Goal: Task Accomplishment & Management: Complete application form

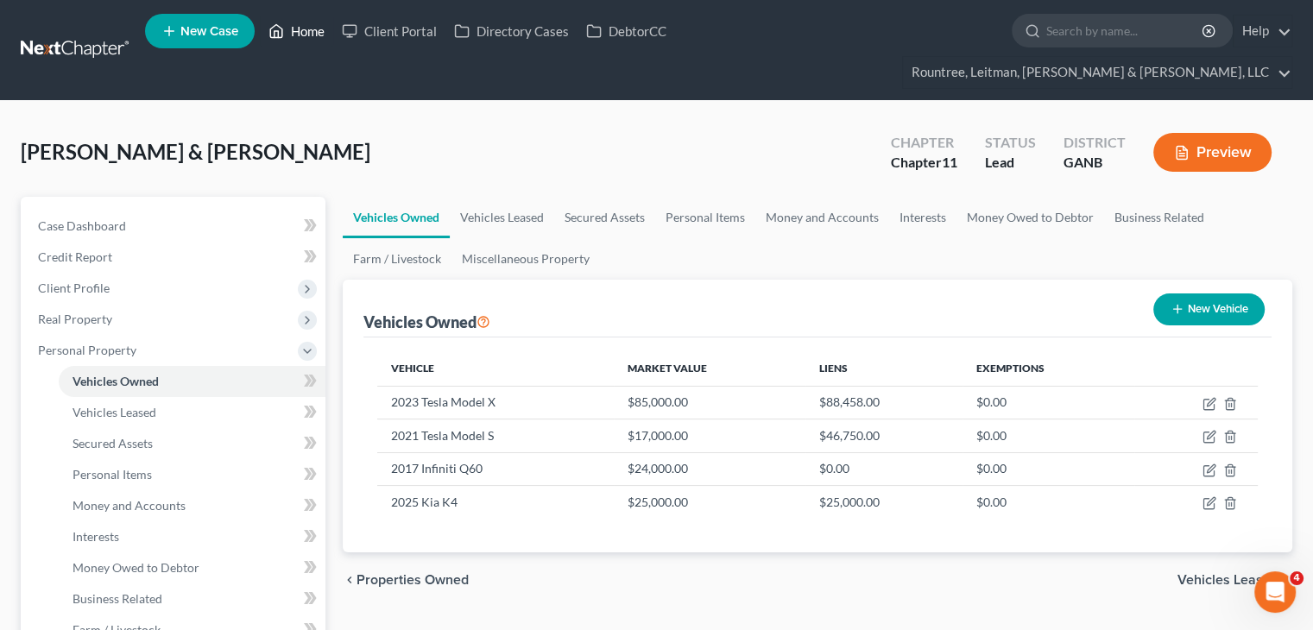
drag, startPoint x: 0, startPoint y: 0, endPoint x: 321, endPoint y: 31, distance: 322.6
click at [321, 31] on link "Home" at bounding box center [296, 31] width 73 height 31
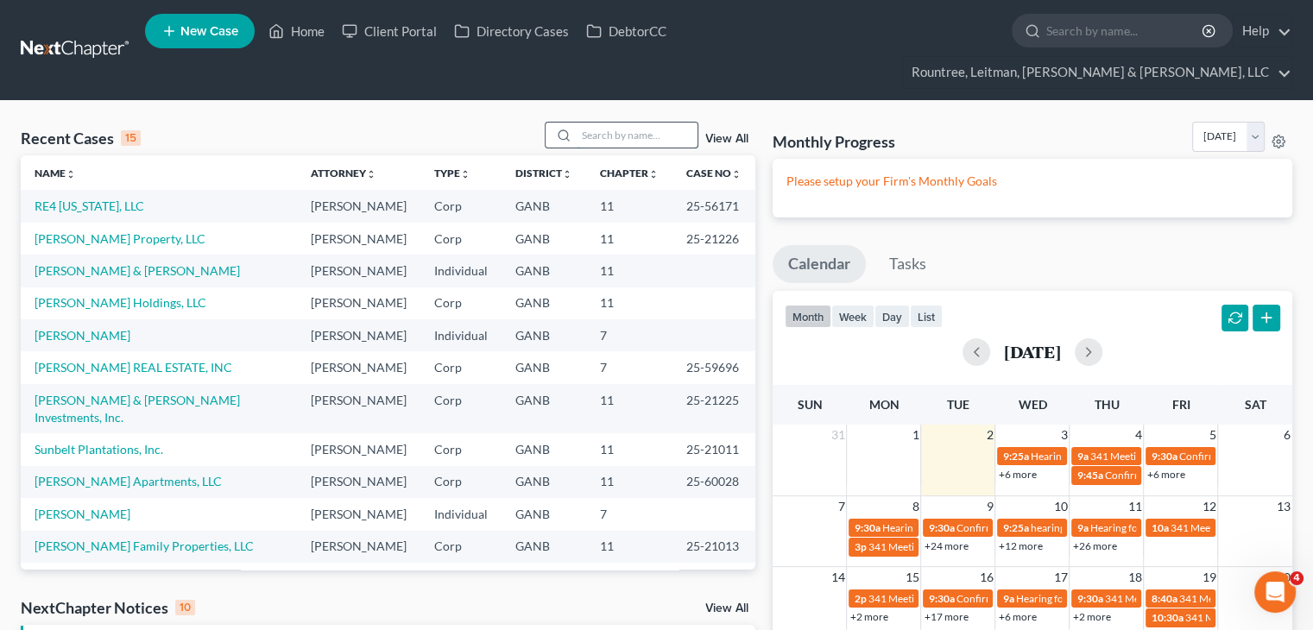
click at [586, 123] on input "search" at bounding box center [637, 135] width 121 height 25
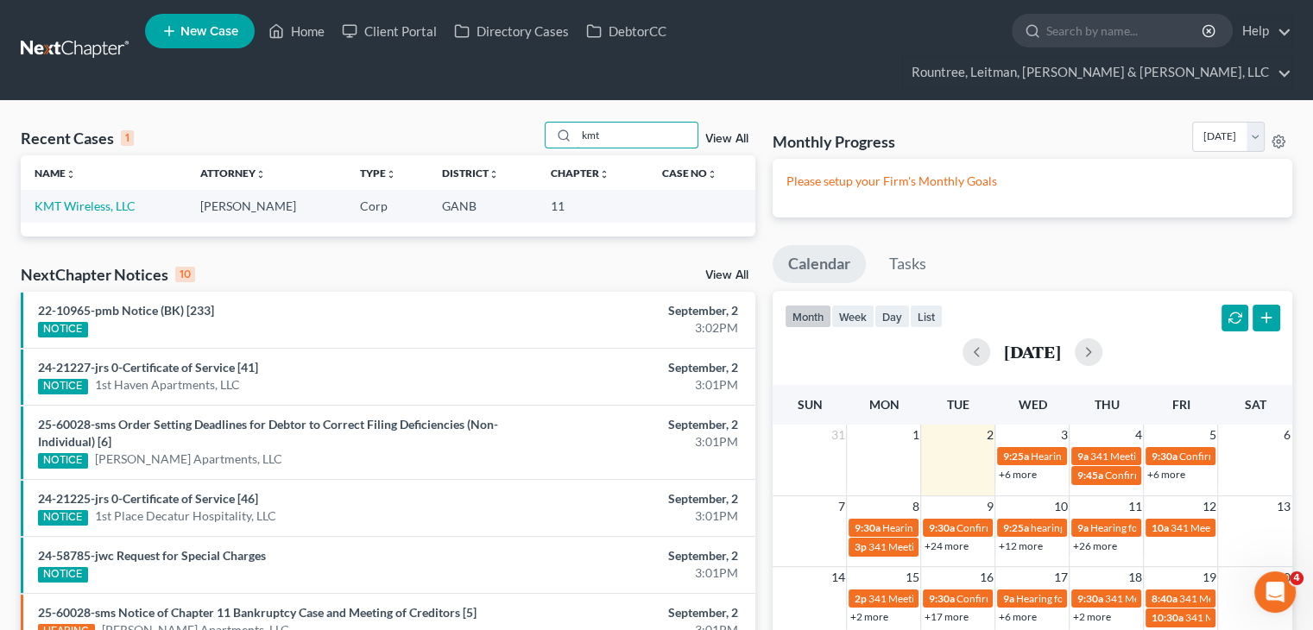
type input "kmt"
click at [58, 190] on td "KMT Wireless, LLC" at bounding box center [104, 206] width 166 height 32
click at [68, 199] on link "KMT Wireless, LLC" at bounding box center [85, 206] width 101 height 15
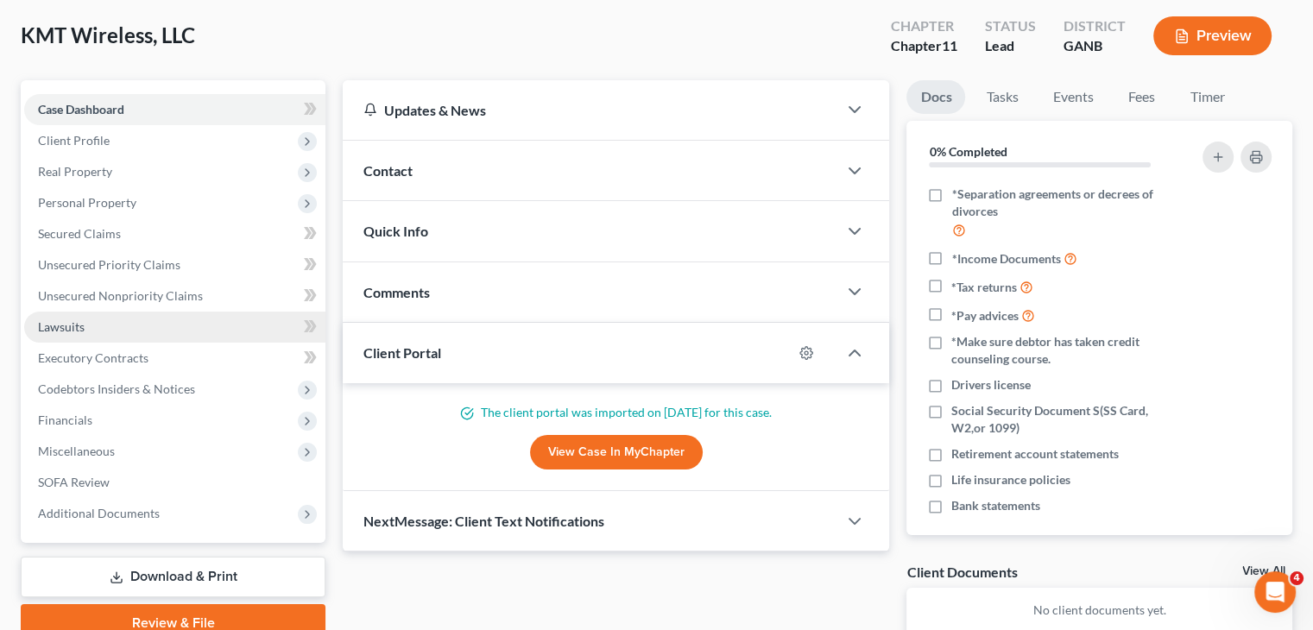
scroll to position [86, 0]
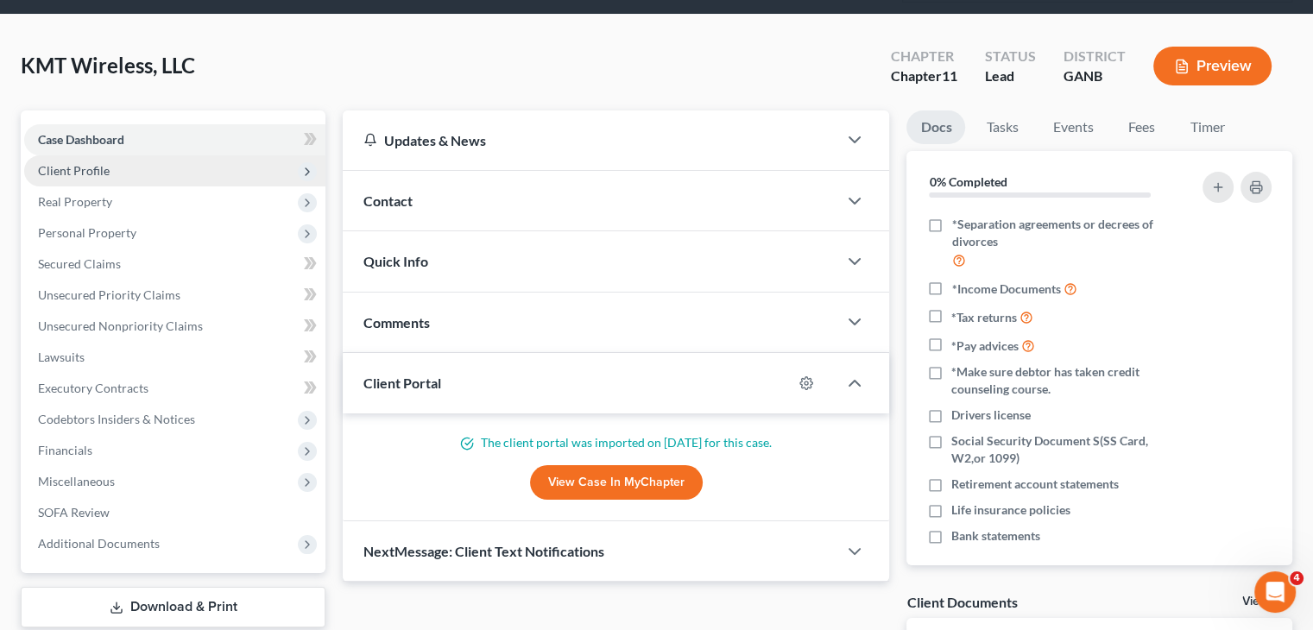
click at [100, 163] on span "Client Profile" at bounding box center [74, 170] width 72 height 15
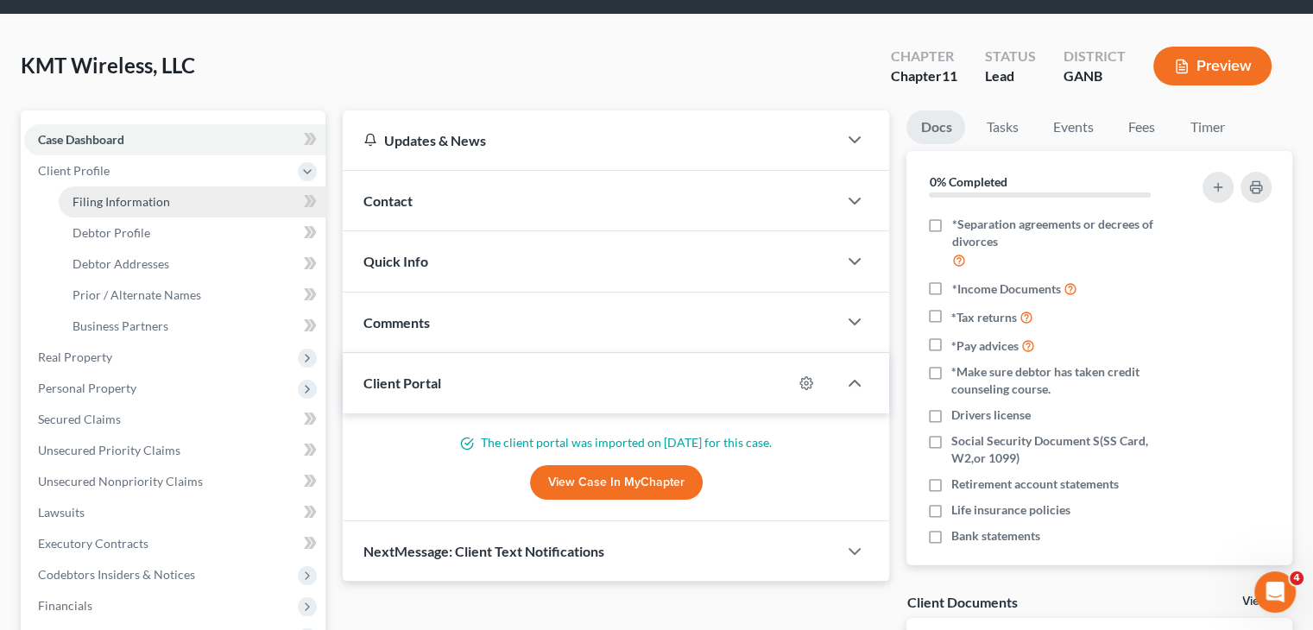
click at [118, 194] on span "Filing Information" at bounding box center [122, 201] width 98 height 15
select select "3"
select select "1"
select select "19"
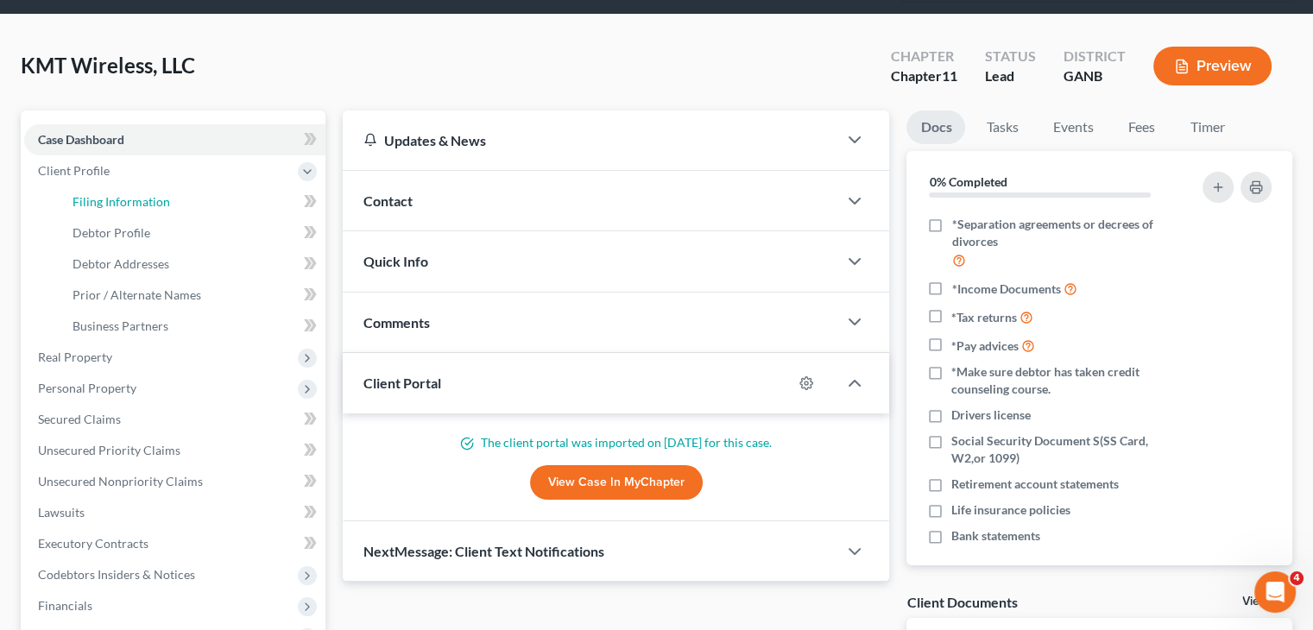
select select "3"
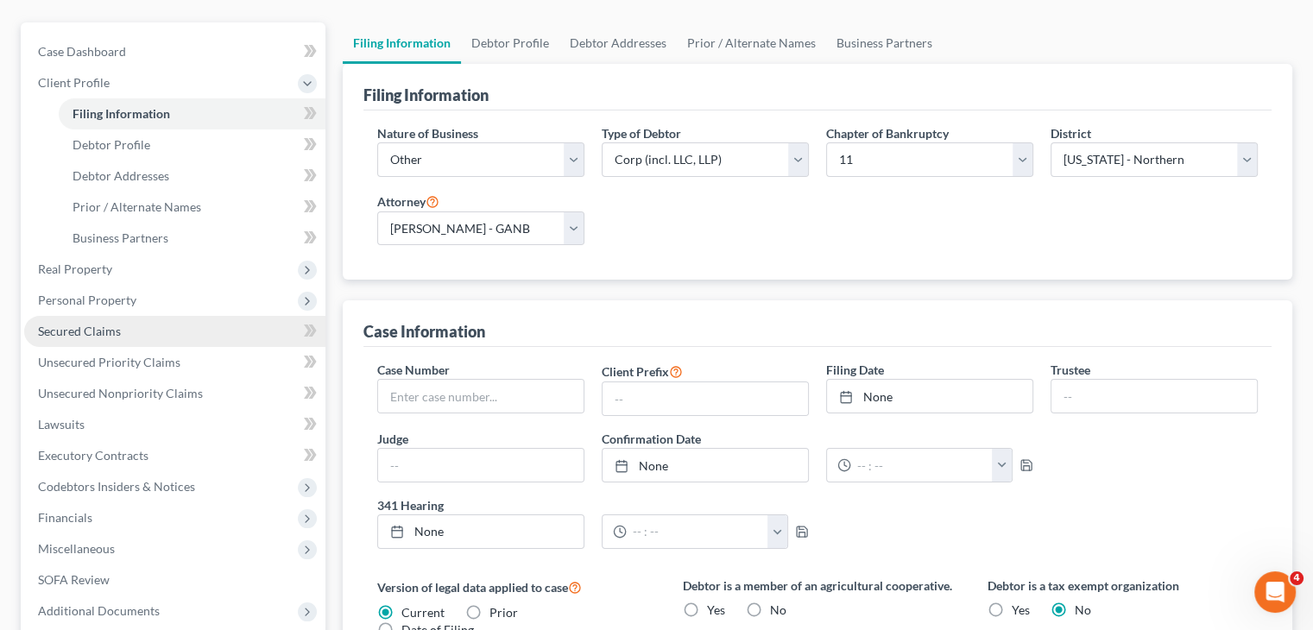
scroll to position [173, 0]
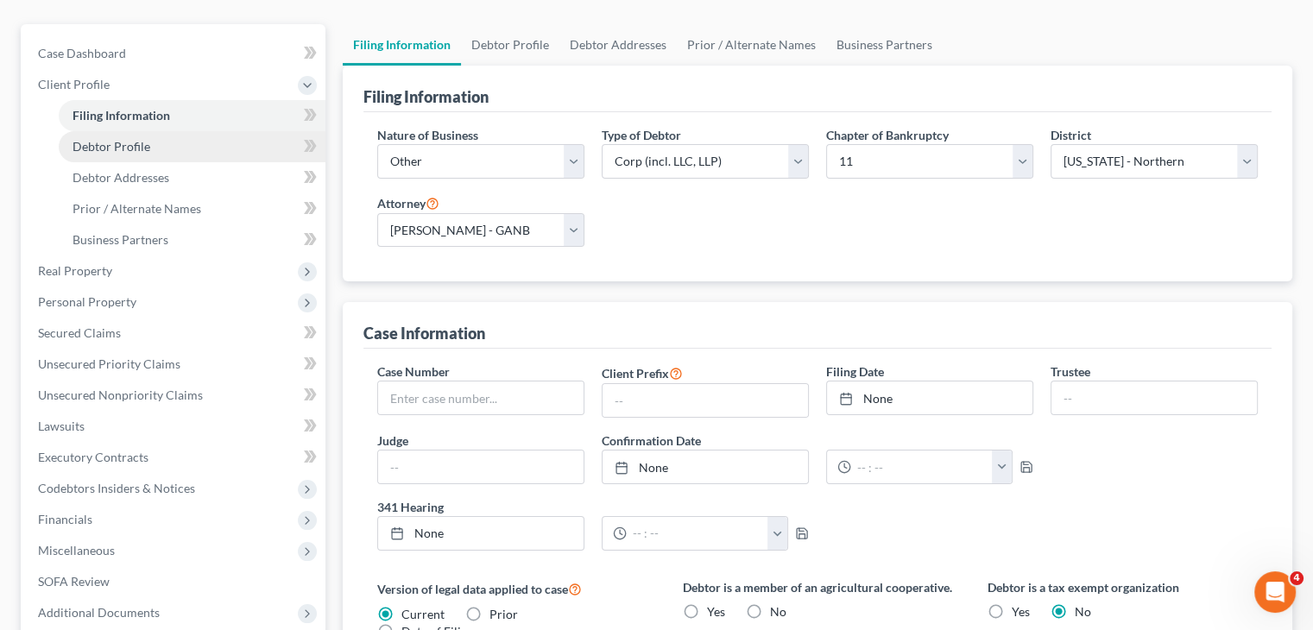
click at [155, 131] on link "Debtor Profile" at bounding box center [192, 146] width 267 height 31
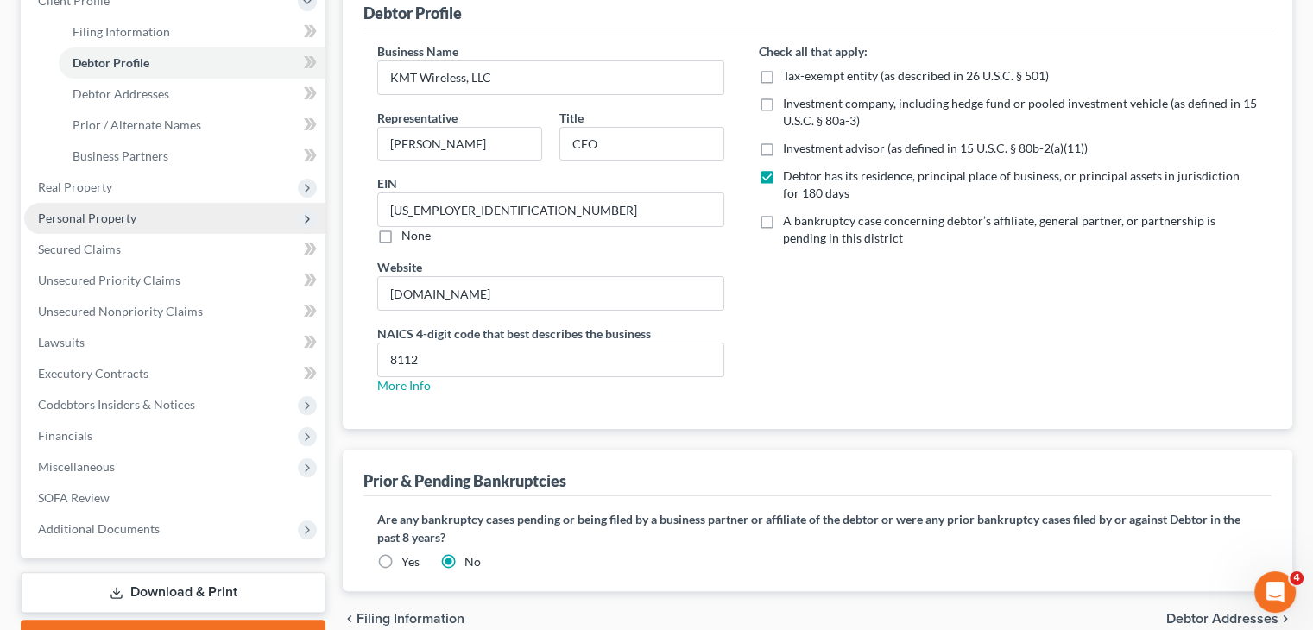
scroll to position [259, 0]
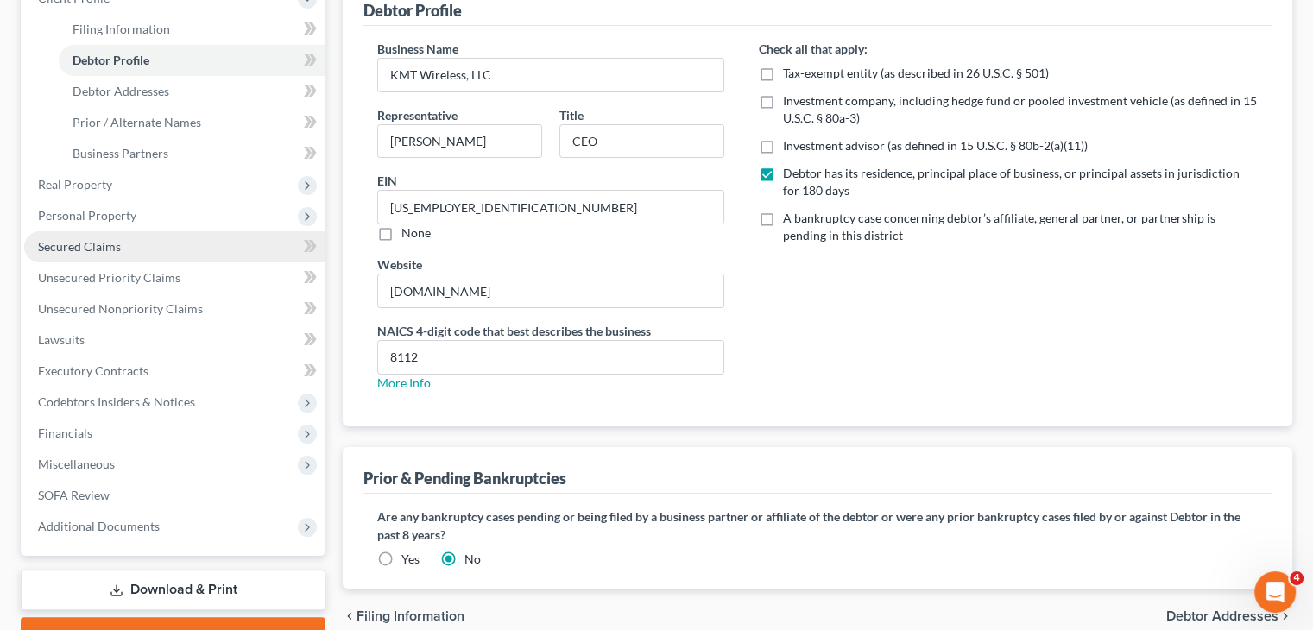
click at [93, 239] on span "Secured Claims" at bounding box center [79, 246] width 83 height 15
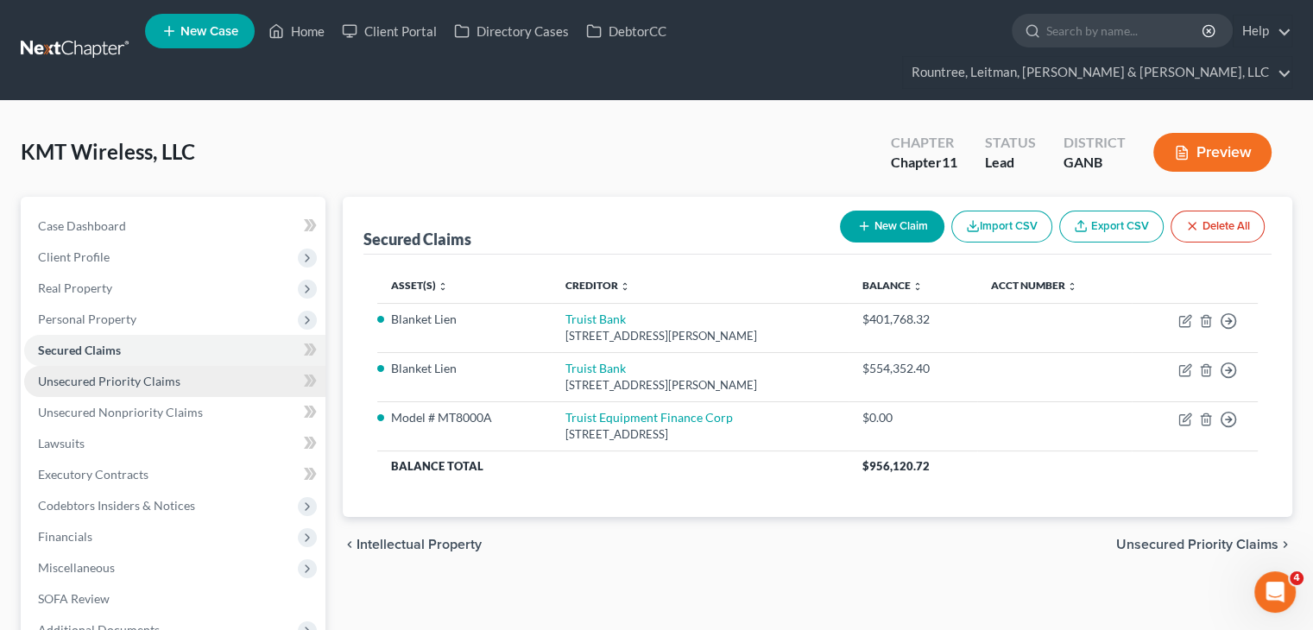
click at [138, 374] on span "Unsecured Priority Claims" at bounding box center [109, 381] width 142 height 15
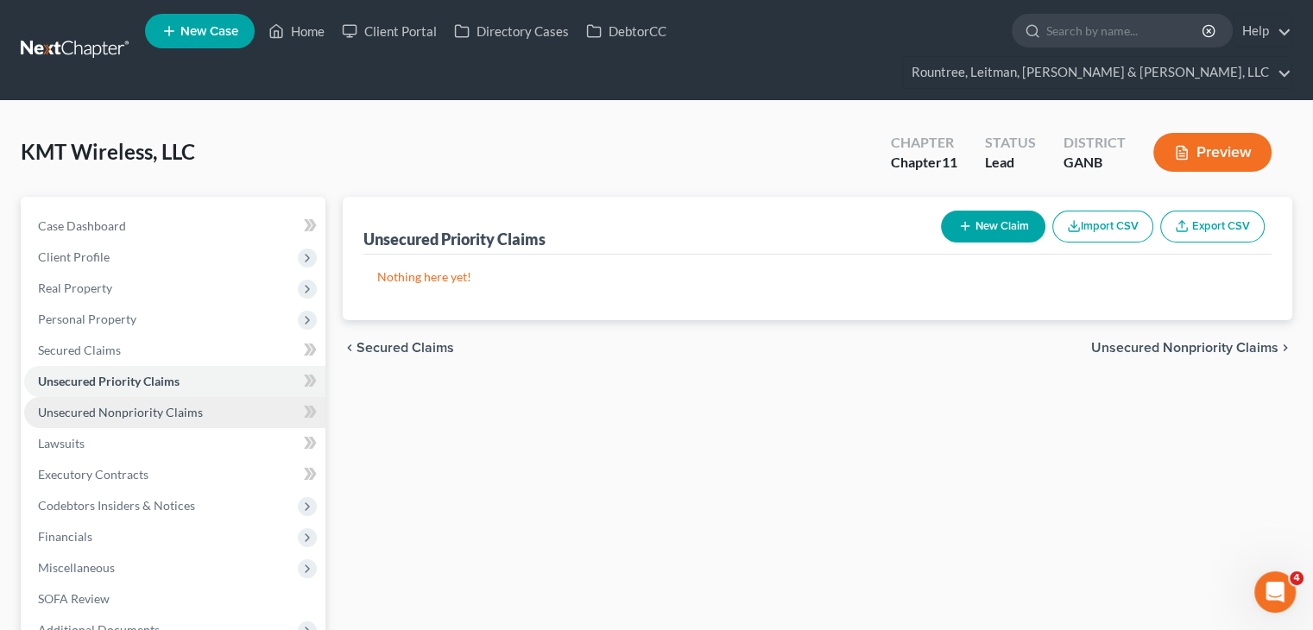
click at [151, 405] on span "Unsecured Nonpriority Claims" at bounding box center [120, 412] width 165 height 15
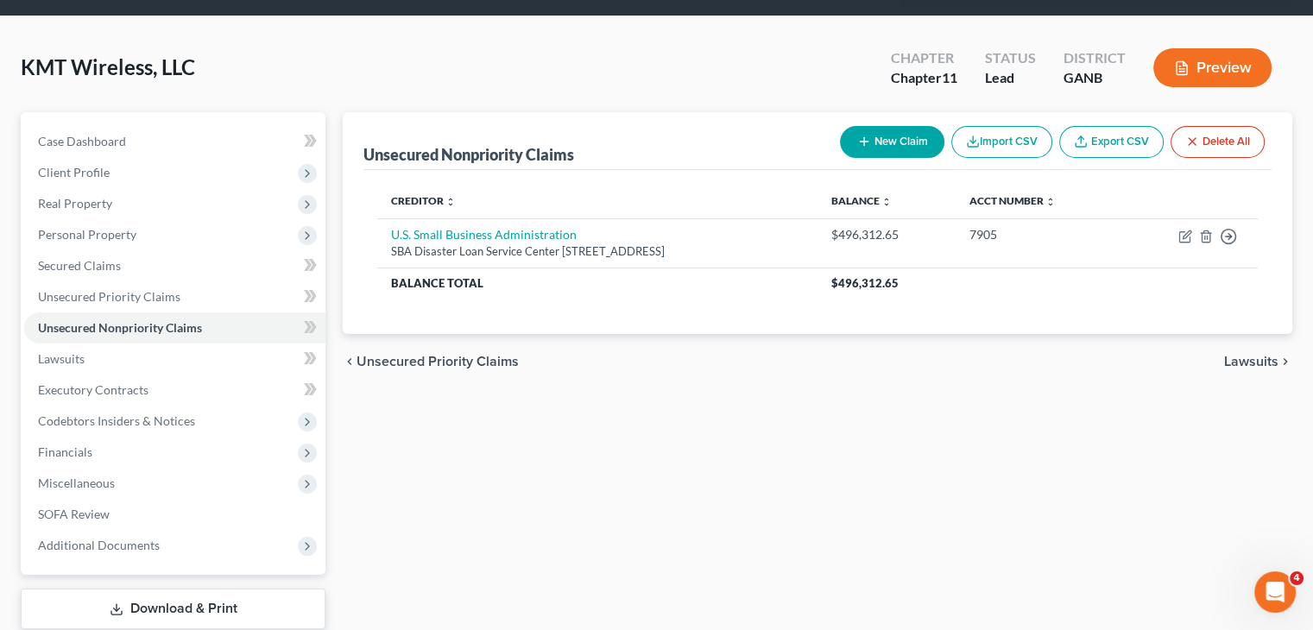
scroll to position [162, 0]
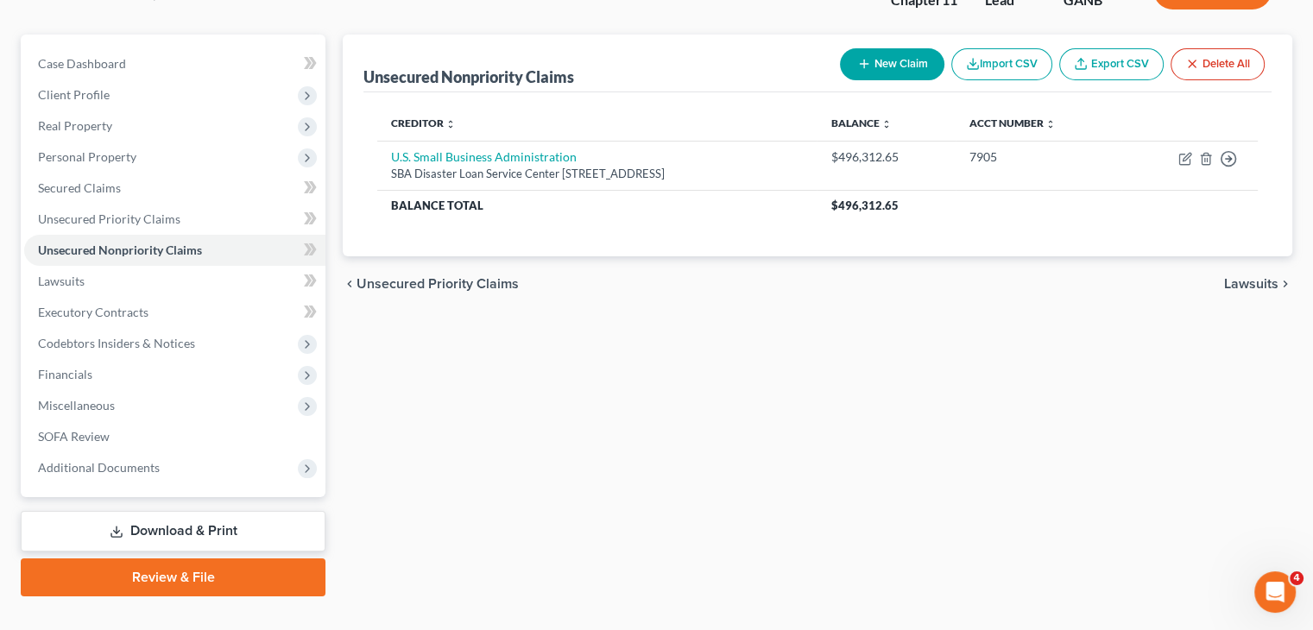
click at [162, 511] on link "Download & Print" at bounding box center [173, 531] width 305 height 41
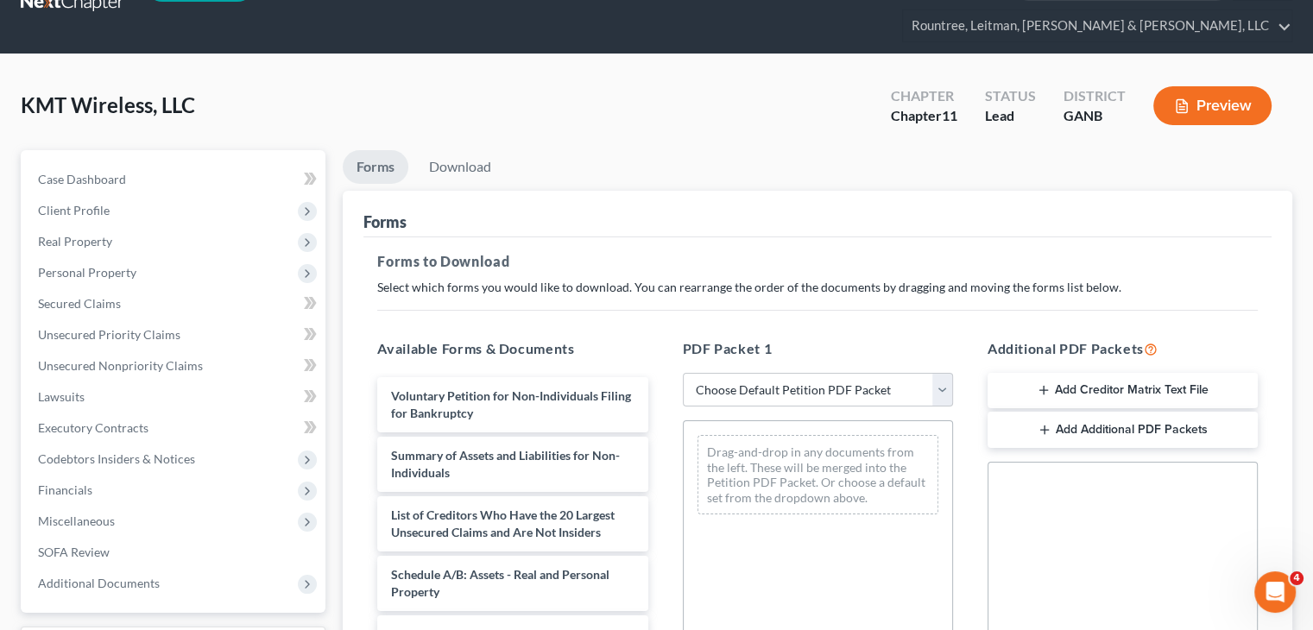
scroll to position [86, 0]
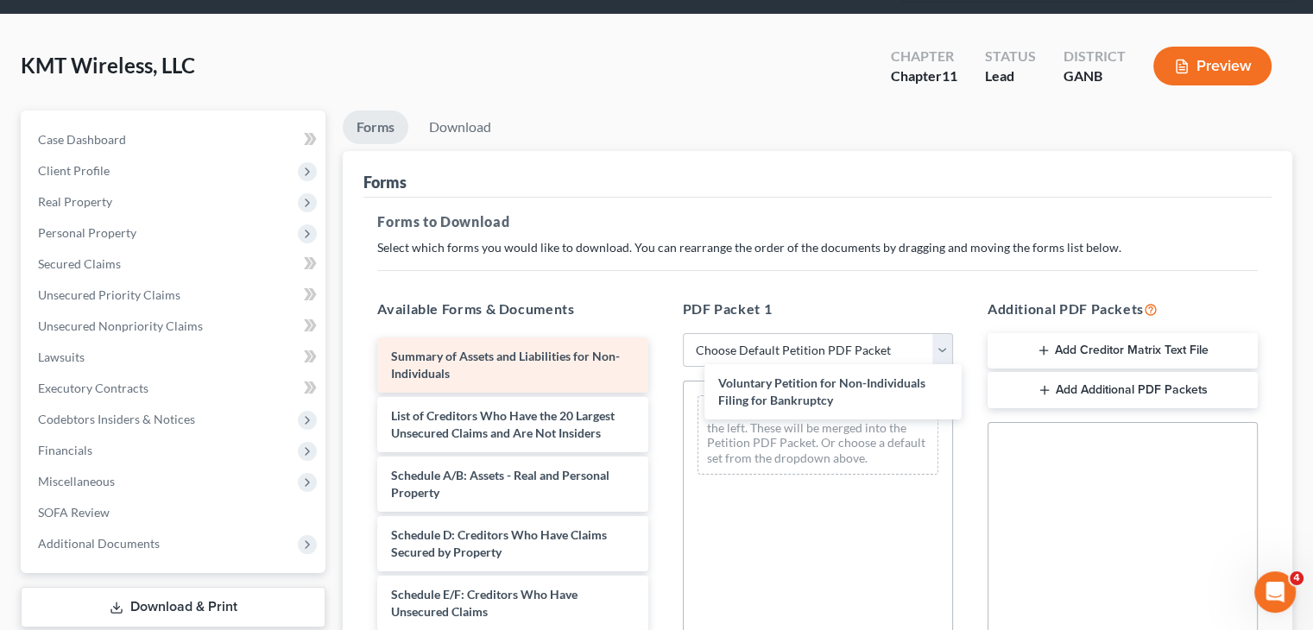
drag, startPoint x: 456, startPoint y: 329, endPoint x: 597, endPoint y: 337, distance: 141.8
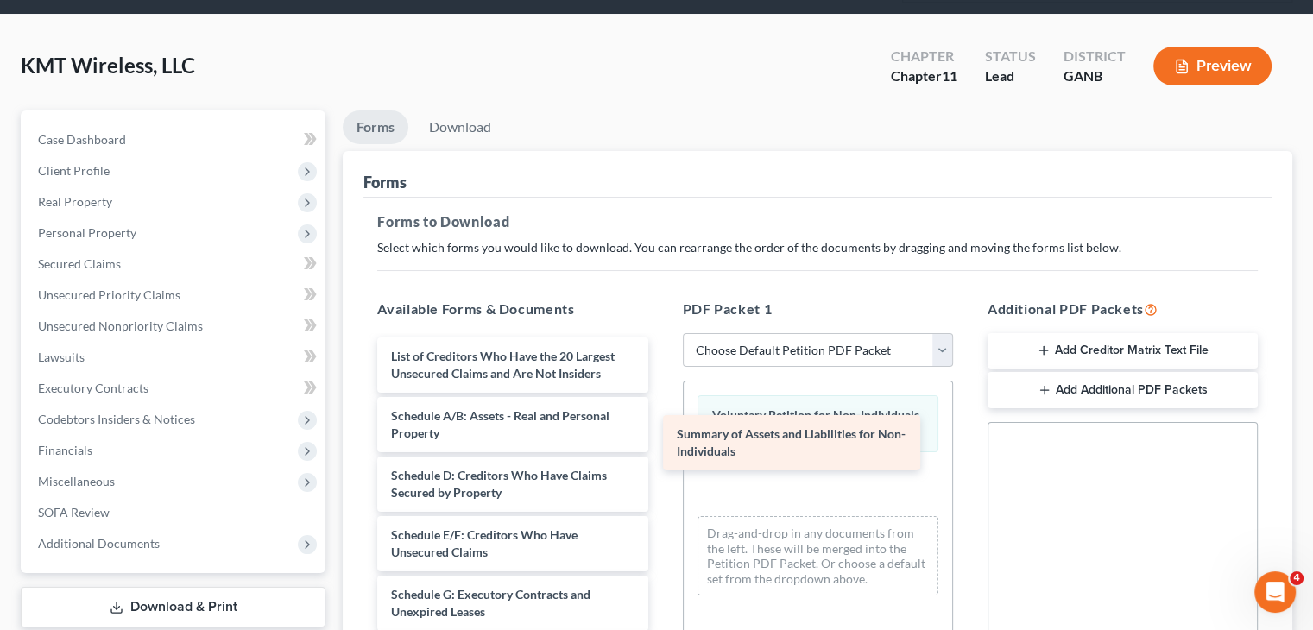
drag, startPoint x: 533, startPoint y: 320, endPoint x: 831, endPoint y: 422, distance: 315.5
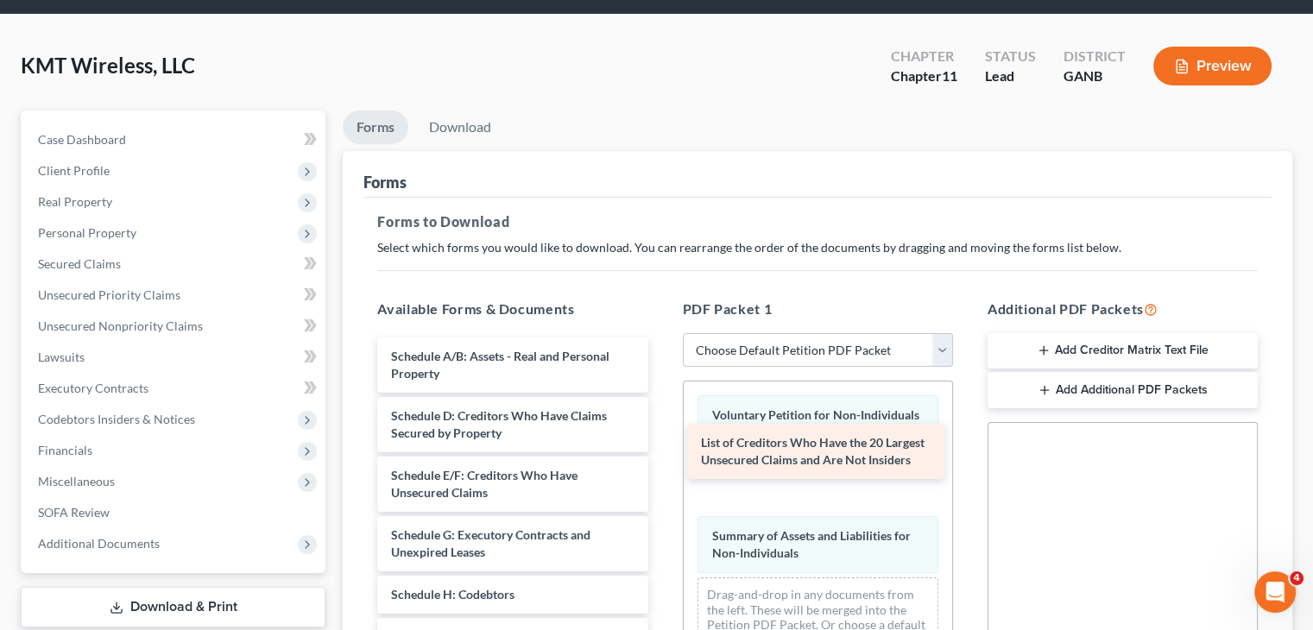
drag, startPoint x: 498, startPoint y: 334, endPoint x: 808, endPoint y: 453, distance: 332.0
click at [661, 453] on div "List of Creditors Who Have the 20 Largest Unsecured Claims and Are Not Insiders…" at bounding box center [512, 619] width 298 height 564
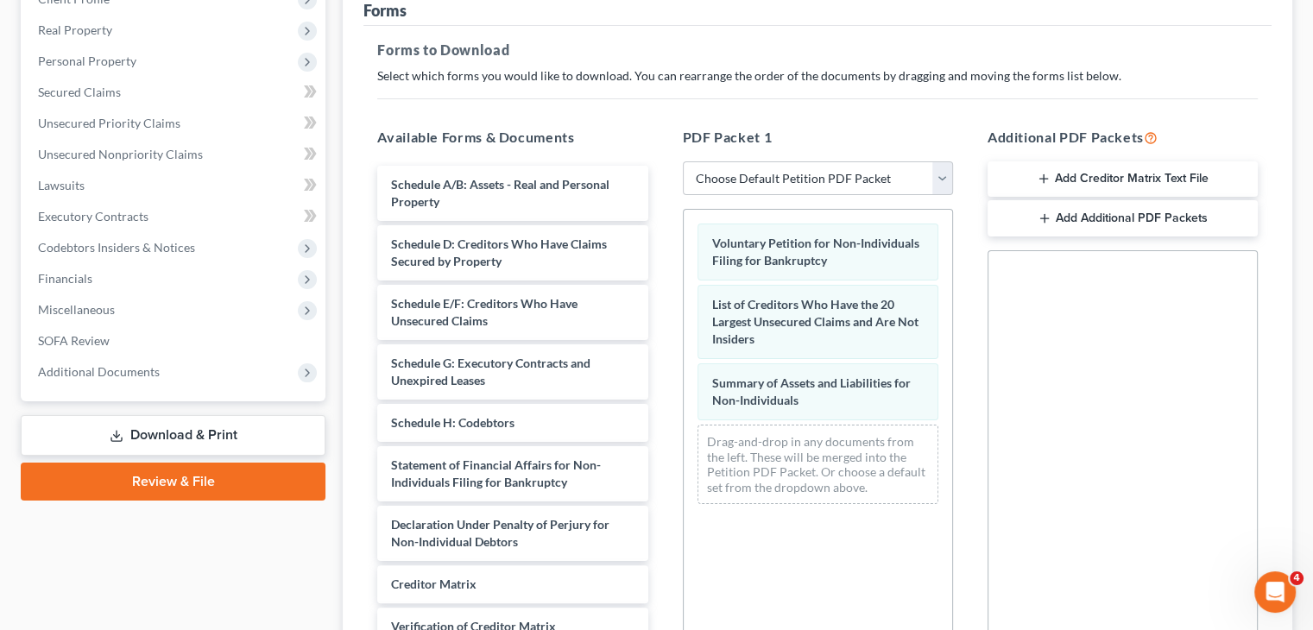
scroll to position [259, 0]
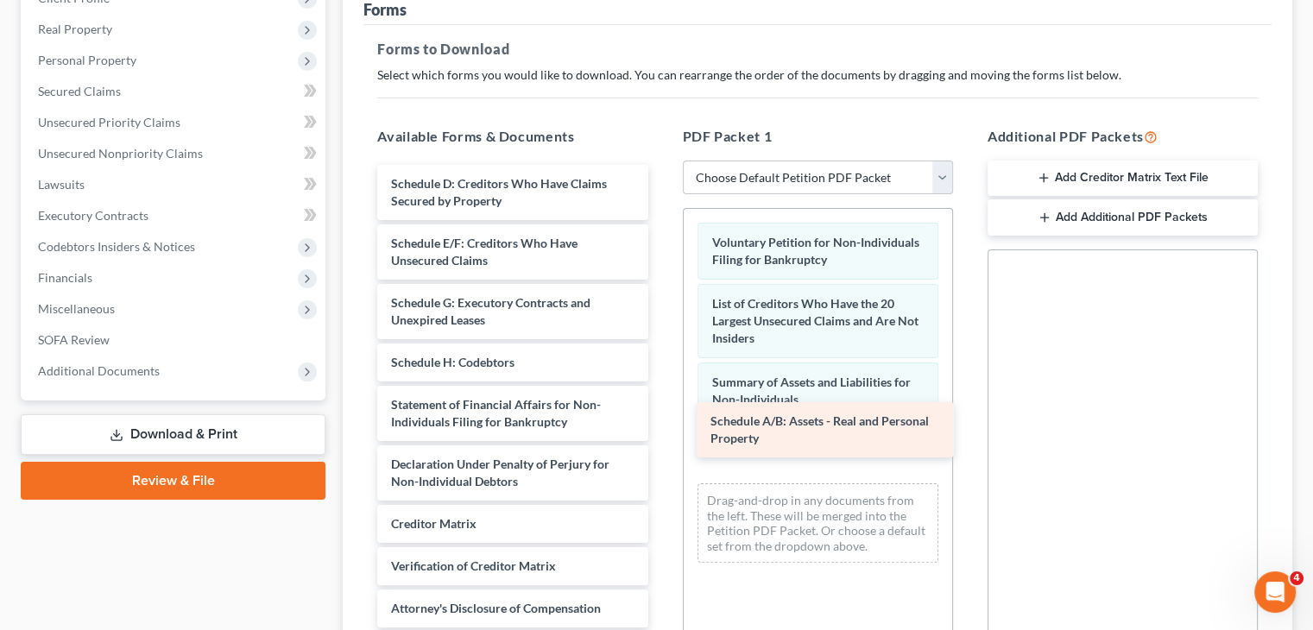
drag, startPoint x: 492, startPoint y: 160, endPoint x: 809, endPoint y: 405, distance: 400.5
click at [661, 405] on div "Schedule A/B: Assets - Real and Personal Property Schedule A/B: Assets - Real a…" at bounding box center [512, 417] width 298 height 505
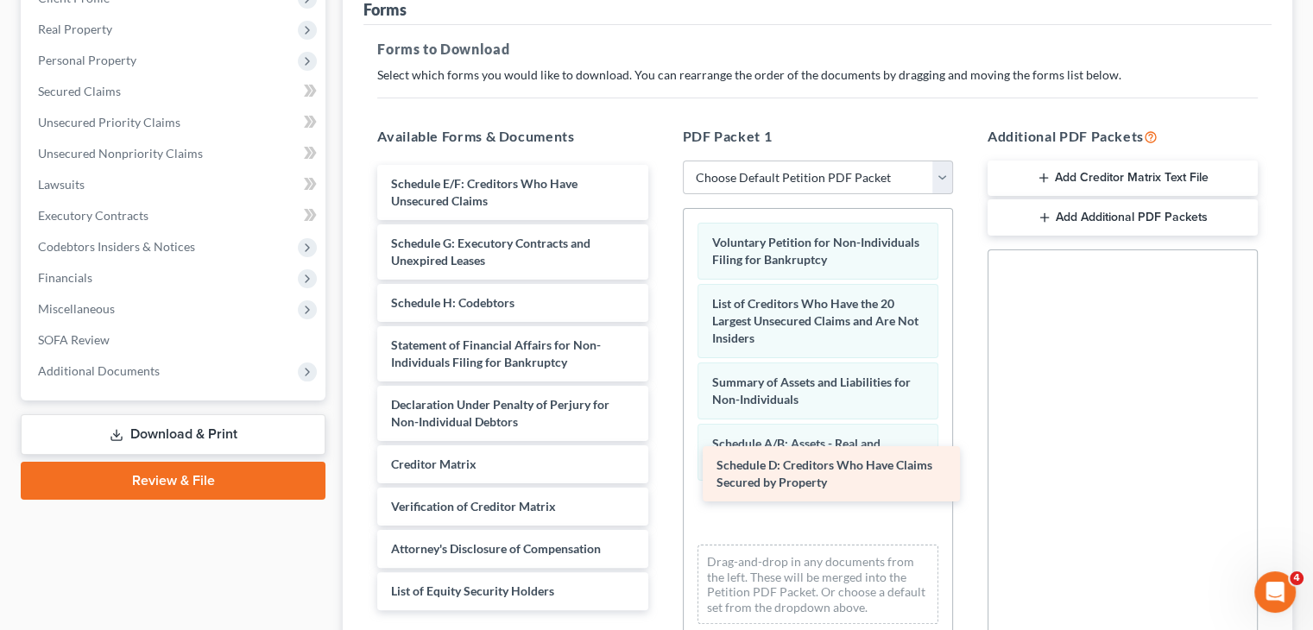
drag, startPoint x: 480, startPoint y: 153, endPoint x: 792, endPoint y: 453, distance: 433.4
click at [661, 466] on div "Schedule D: Creditors Who Have Claims Secured by Property Schedule D: Creditors…" at bounding box center [512, 387] width 298 height 445
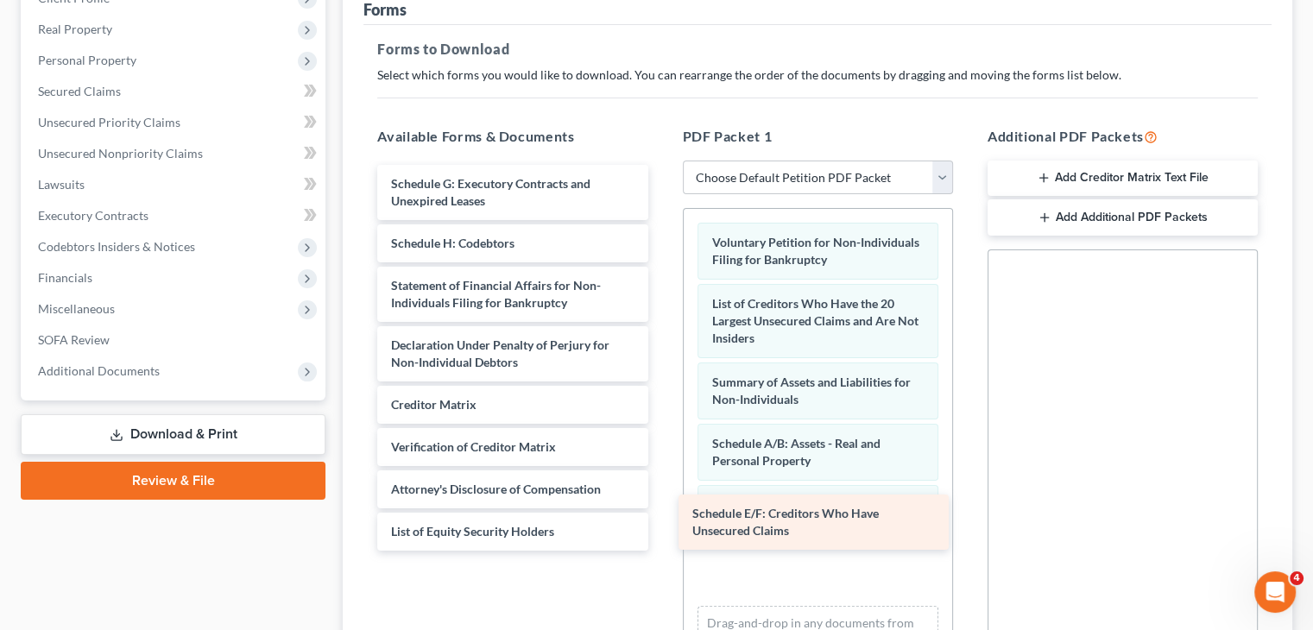
drag, startPoint x: 522, startPoint y: 160, endPoint x: 823, endPoint y: 522, distance: 471.3
click at [661, 522] on div "Schedule E/F: Creditors Who Have Unsecured Claims Schedule E/F: Creditors Who H…" at bounding box center [512, 358] width 298 height 386
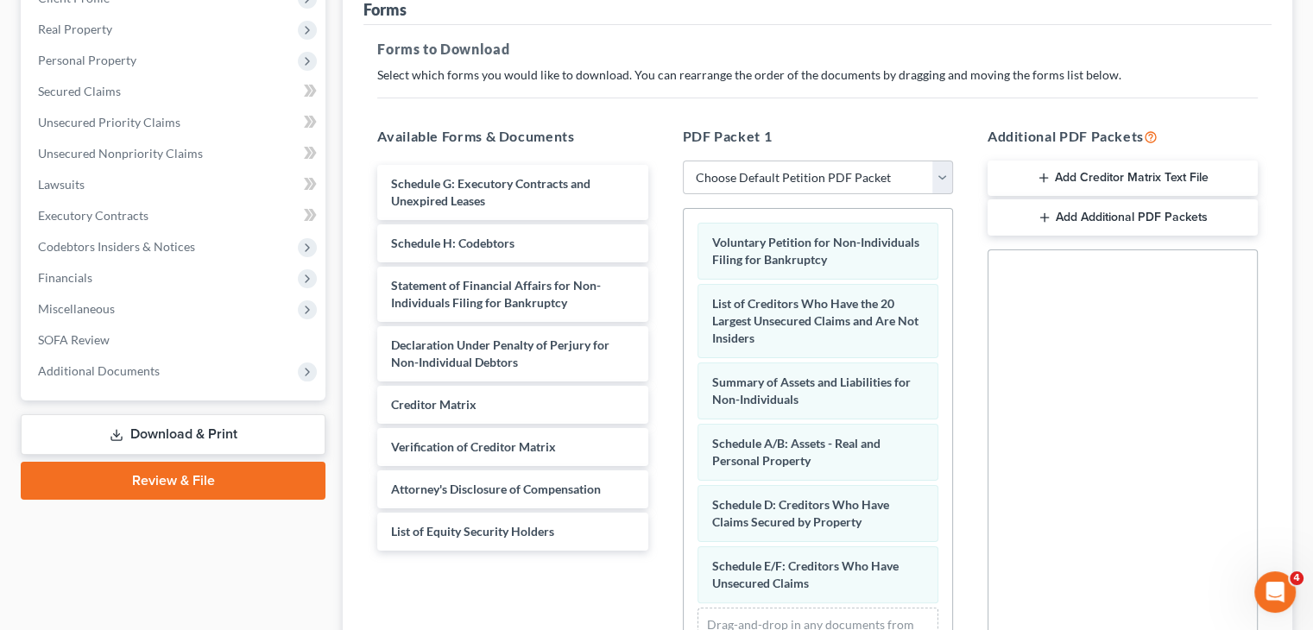
scroll to position [16, 0]
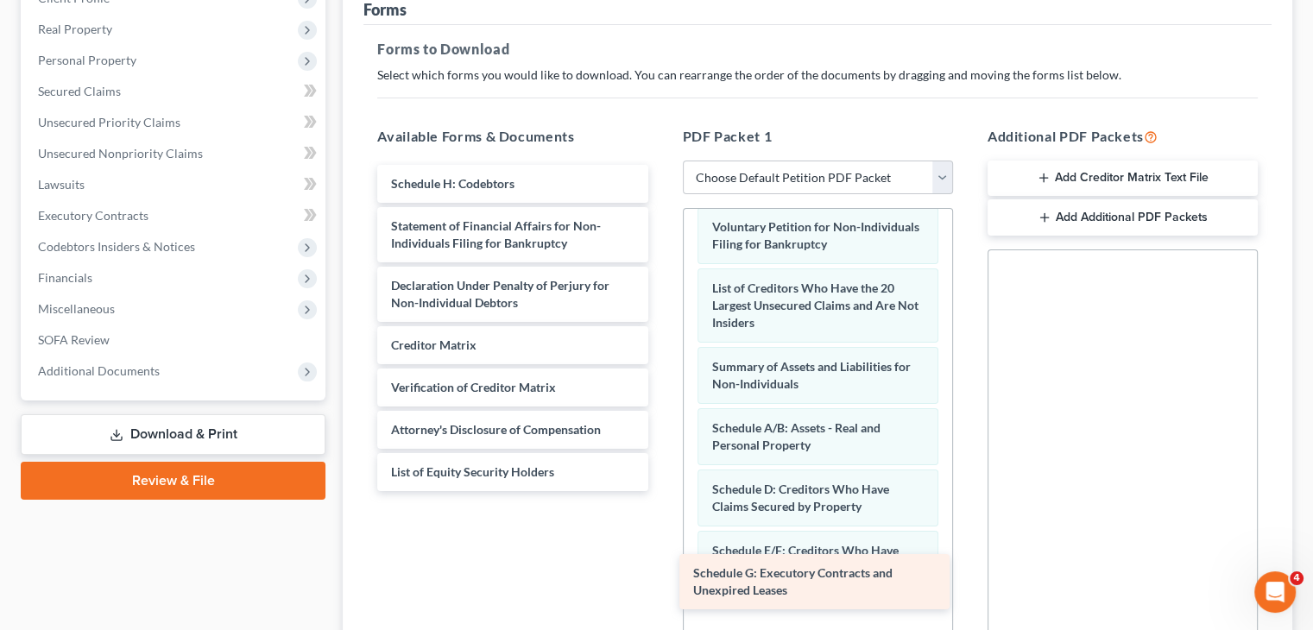
drag, startPoint x: 525, startPoint y: 153, endPoint x: 827, endPoint y: 575, distance: 519.0
click at [661, 491] on div "Schedule G: Executory Contracts and Unexpired Leases Schedule G: Executory Cont…" at bounding box center [512, 328] width 298 height 326
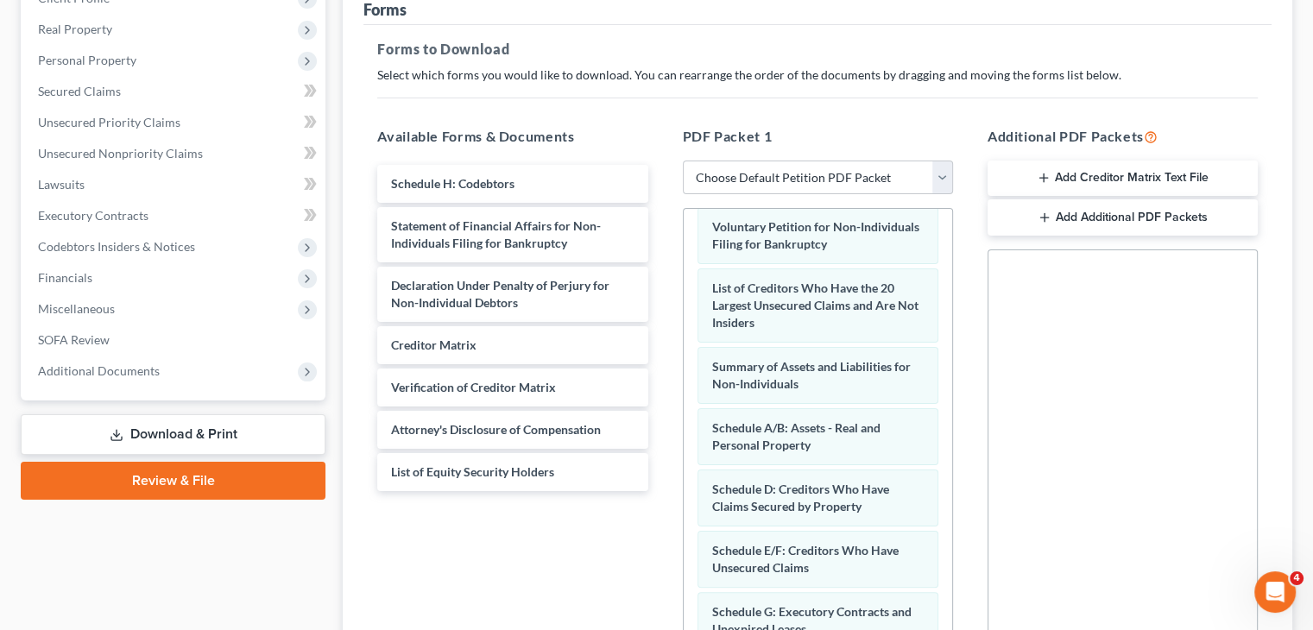
scroll to position [76, 0]
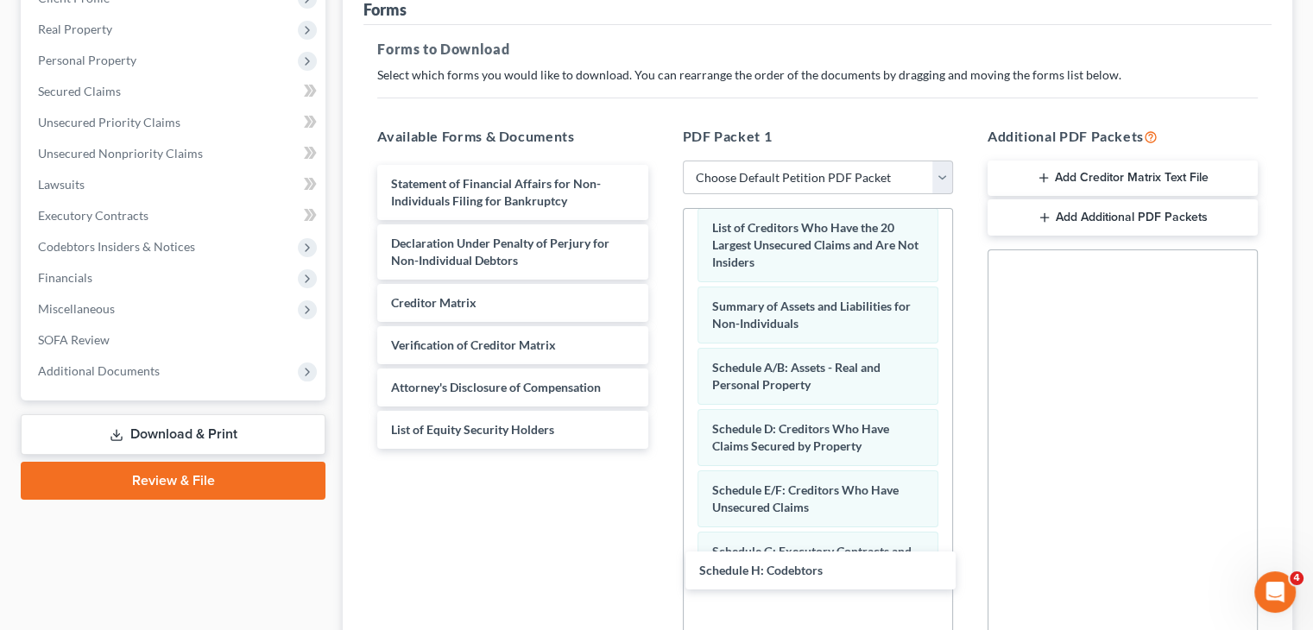
drag, startPoint x: 472, startPoint y: 156, endPoint x: 940, endPoint y: 495, distance: 577.4
click at [661, 449] on div "Schedule H: Codebtors Schedule H: Codebtors Statement of Financial Affairs for …" at bounding box center [512, 307] width 298 height 284
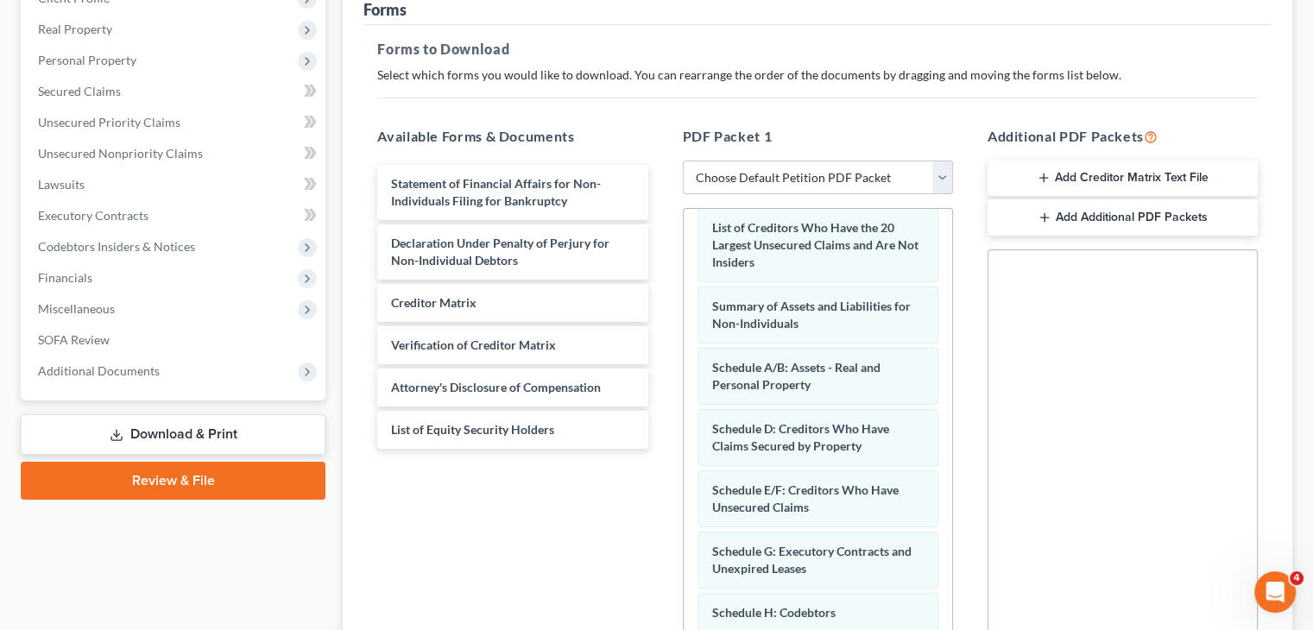
scroll to position [121, 0]
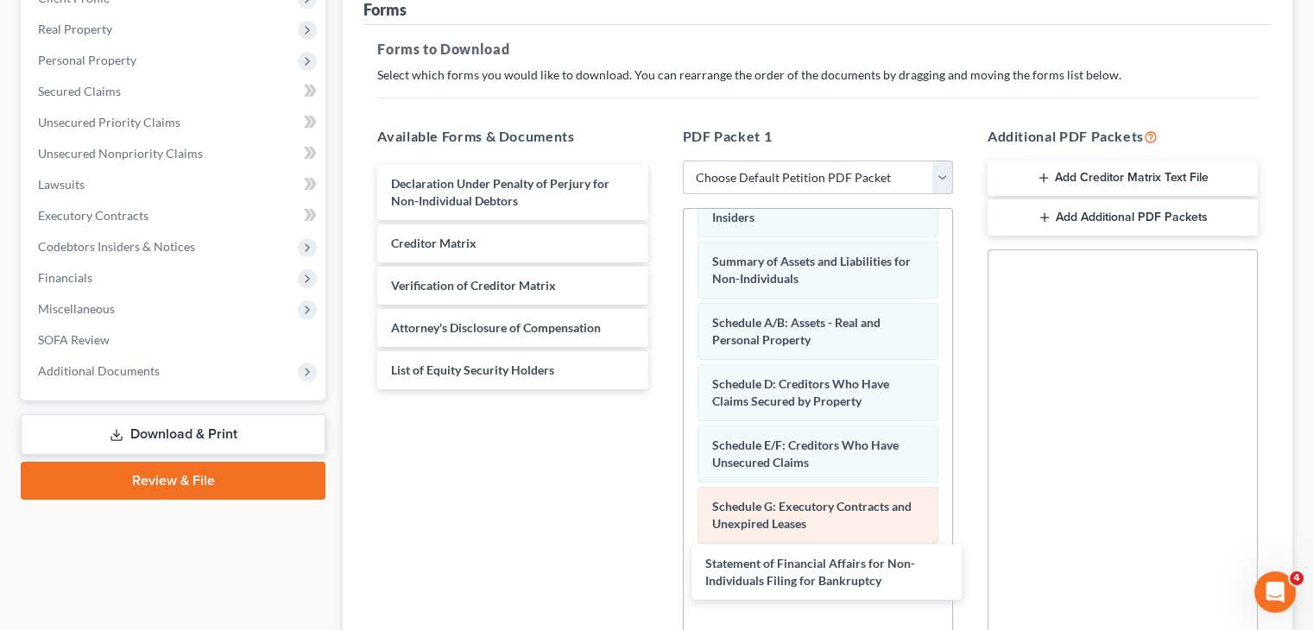
drag, startPoint x: 456, startPoint y: 153, endPoint x: 886, endPoint y: 499, distance: 552.5
click at [661, 389] on div "Statement of Financial Affairs for Non-Individuals Filing for Bankruptcy Statem…" at bounding box center [512, 277] width 298 height 224
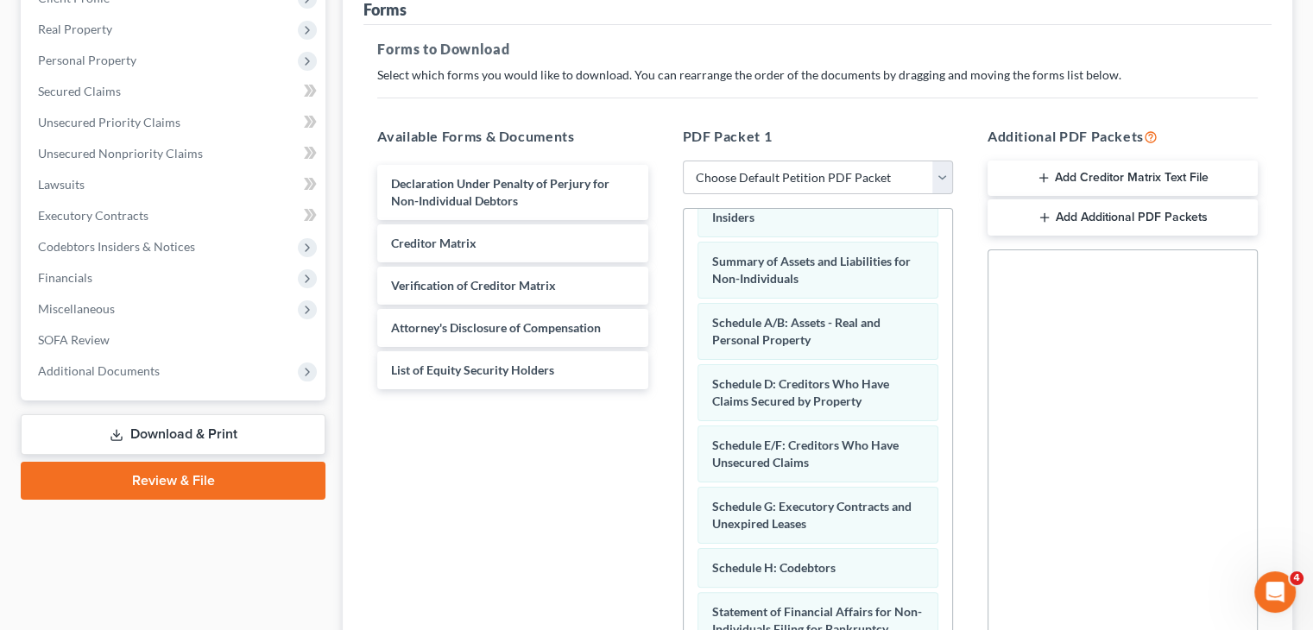
scroll to position [199, 0]
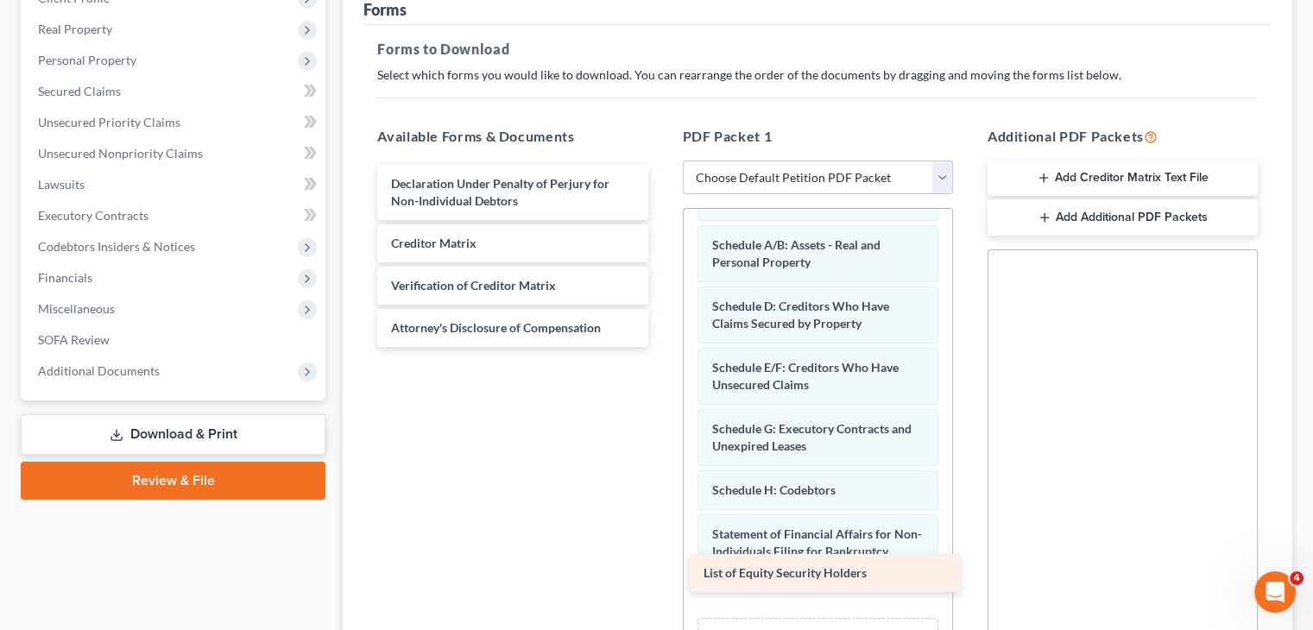
drag, startPoint x: 527, startPoint y: 342, endPoint x: 839, endPoint y: 577, distance: 391.3
click at [661, 347] on div "List of Equity Security Holders Declaration Under Penalty of Perjury for Non-In…" at bounding box center [512, 256] width 298 height 182
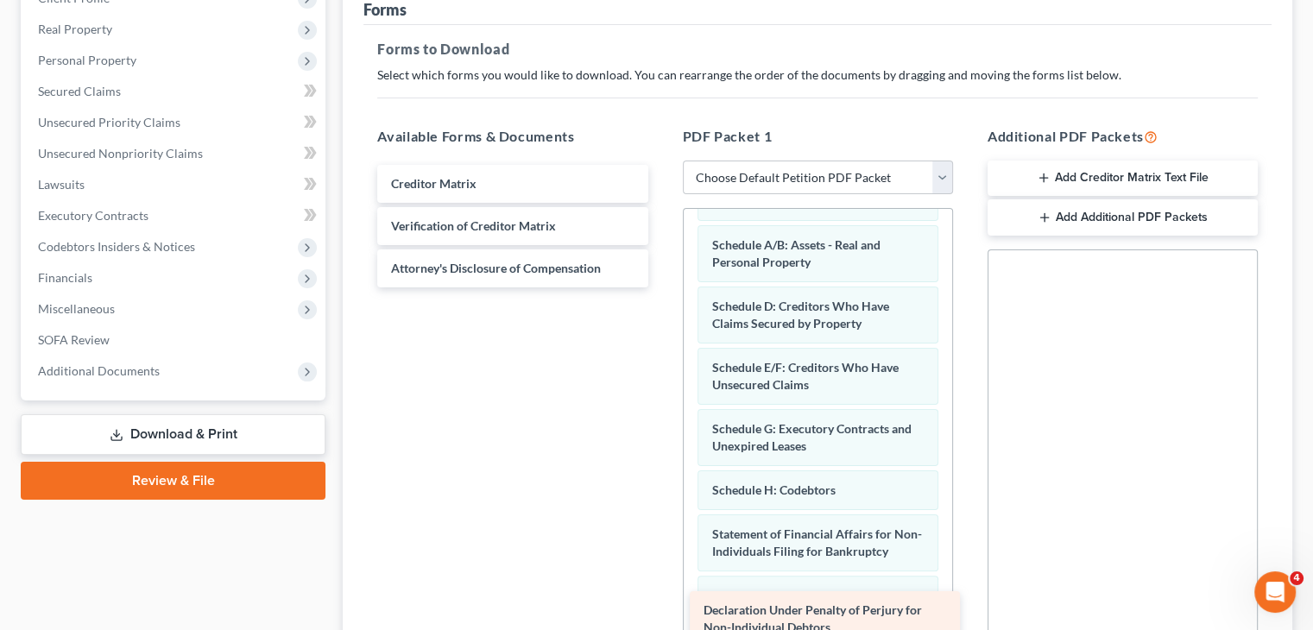
drag, startPoint x: 470, startPoint y: 156, endPoint x: 783, endPoint y: 615, distance: 555.4
click at [661, 287] on div "Declaration Under Penalty of Perjury for Non-Individual Debtors Declaration Und…" at bounding box center [512, 226] width 298 height 123
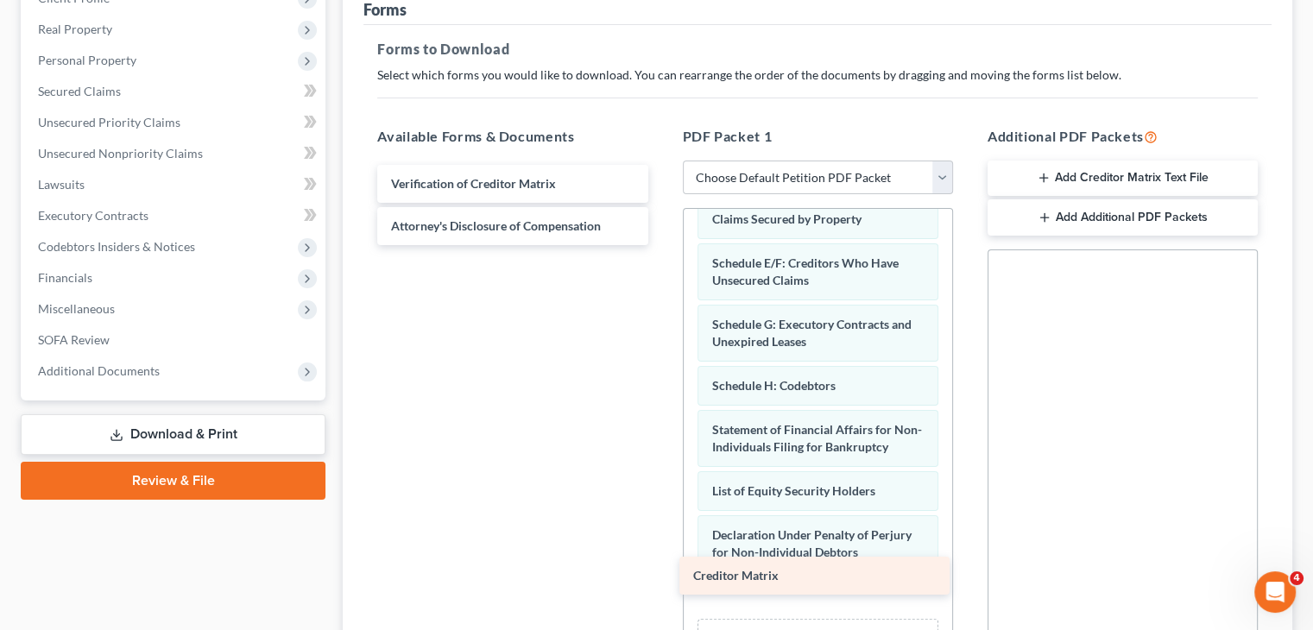
drag, startPoint x: 499, startPoint y: 153, endPoint x: 801, endPoint y: 577, distance: 521.2
click at [661, 245] on div "Creditor Matrix Creditor Matrix Verification of Creditor Matrix Attorney's Disc…" at bounding box center [512, 205] width 298 height 80
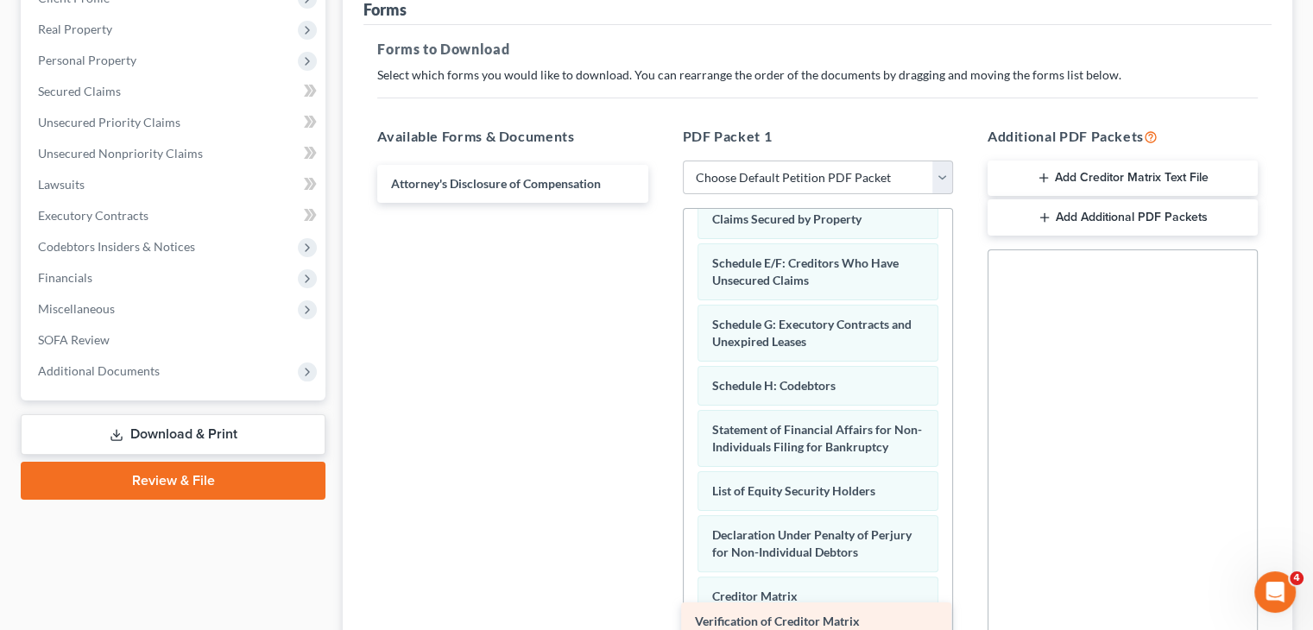
drag, startPoint x: 500, startPoint y: 152, endPoint x: 804, endPoint y: 622, distance: 560.0
click at [661, 203] on div "Verification of Creditor Matrix Verification of Creditor Matrix Attorney's Disc…" at bounding box center [512, 184] width 298 height 38
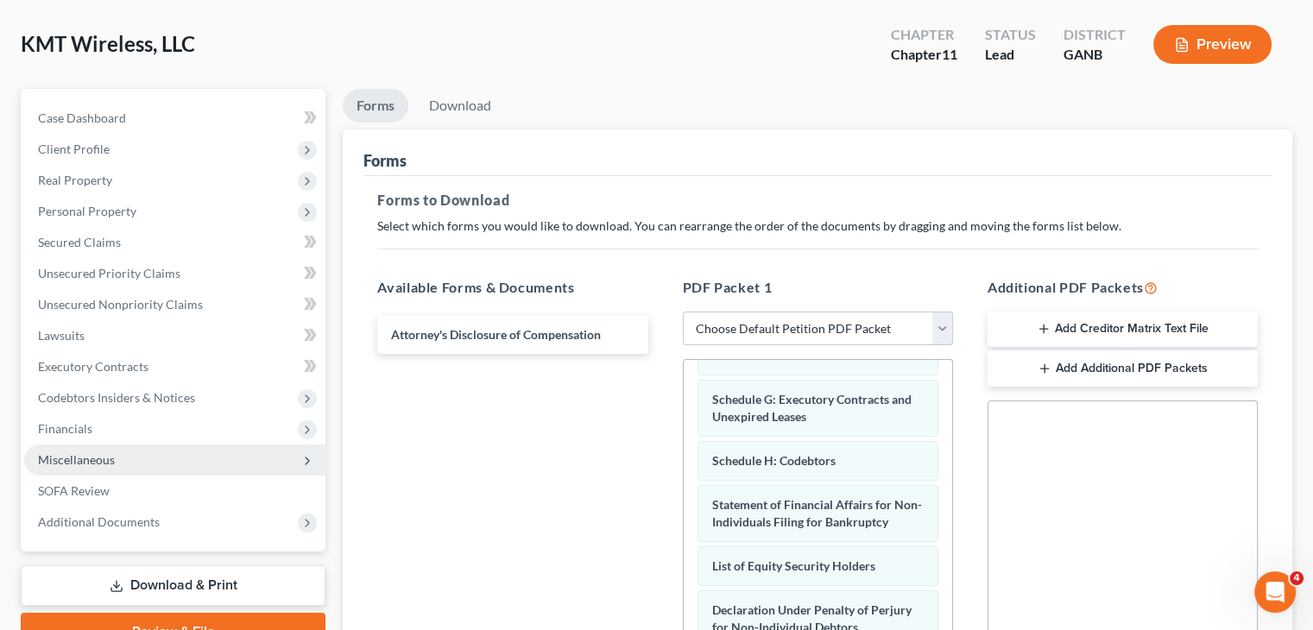
scroll to position [0, 0]
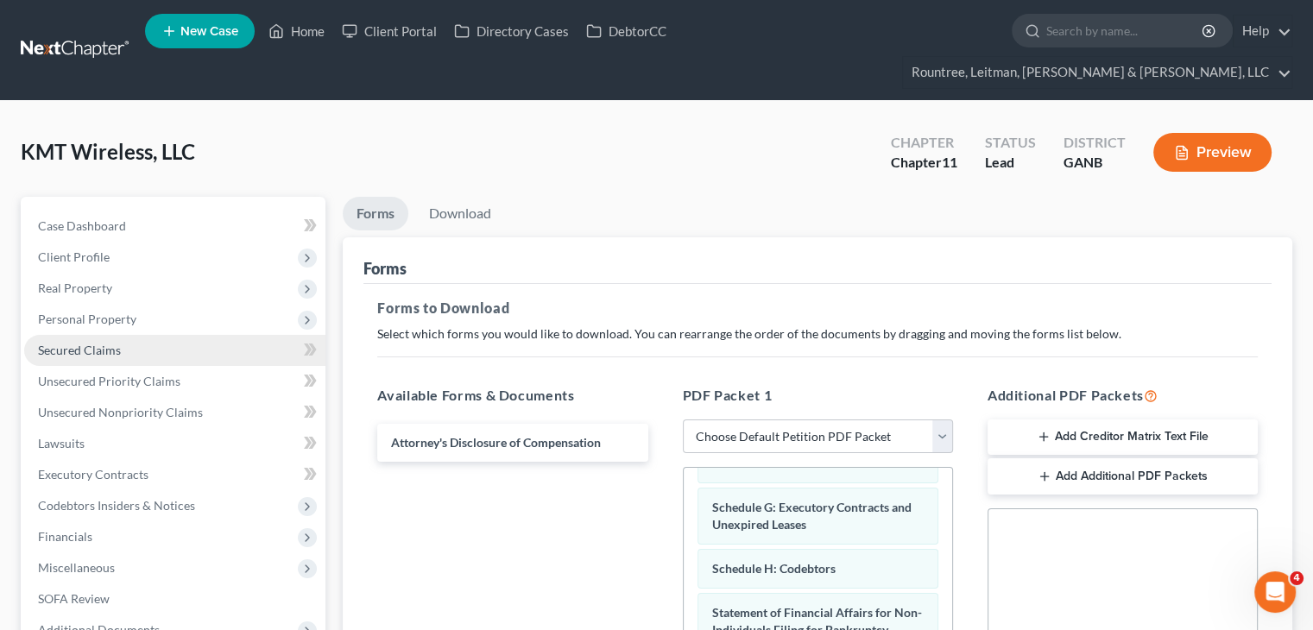
drag, startPoint x: 69, startPoint y: 287, endPoint x: 87, endPoint y: 329, distance: 45.2
click at [69, 312] on span "Personal Property" at bounding box center [87, 319] width 98 height 15
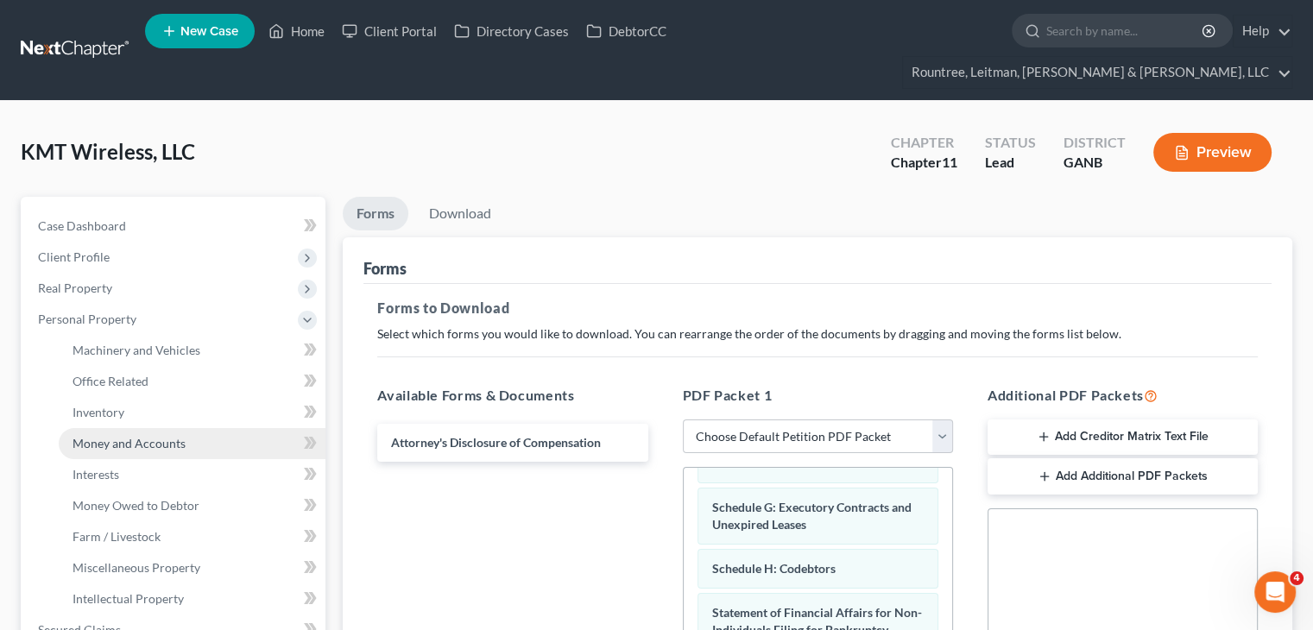
click at [110, 436] on span "Money and Accounts" at bounding box center [129, 443] width 113 height 15
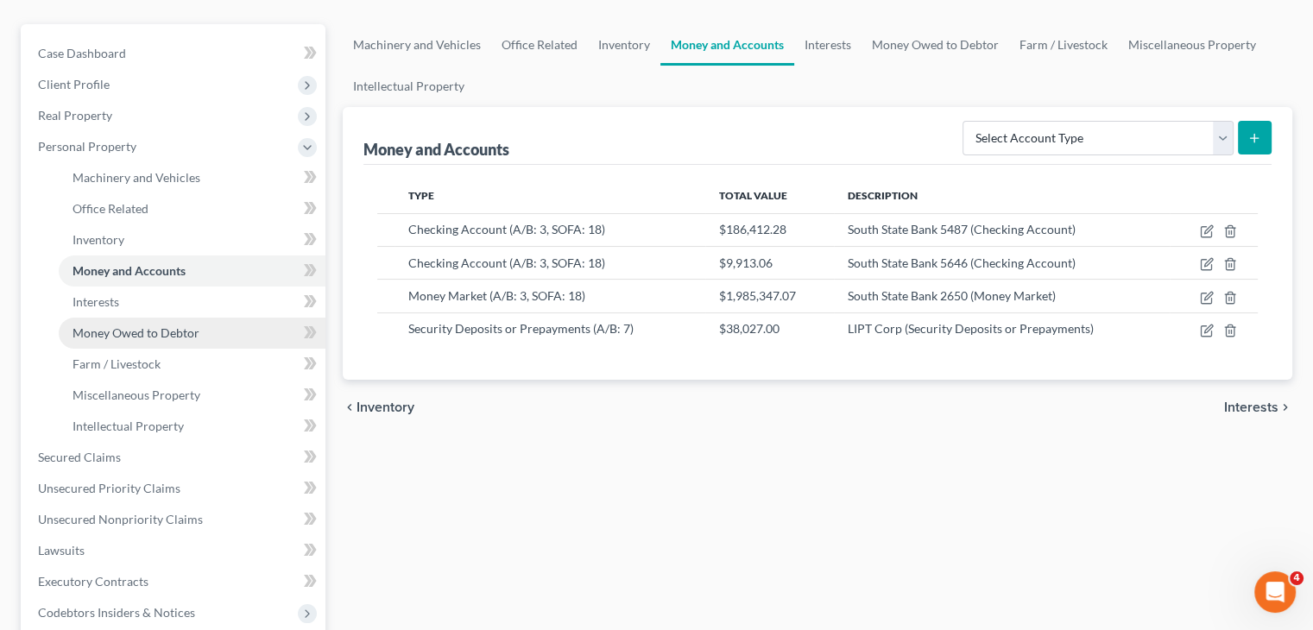
click at [140, 325] on span "Money Owed to Debtor" at bounding box center [136, 332] width 127 height 15
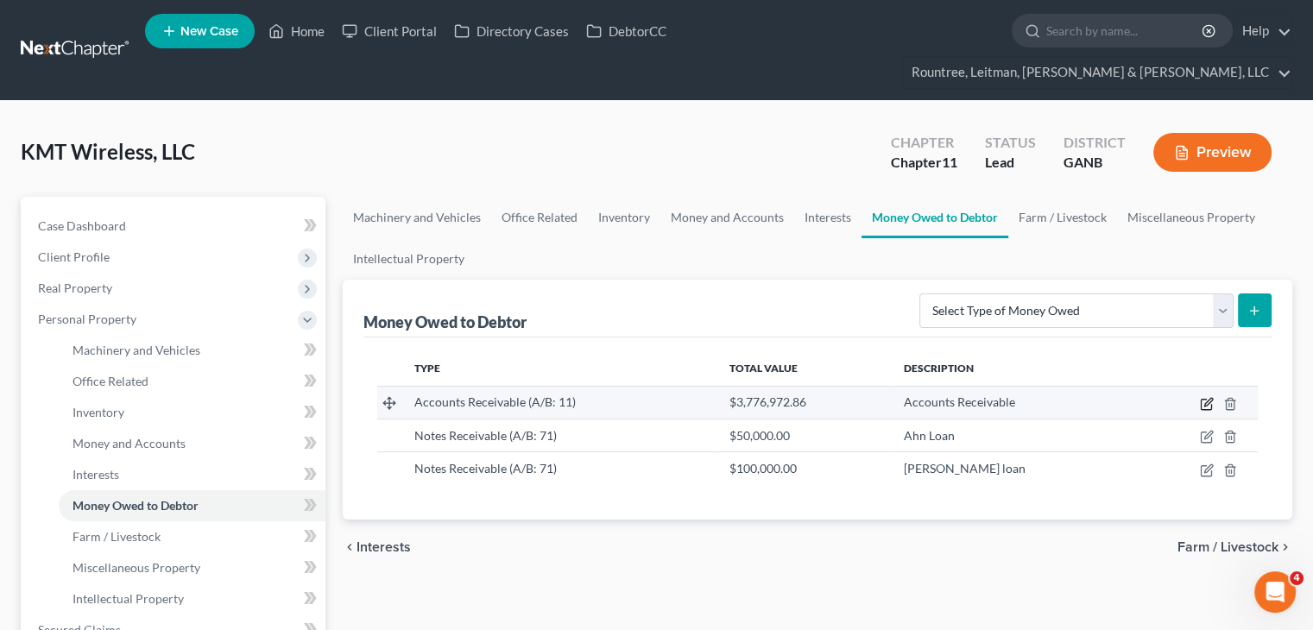
click at [1209, 397] on icon "button" at bounding box center [1207, 404] width 14 height 14
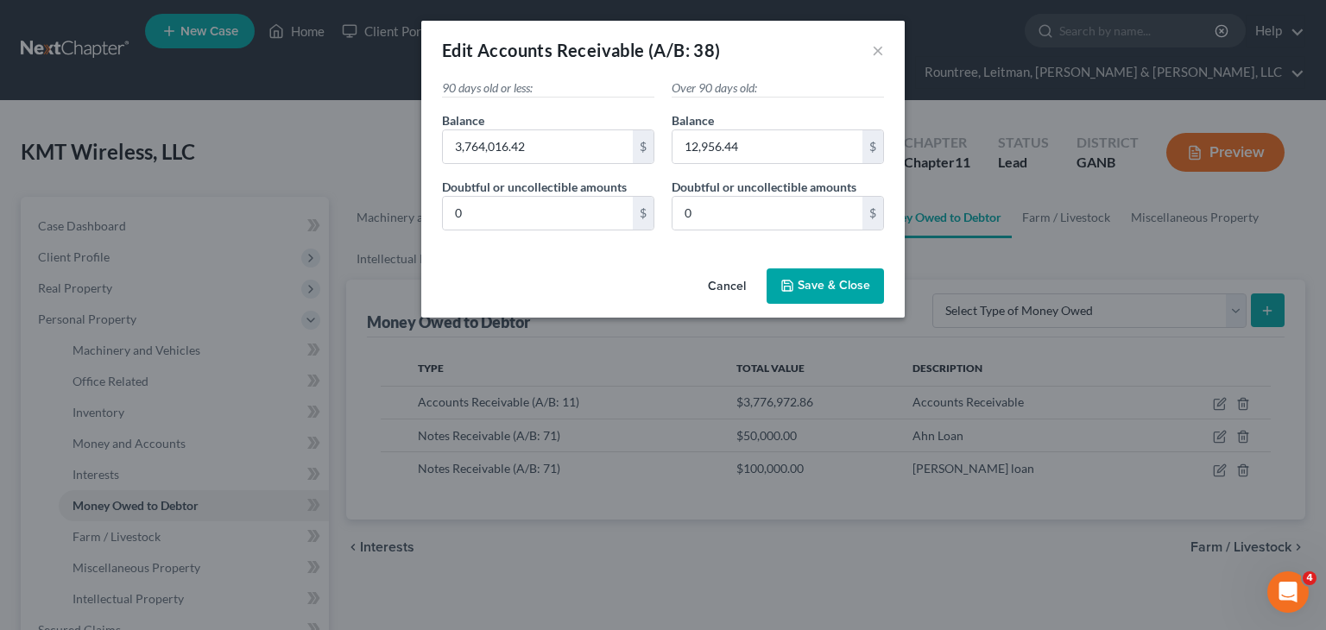
click at [828, 283] on span "Save & Close" at bounding box center [834, 286] width 73 height 15
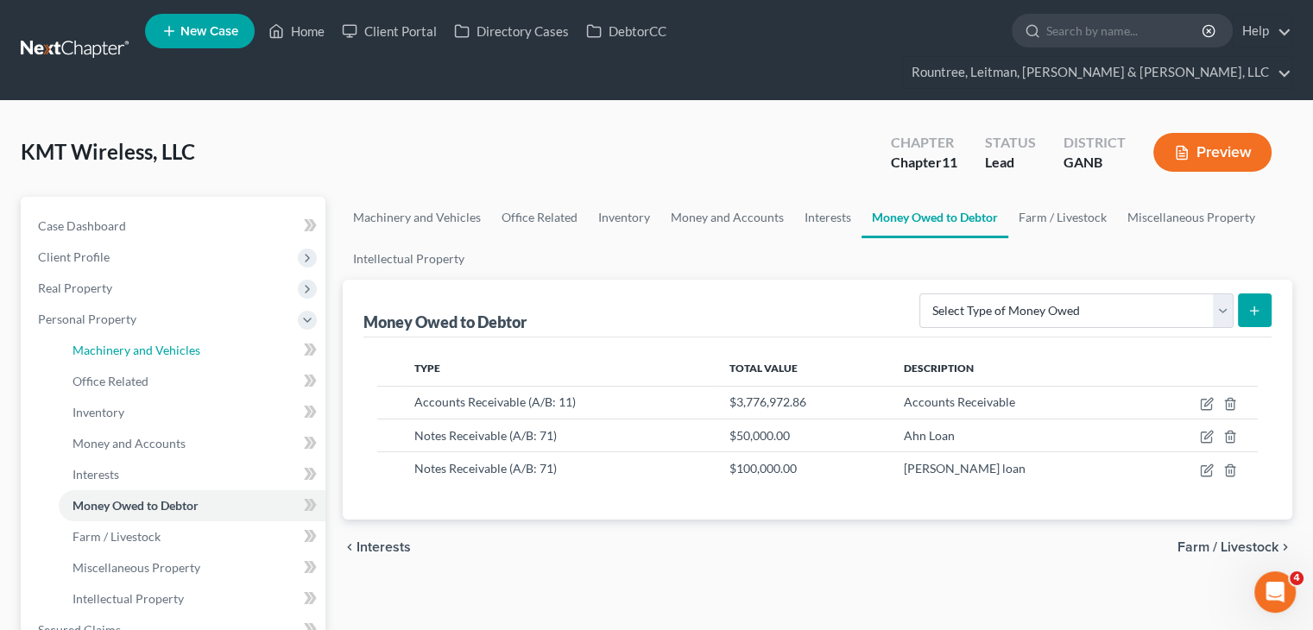
drag, startPoint x: 140, startPoint y: 318, endPoint x: 341, endPoint y: 386, distance: 212.1
click at [140, 343] on span "Machinery and Vehicles" at bounding box center [137, 350] width 128 height 15
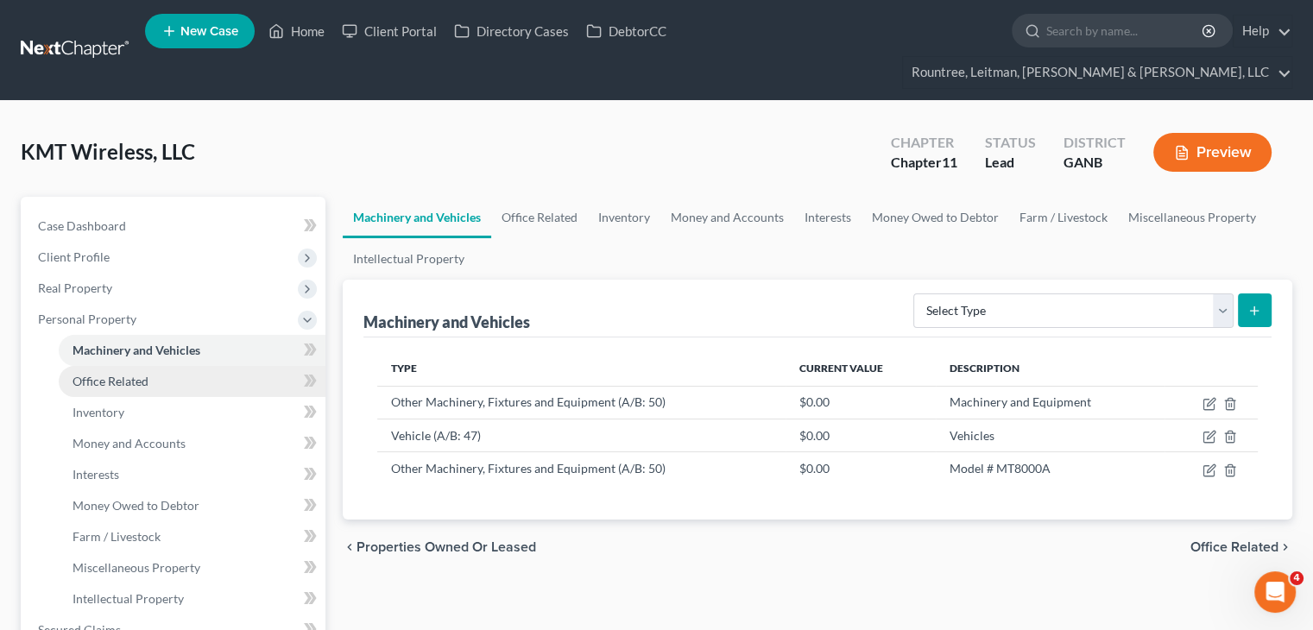
click at [115, 374] on span "Office Related" at bounding box center [111, 381] width 76 height 15
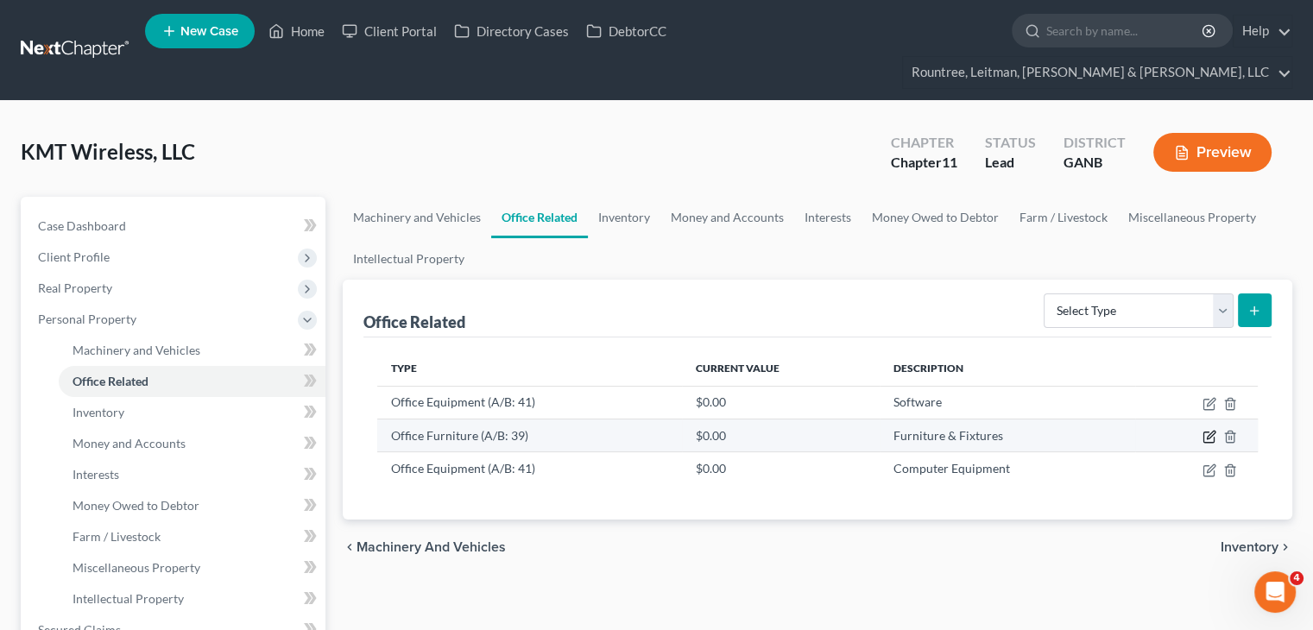
click at [1209, 430] on icon "button" at bounding box center [1209, 437] width 14 height 14
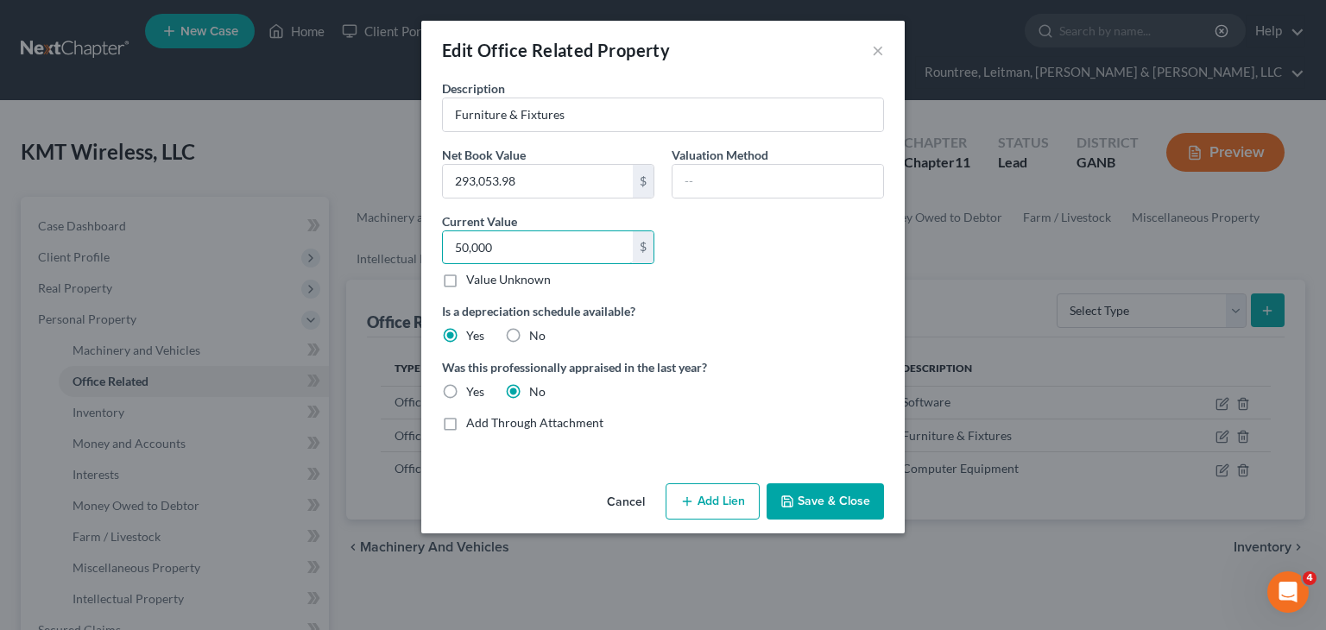
type input "50,000"
click at [826, 497] on button "Save & Close" at bounding box center [824, 501] width 117 height 36
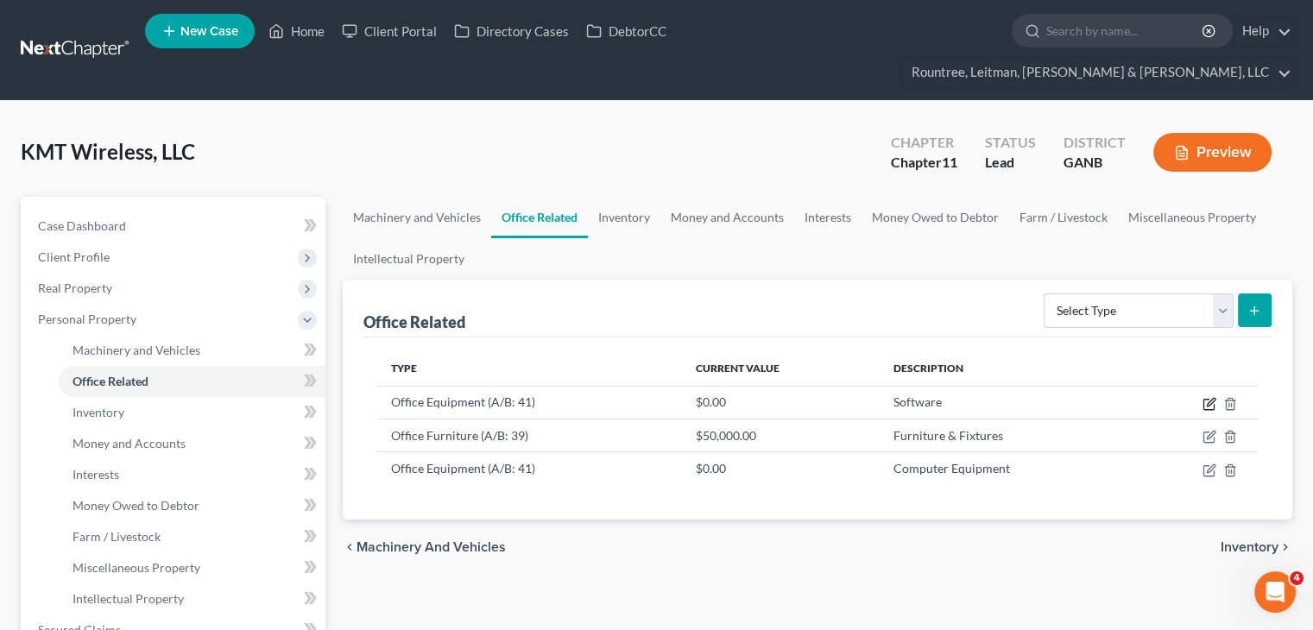
click at [1208, 398] on icon "button" at bounding box center [1211, 402] width 8 height 8
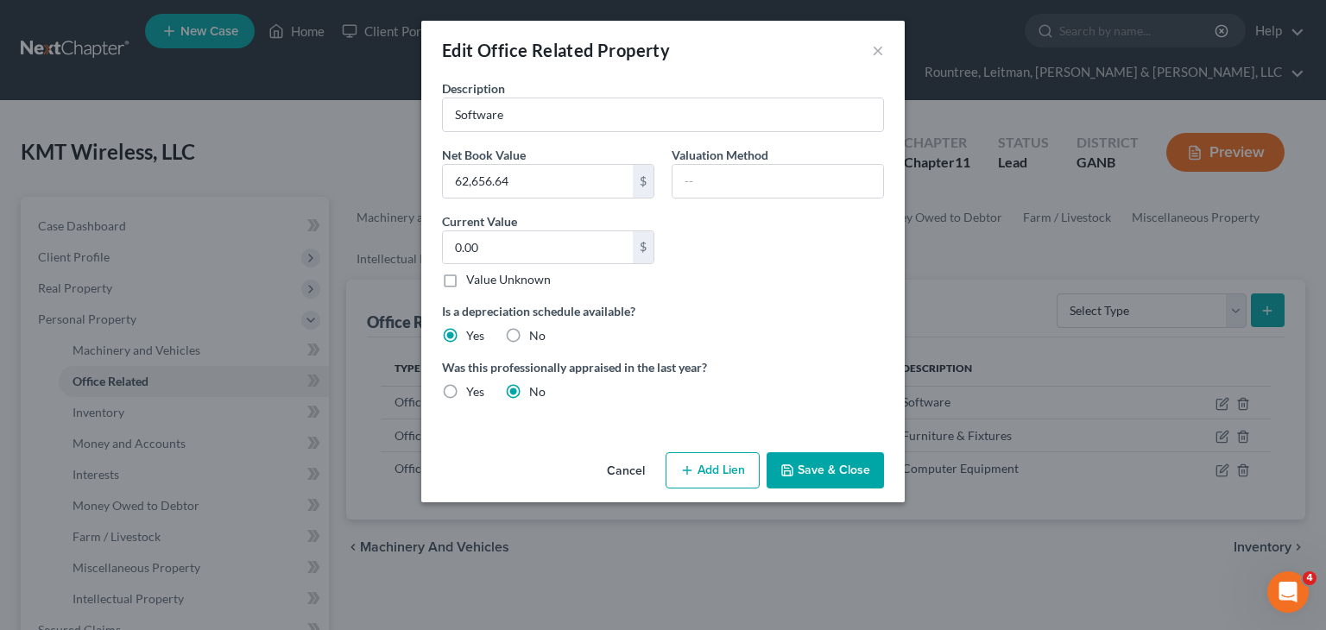
click at [633, 471] on button "Cancel" at bounding box center [626, 471] width 66 height 35
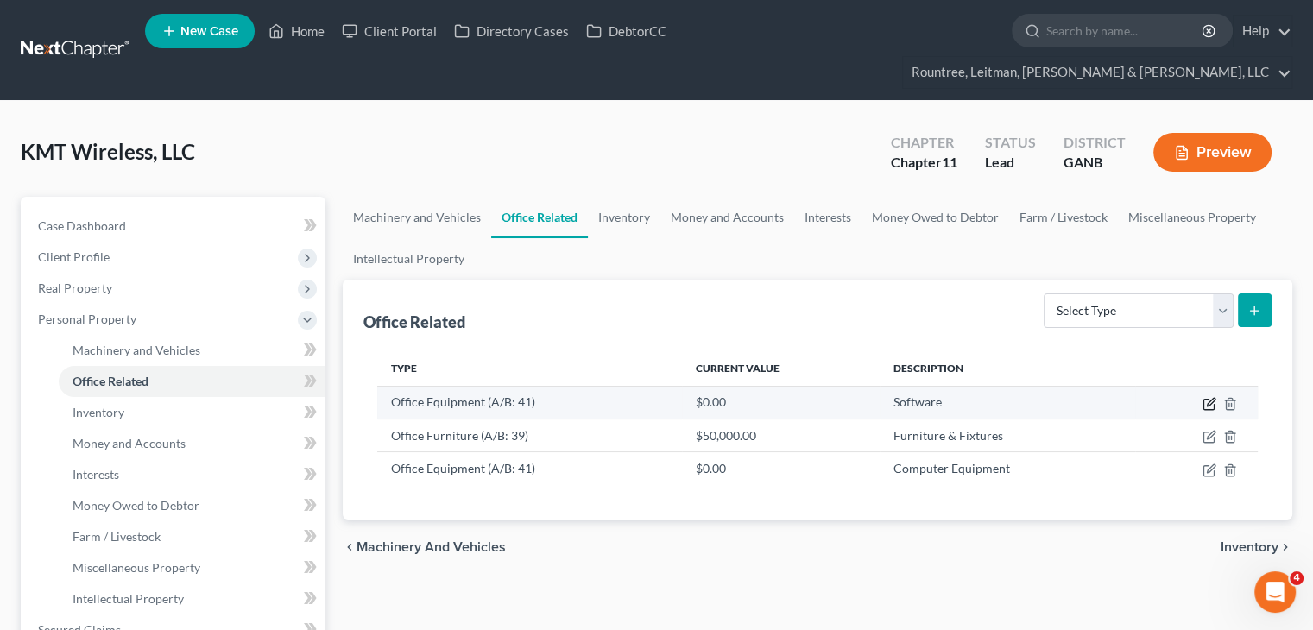
click at [1207, 398] on icon "button" at bounding box center [1211, 402] width 8 height 8
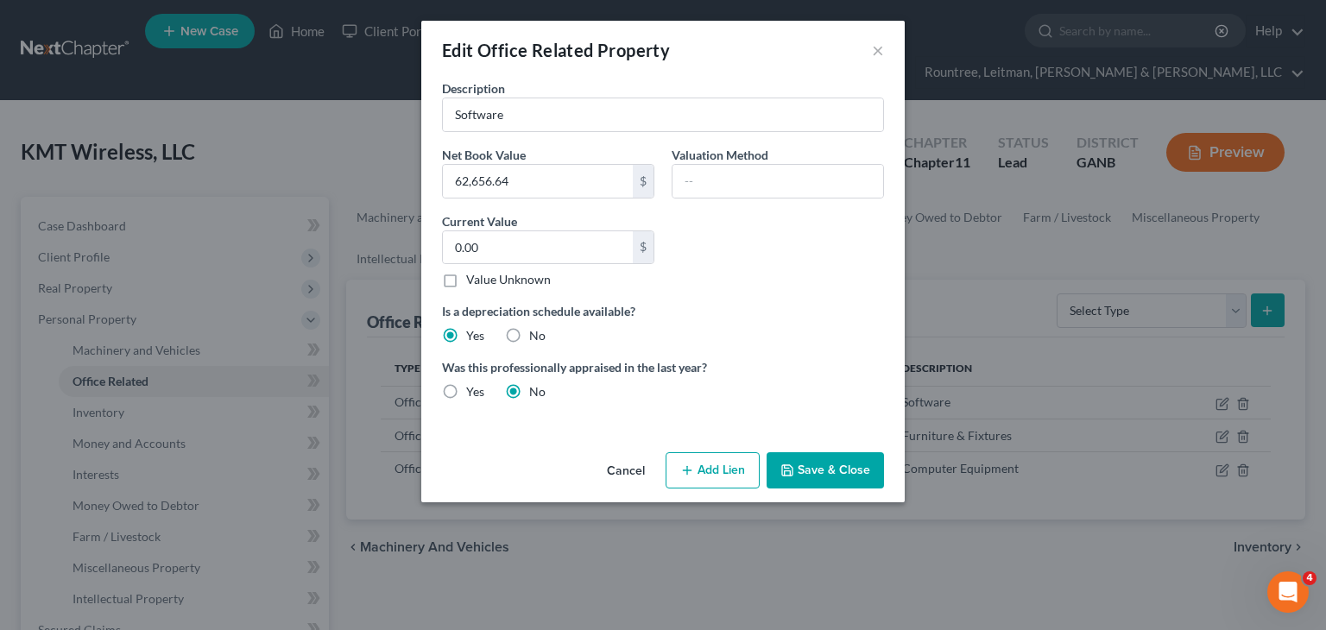
click at [621, 467] on button "Cancel" at bounding box center [626, 471] width 66 height 35
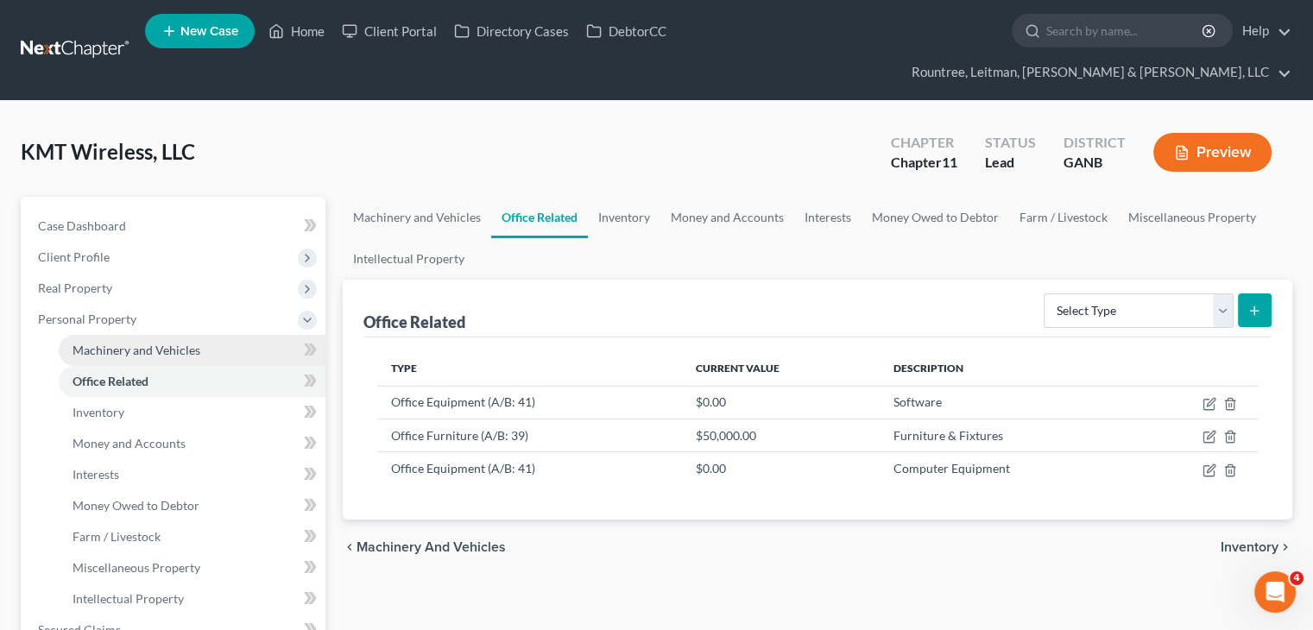
click at [138, 343] on span "Machinery and Vehicles" at bounding box center [137, 350] width 128 height 15
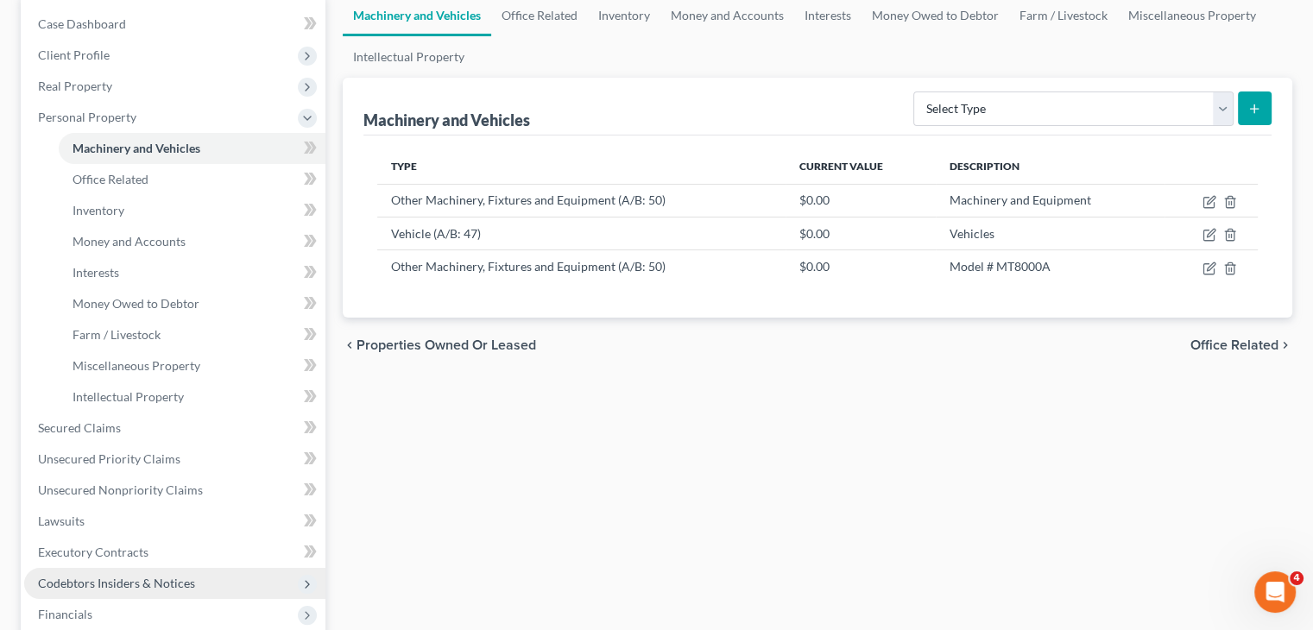
scroll to position [345, 0]
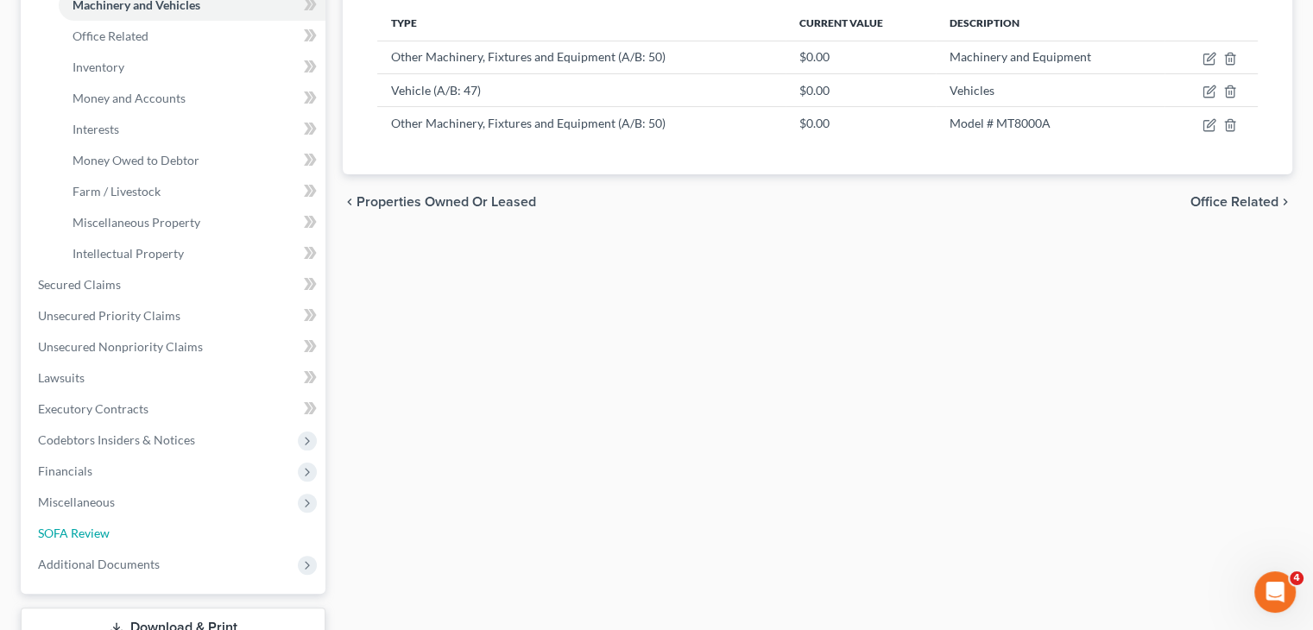
drag, startPoint x: 81, startPoint y: 498, endPoint x: 605, endPoint y: 139, distance: 635.2
click at [81, 526] on span "SOFA Review" at bounding box center [74, 533] width 72 height 15
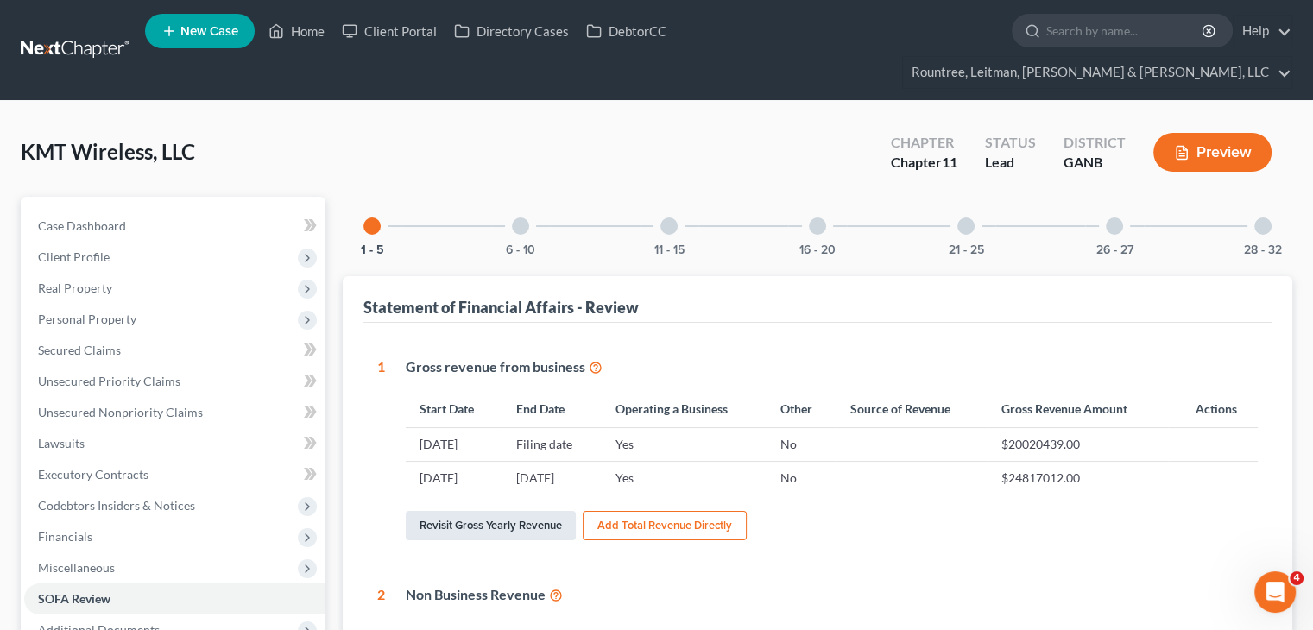
click at [491, 511] on link "Revisit Gross Yearly Revenue" at bounding box center [491, 525] width 170 height 29
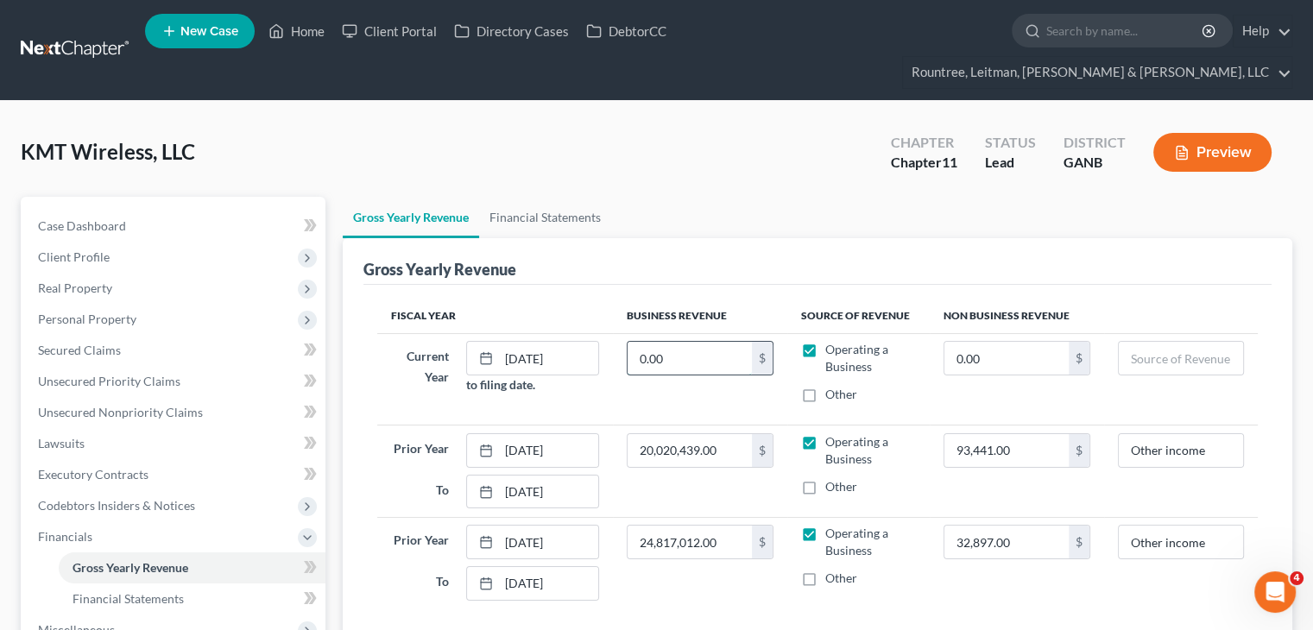
click at [677, 342] on input "0.00" at bounding box center [690, 358] width 124 height 33
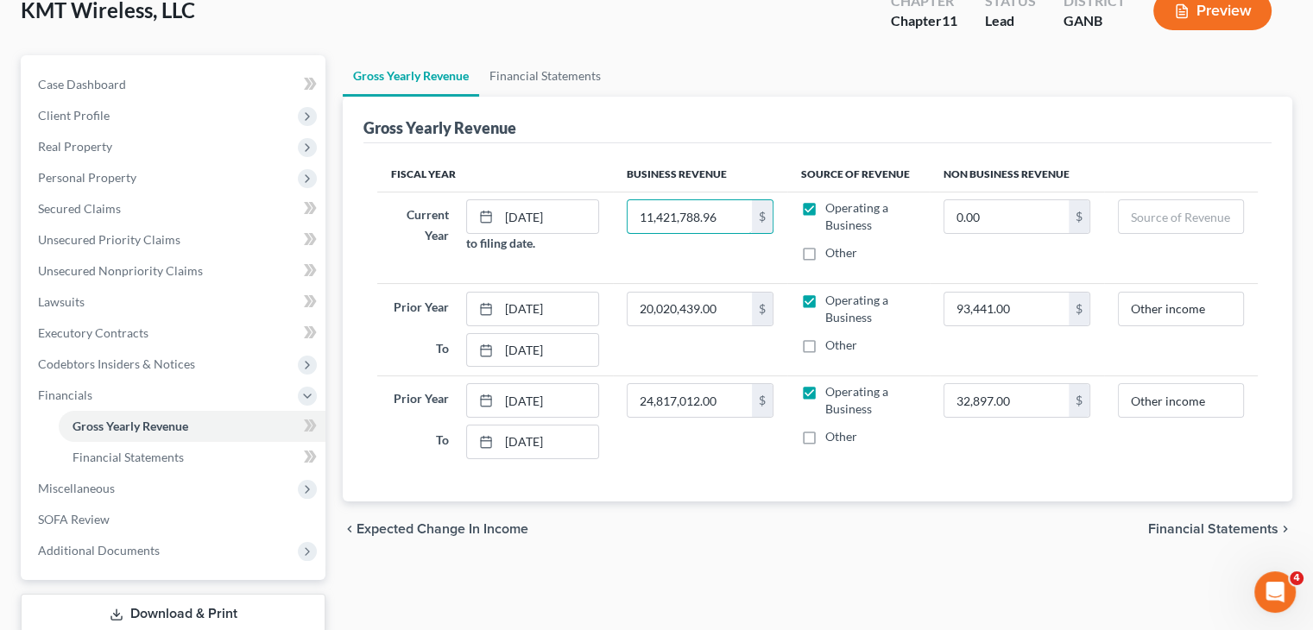
scroll to position [173, 0]
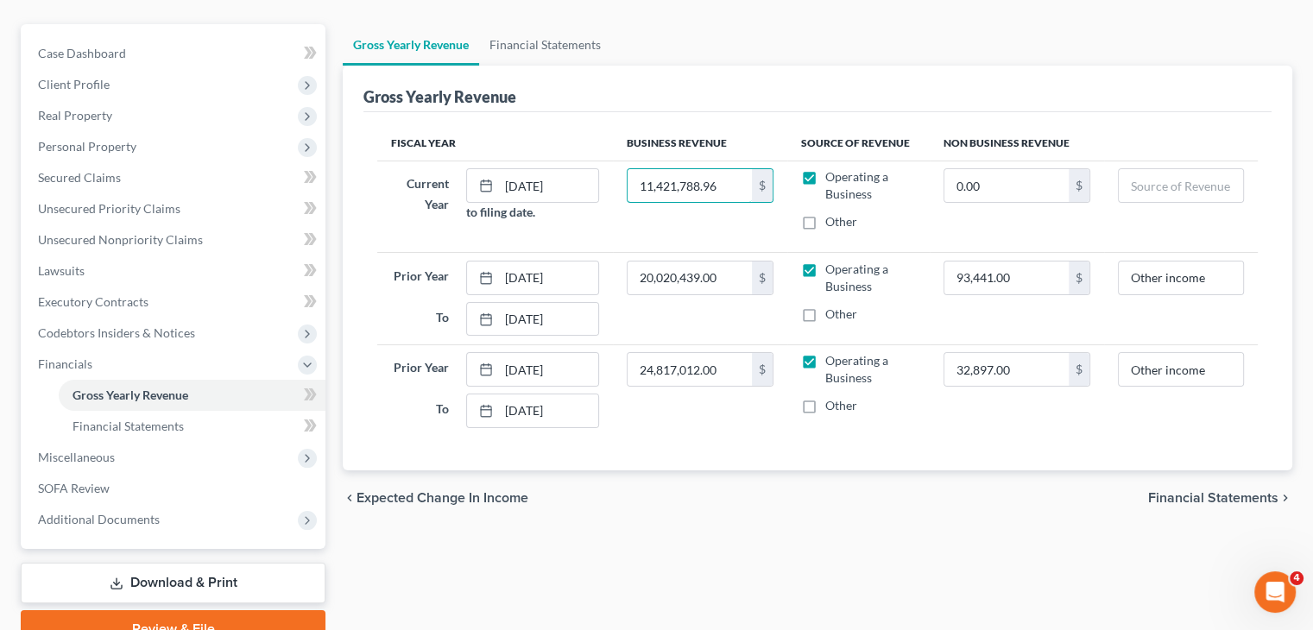
type input "11,421,788.96"
click at [1214, 491] on span "Financial Statements" at bounding box center [1213, 498] width 130 height 14
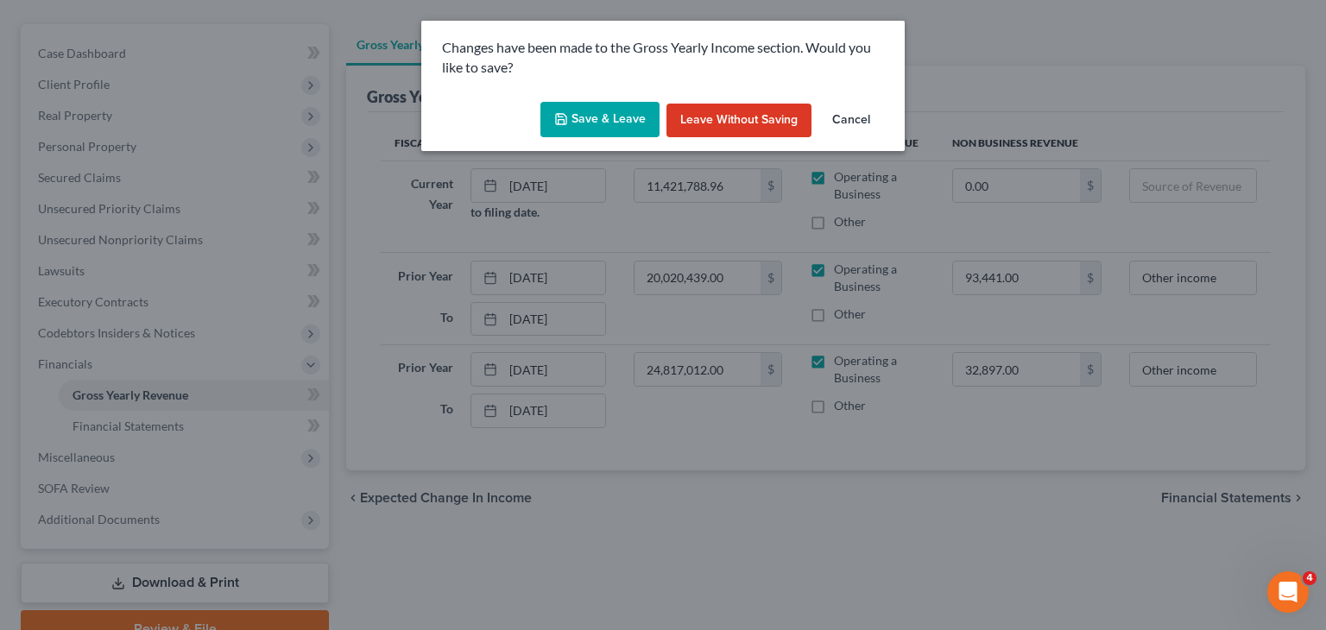
click at [597, 115] on button "Save & Leave" at bounding box center [599, 120] width 119 height 36
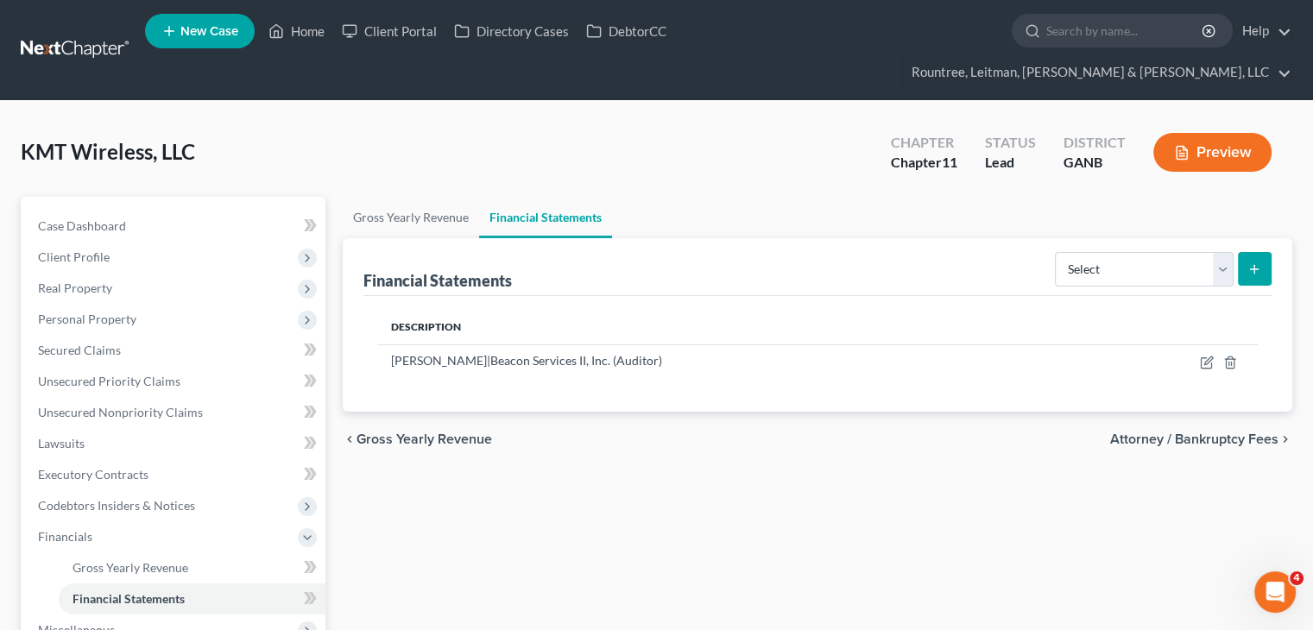
drag, startPoint x: 673, startPoint y: 133, endPoint x: 652, endPoint y: 262, distance: 130.4
click at [673, 133] on div "KMT Wireless, LLC Upgraded Chapter Chapter 11 Status Lead District GANB Preview" at bounding box center [656, 159] width 1271 height 75
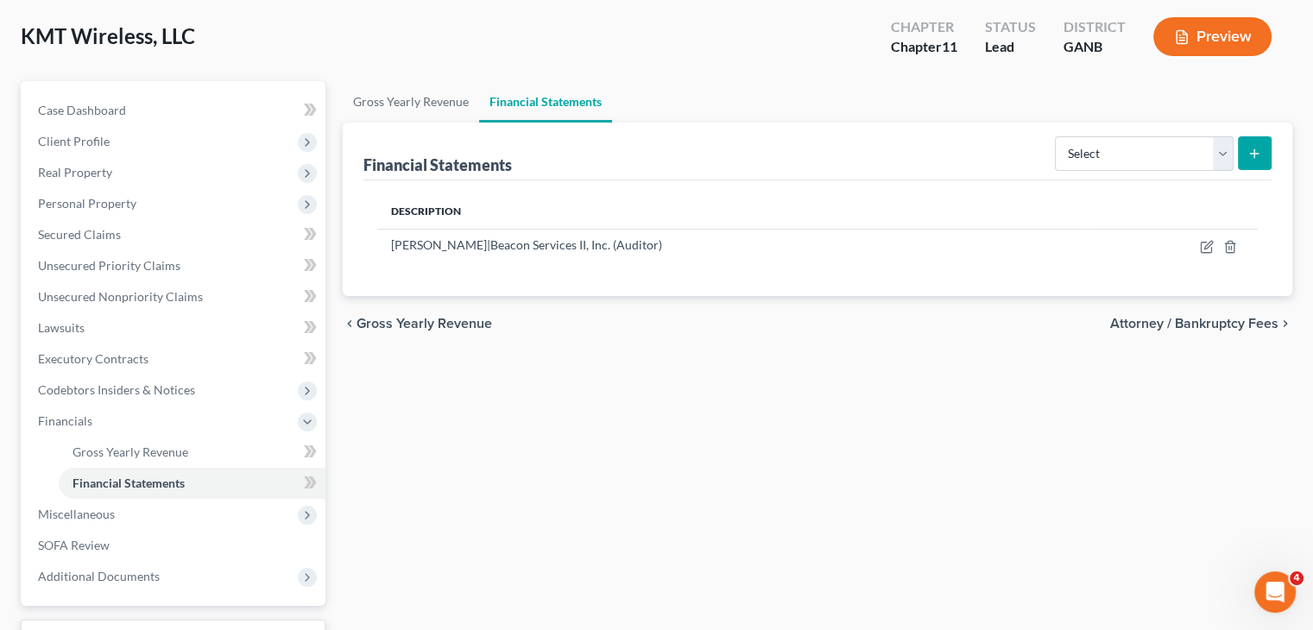
scroll to position [224, 0]
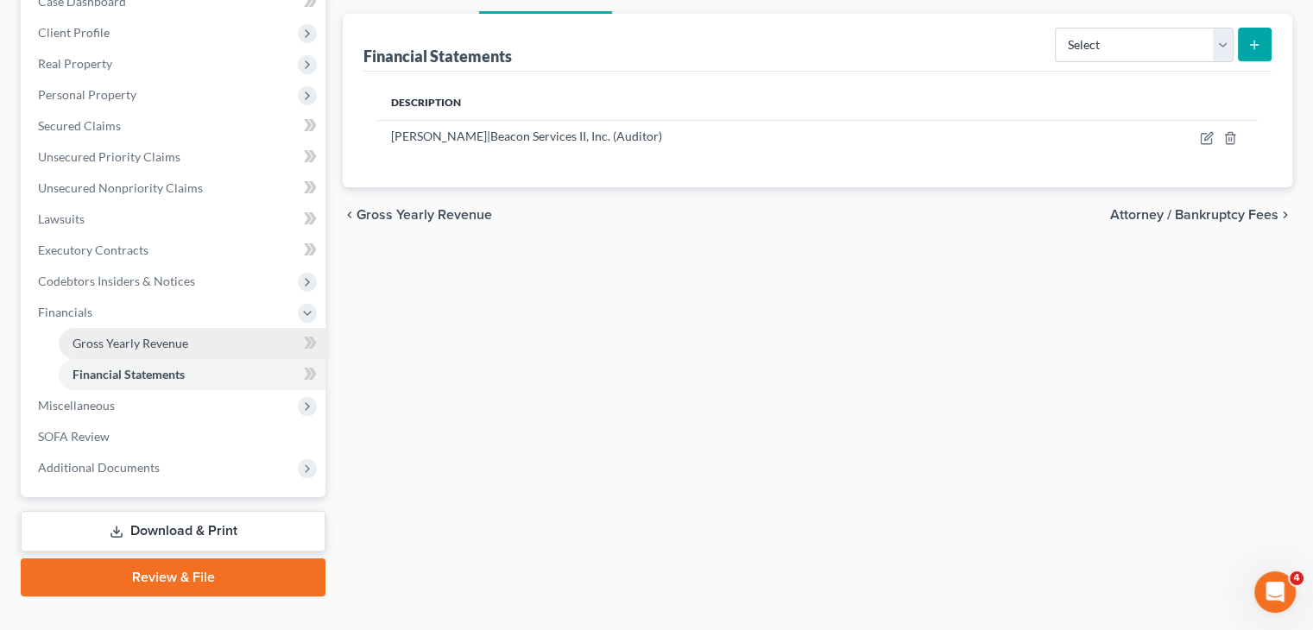
click at [128, 336] on span "Gross Yearly Revenue" at bounding box center [131, 343] width 116 height 15
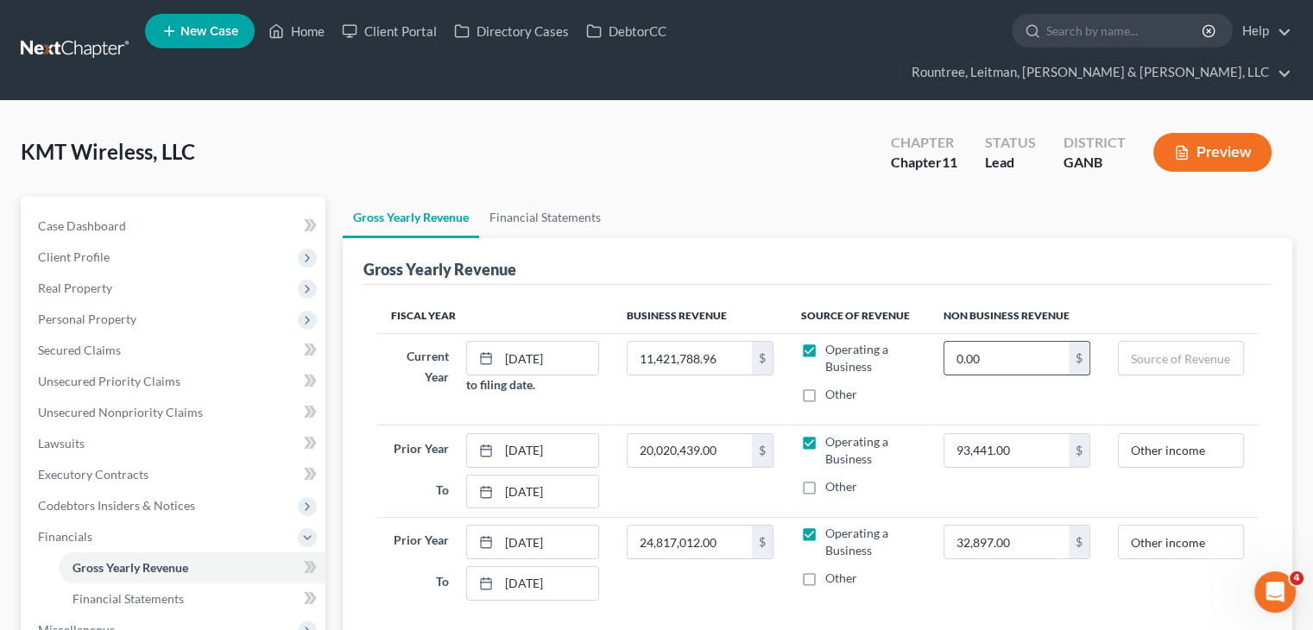
click at [1034, 342] on input "0.00" at bounding box center [1006, 358] width 124 height 33
paste input "84,622.05"
type input "84,622.05"
click at [1170, 342] on input "text" at bounding box center [1181, 358] width 124 height 33
type input "I"
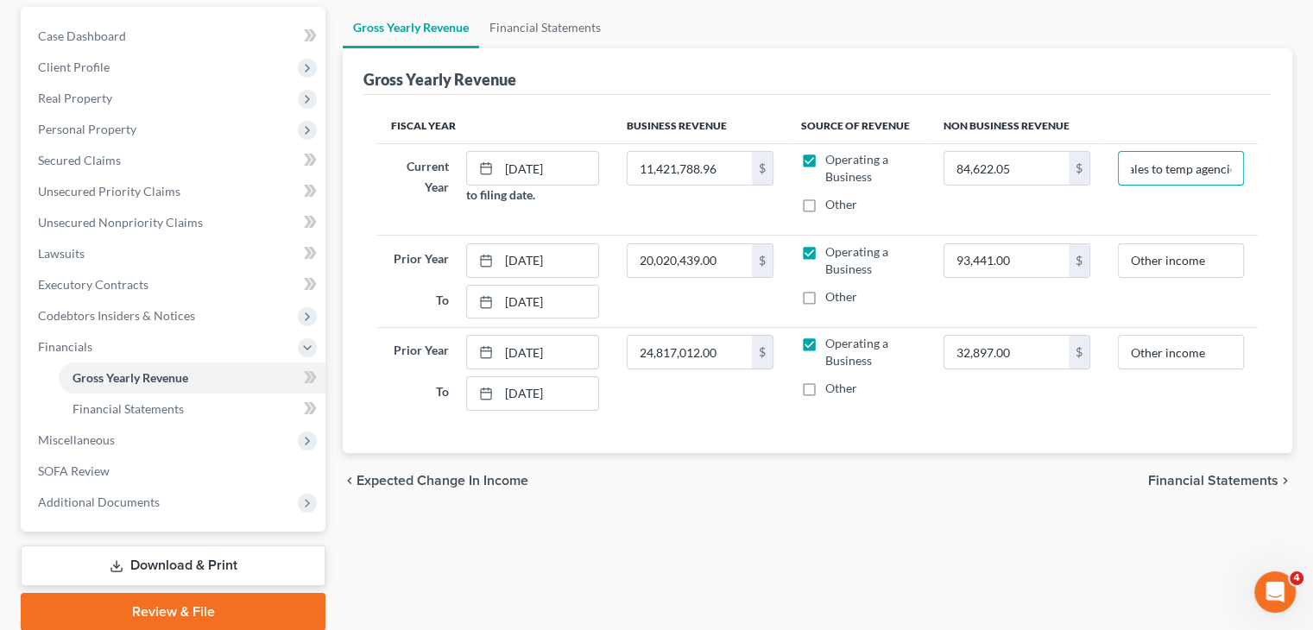
scroll to position [224, 0]
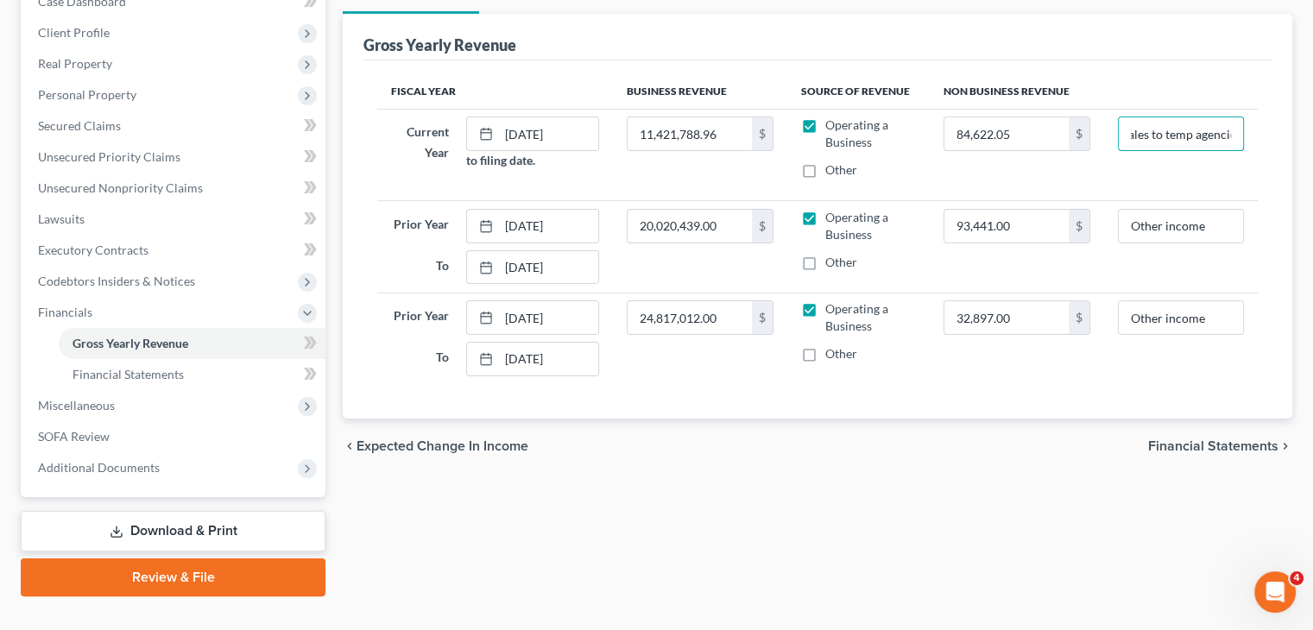
type input "Interest; facilities reimbursement; sale of misc. scrap; uniform sales to temp …"
click at [1215, 439] on span "Financial Statements" at bounding box center [1213, 446] width 130 height 14
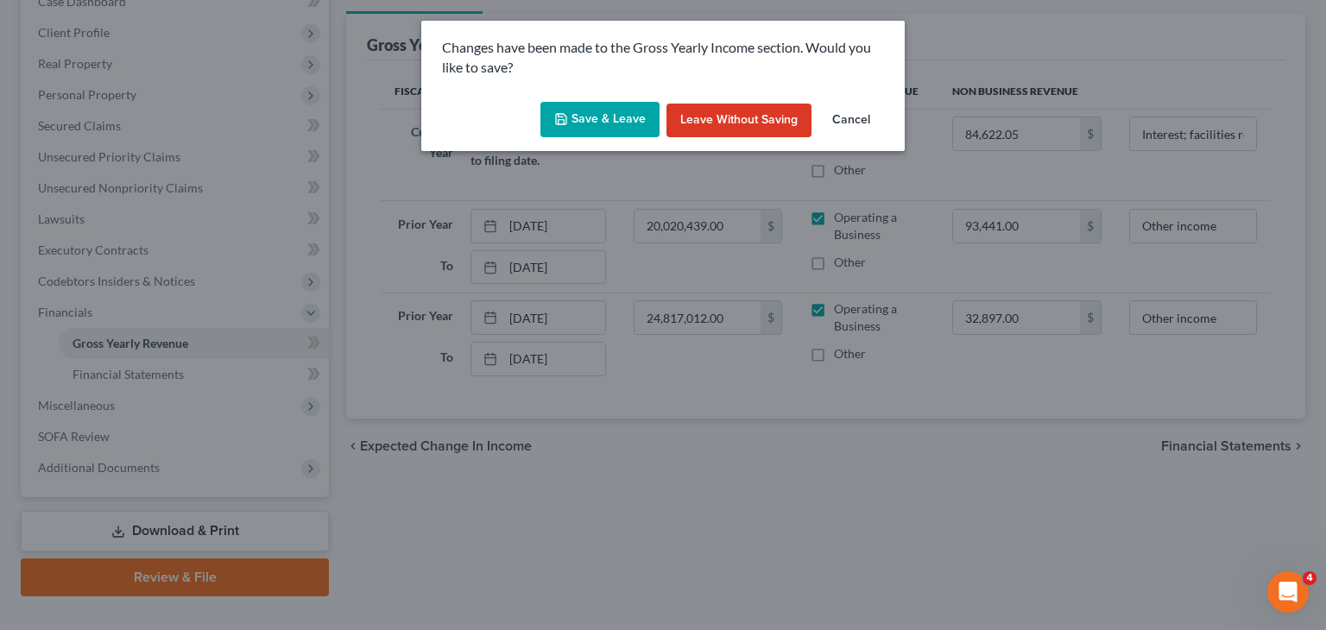
click at [587, 108] on button "Save & Leave" at bounding box center [599, 120] width 119 height 36
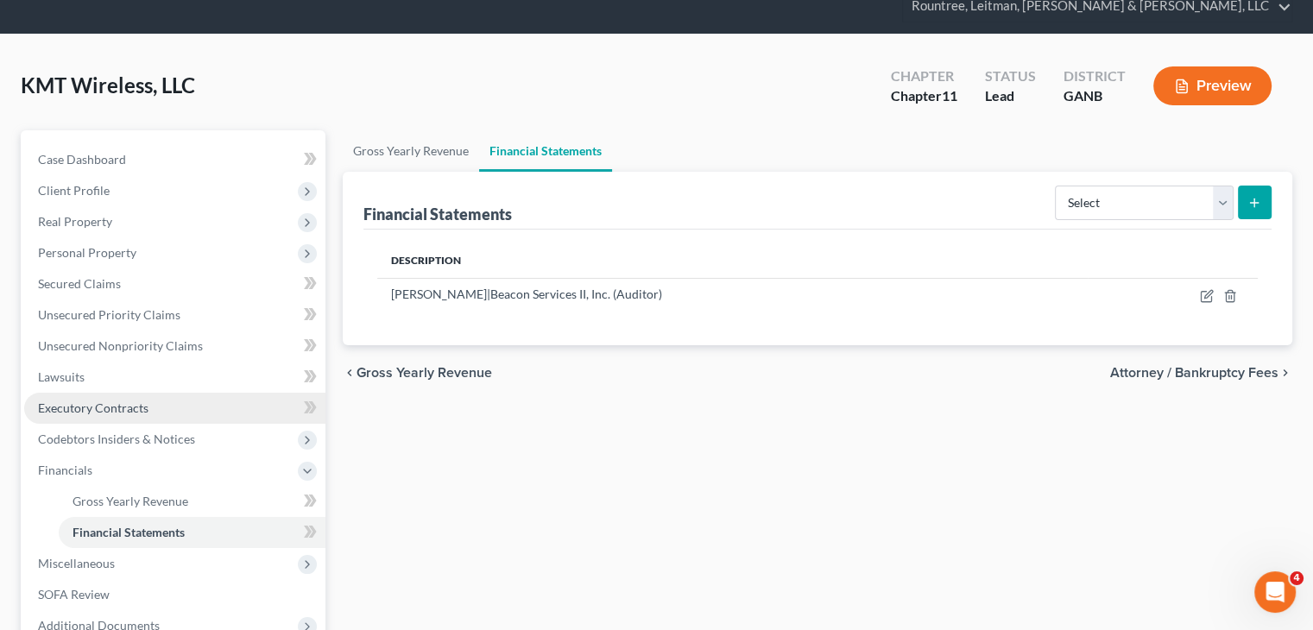
scroll to position [173, 0]
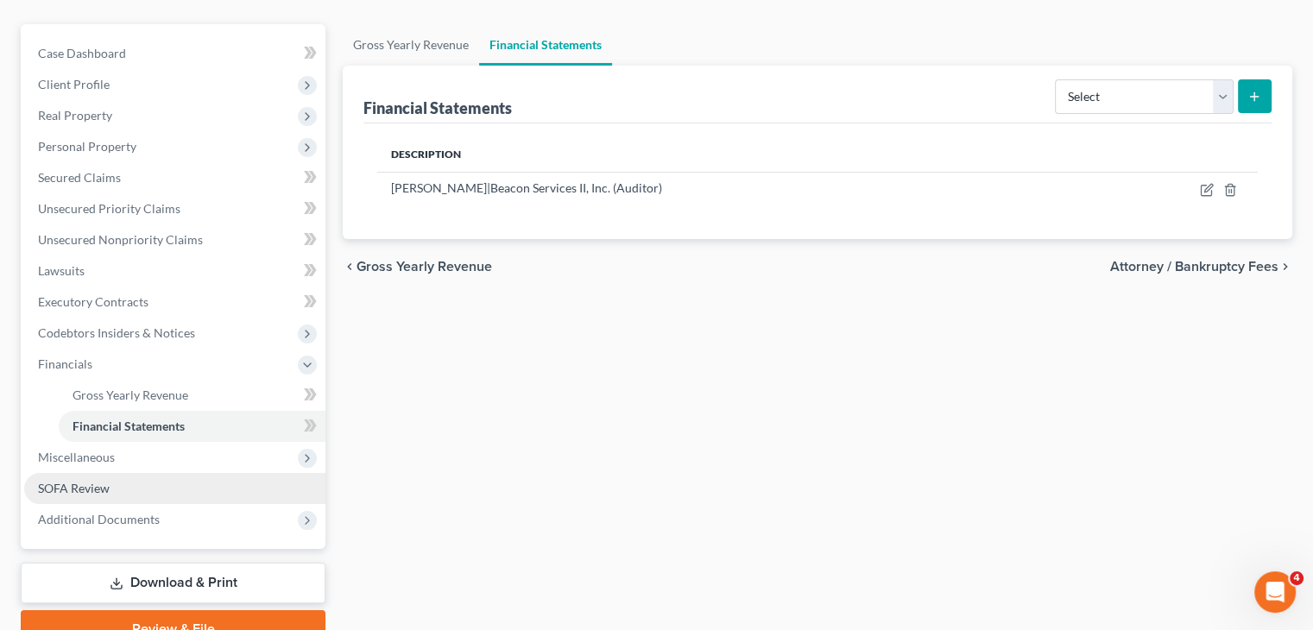
drag, startPoint x: 59, startPoint y: 457, endPoint x: 173, endPoint y: 440, distance: 115.2
click at [59, 481] on span "SOFA Review" at bounding box center [74, 488] width 72 height 15
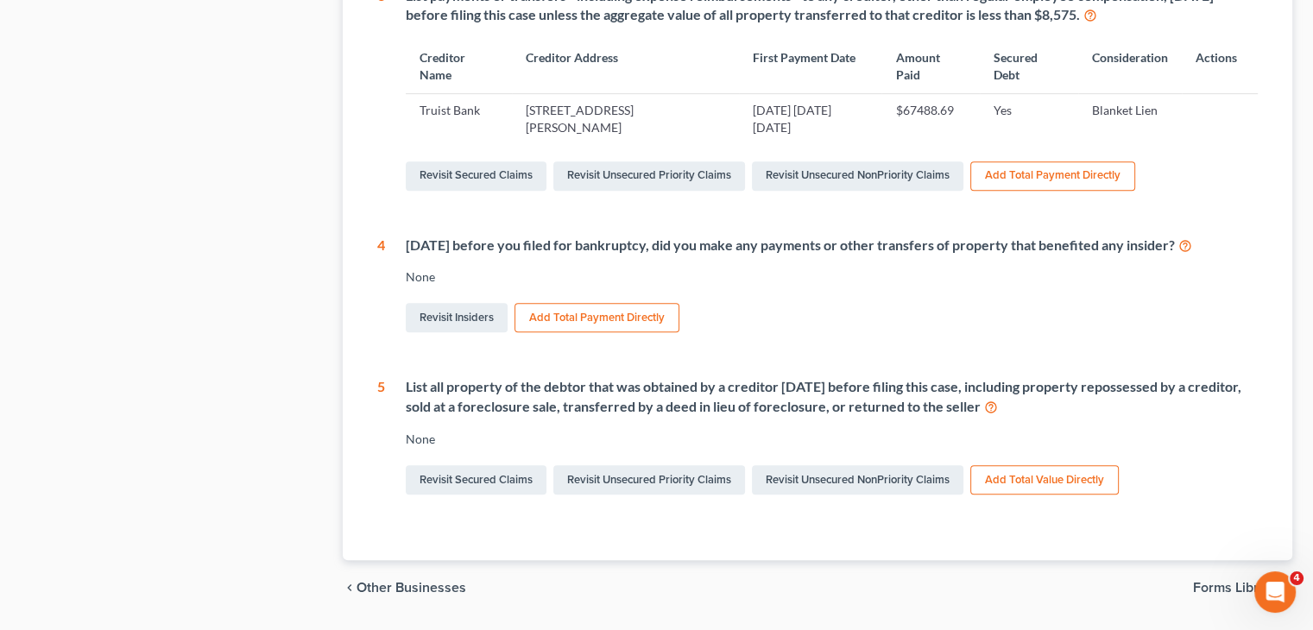
scroll to position [947, 0]
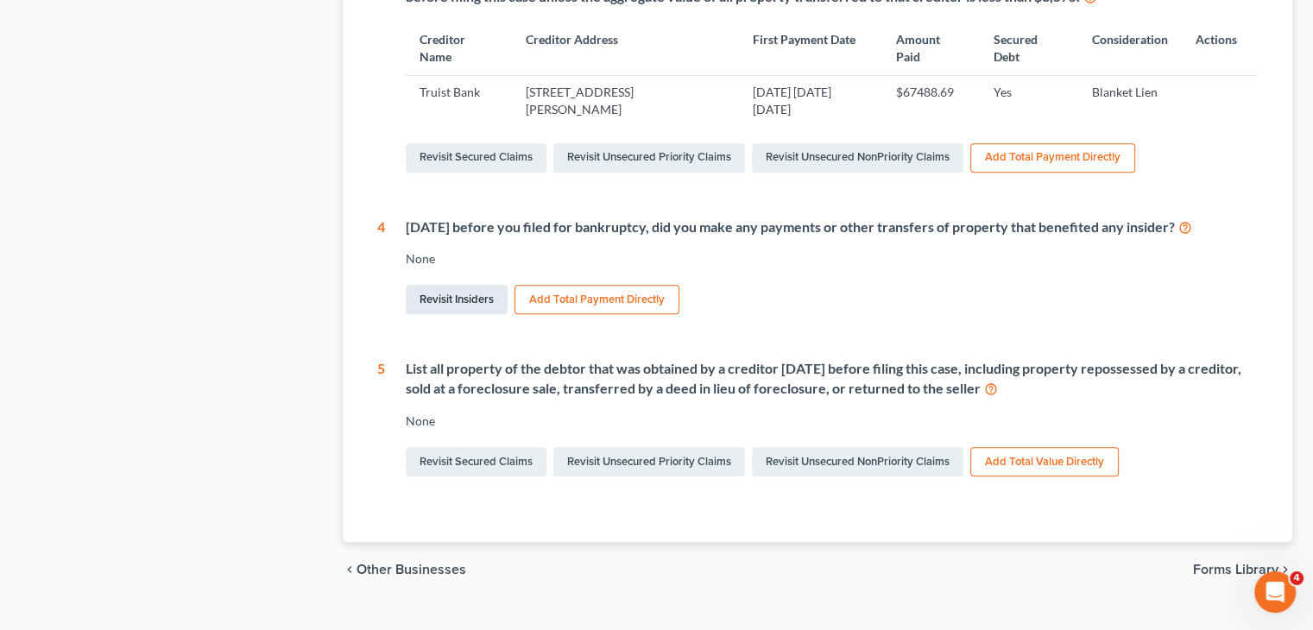
click at [461, 285] on link "Revisit Insiders" at bounding box center [457, 299] width 102 height 29
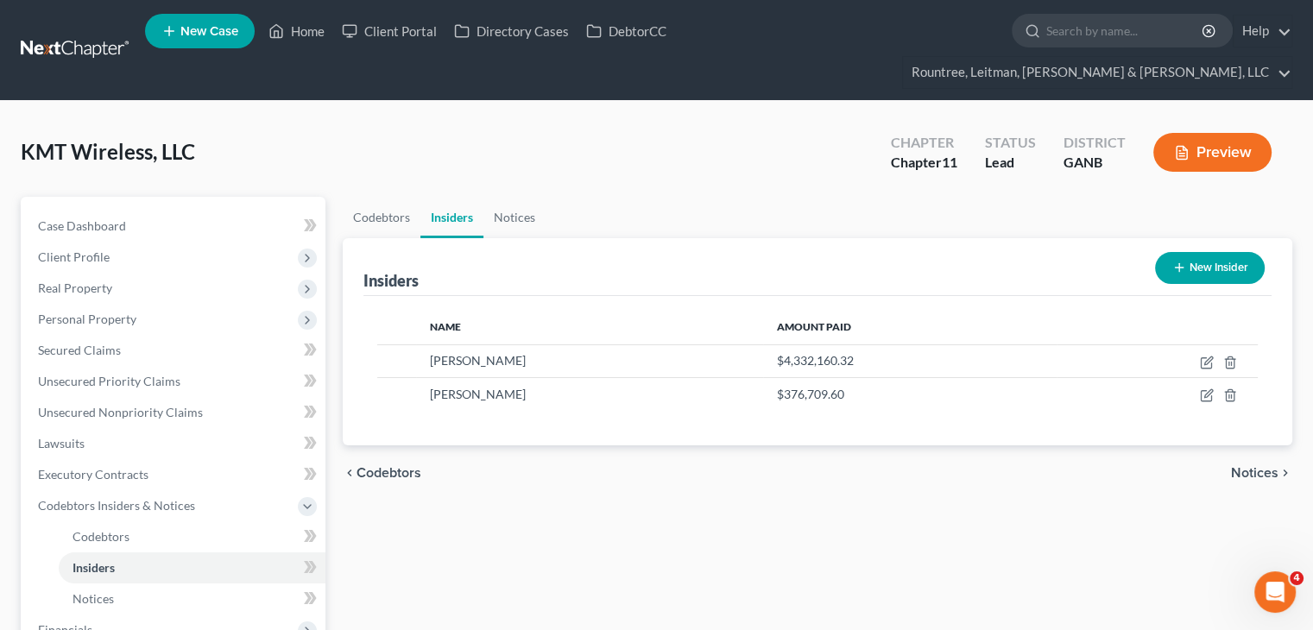
click at [1225, 252] on button "New Insider" at bounding box center [1210, 268] width 110 height 32
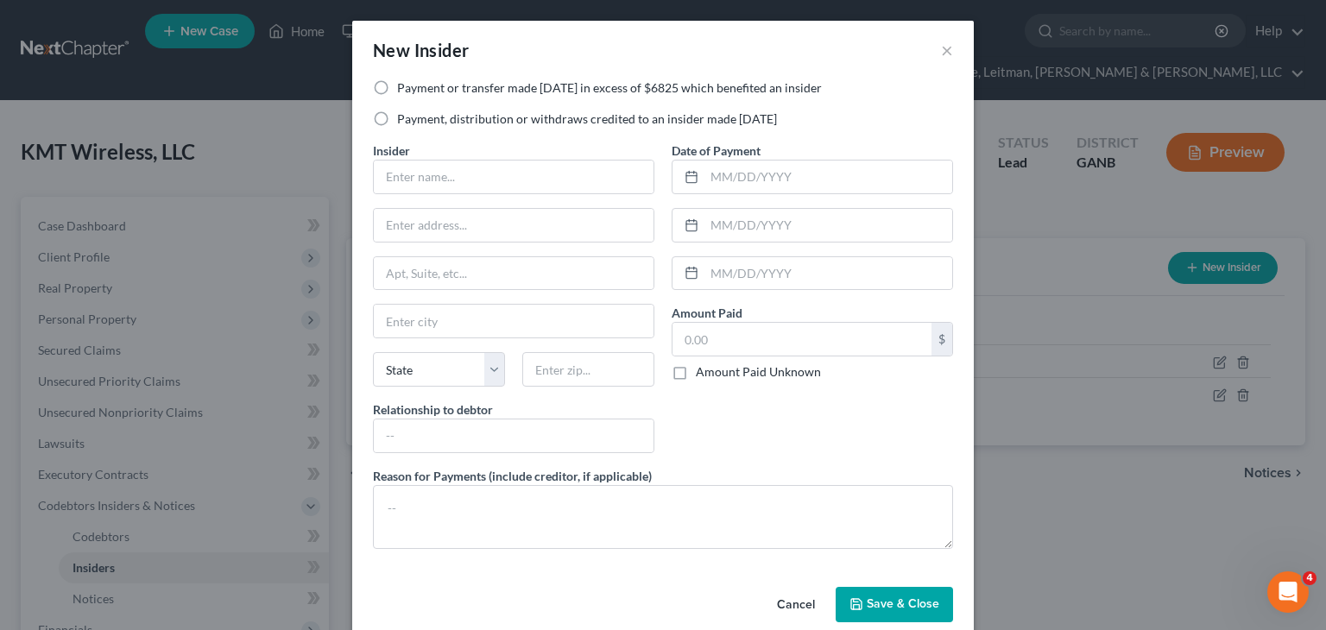
click at [397, 84] on label "Payment or transfer made [DATE] in excess of $6825 which benefited an insider" at bounding box center [609, 87] width 425 height 17
click at [404, 84] on input "Payment or transfer made [DATE] in excess of $6825 which benefited an insider" at bounding box center [409, 84] width 11 height 11
radio input "true"
click at [432, 170] on input "text" at bounding box center [514, 177] width 280 height 33
type input "[PERSON_NAME]"
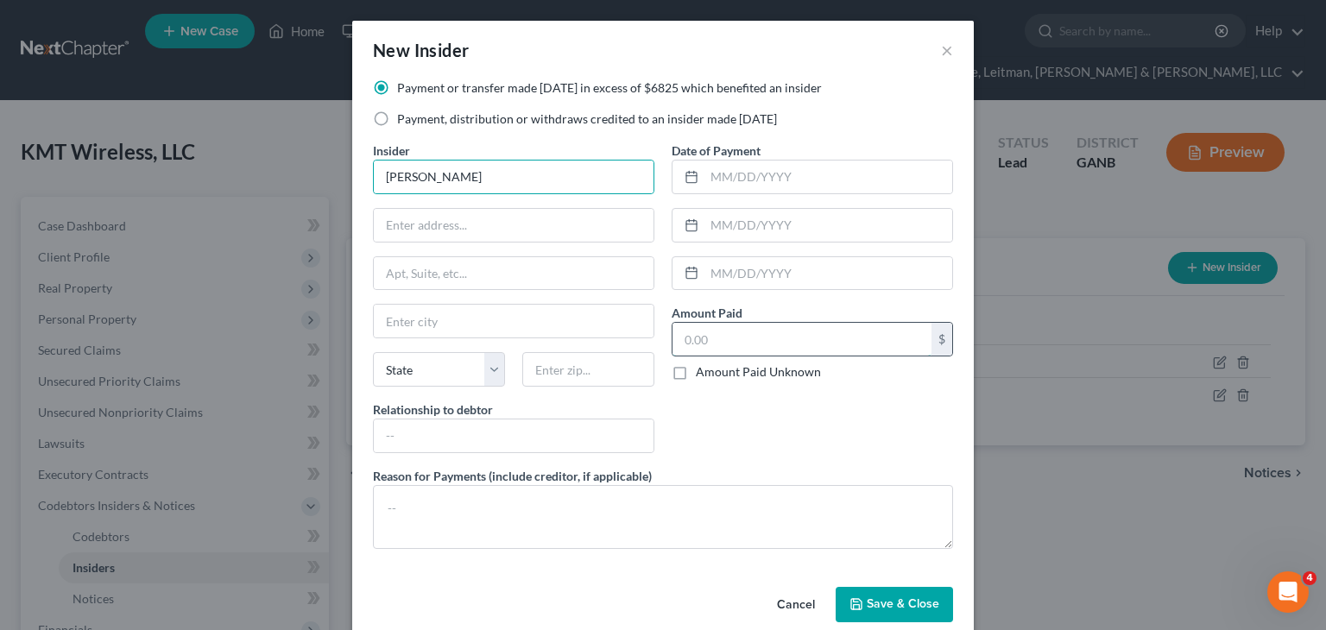
click at [742, 343] on input "text" at bounding box center [801, 339] width 259 height 33
type input "269,954.76"
click at [419, 429] on input "text" at bounding box center [514, 435] width 280 height 33
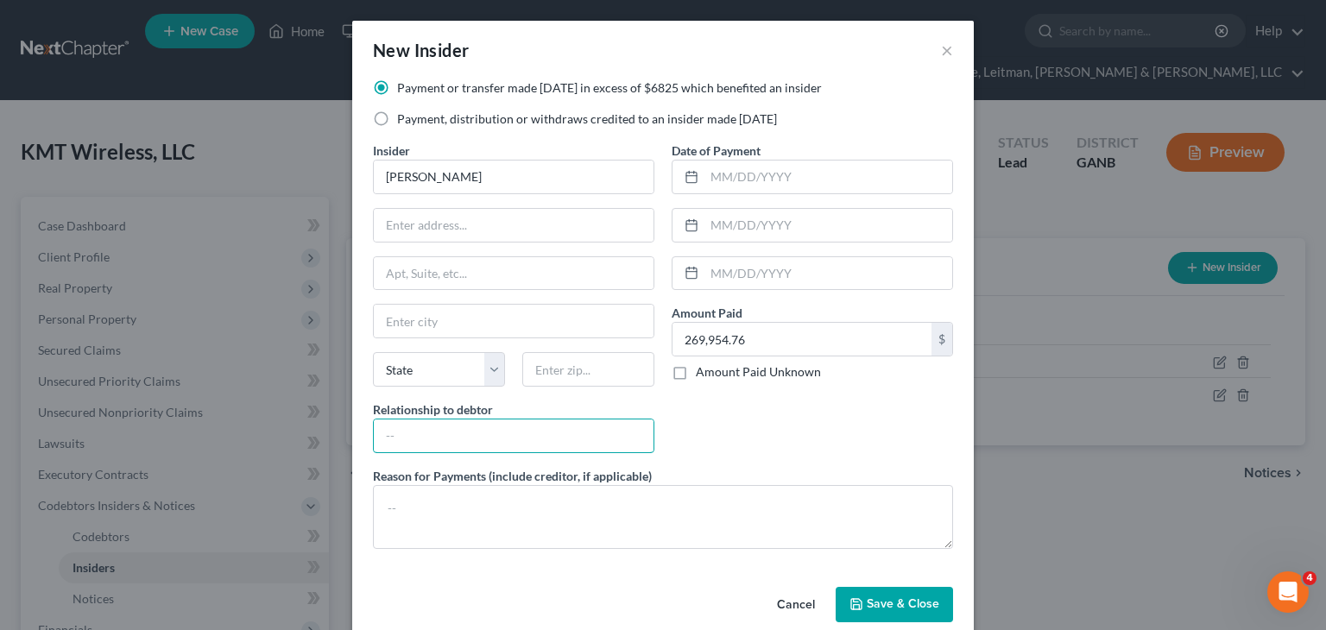
type input "Owner"
click at [452, 511] on textarea at bounding box center [663, 517] width 580 height 64
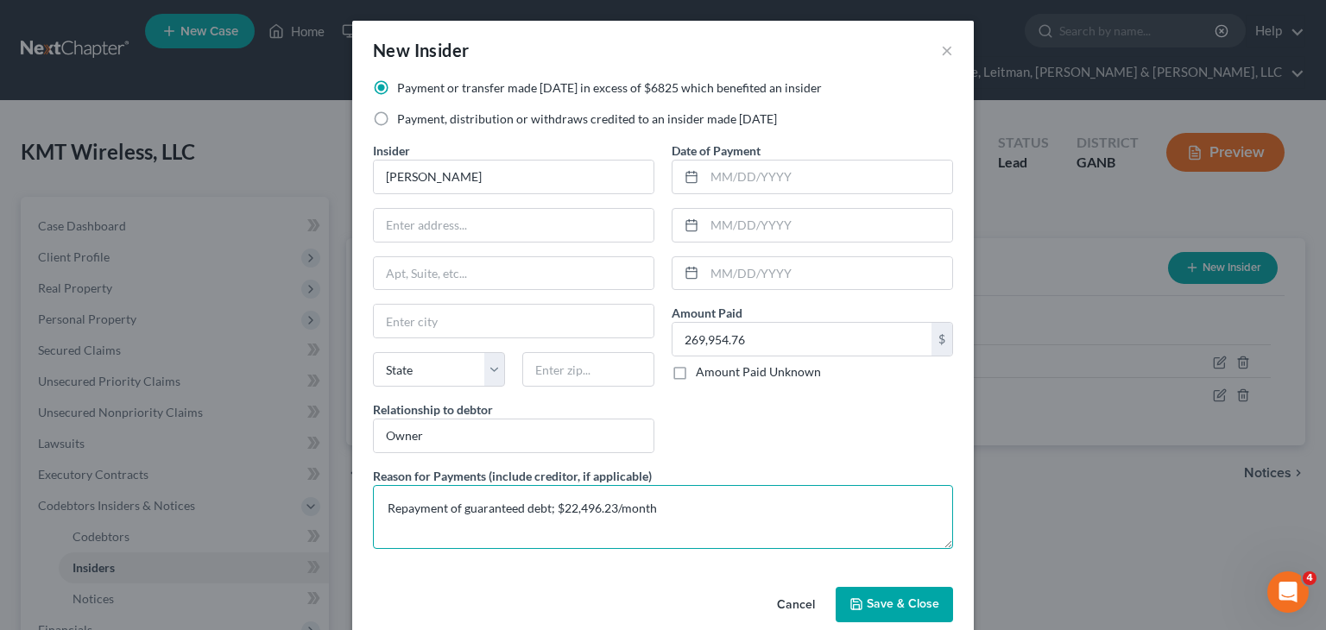
type textarea "Repayment of guaranteed debt; $22,496.23/month"
click at [868, 593] on button "Save & Close" at bounding box center [894, 605] width 117 height 36
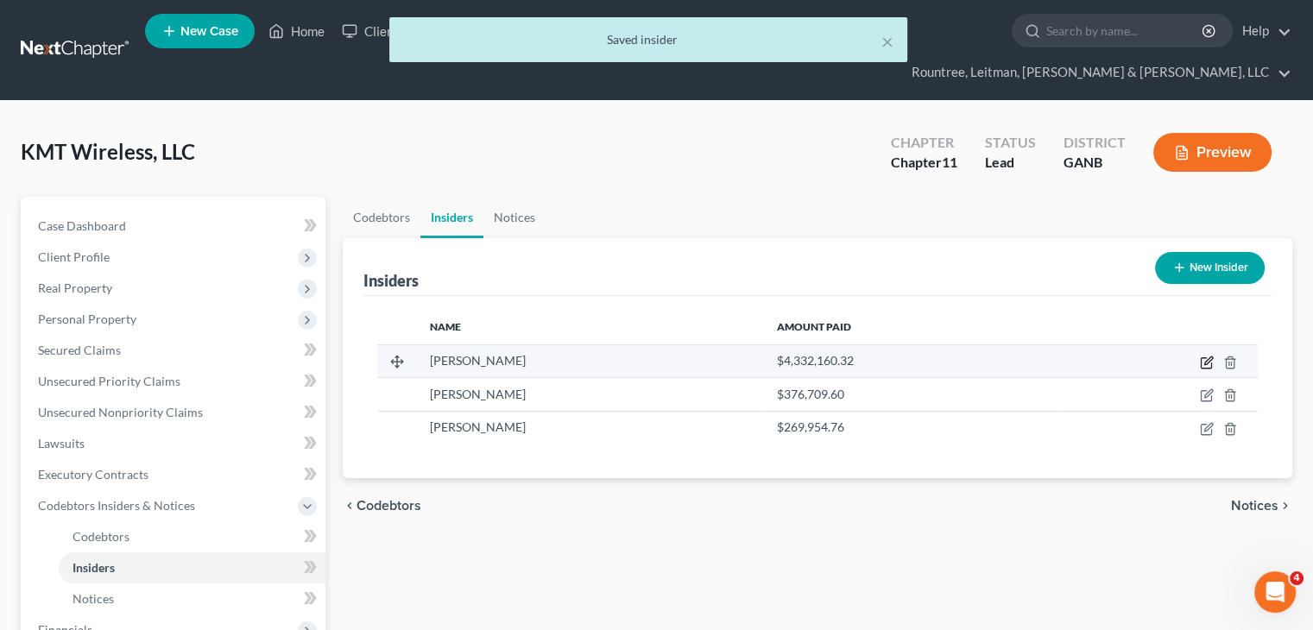
click at [1205, 356] on icon "button" at bounding box center [1207, 363] width 14 height 14
select select "10"
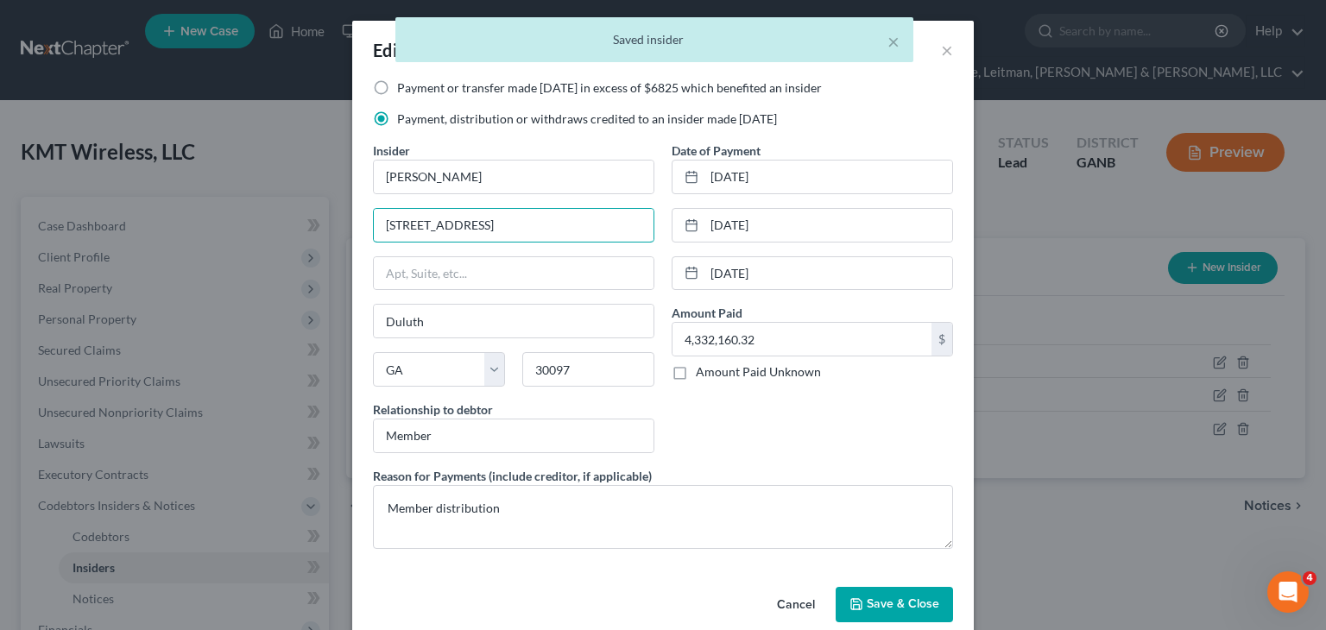
drag, startPoint x: 527, startPoint y: 222, endPoint x: 238, endPoint y: 210, distance: 289.4
click at [238, 210] on div "Edit Insider × Payment or transfer made [DATE] in excess of $6825 which benefit…" at bounding box center [663, 315] width 1326 height 630
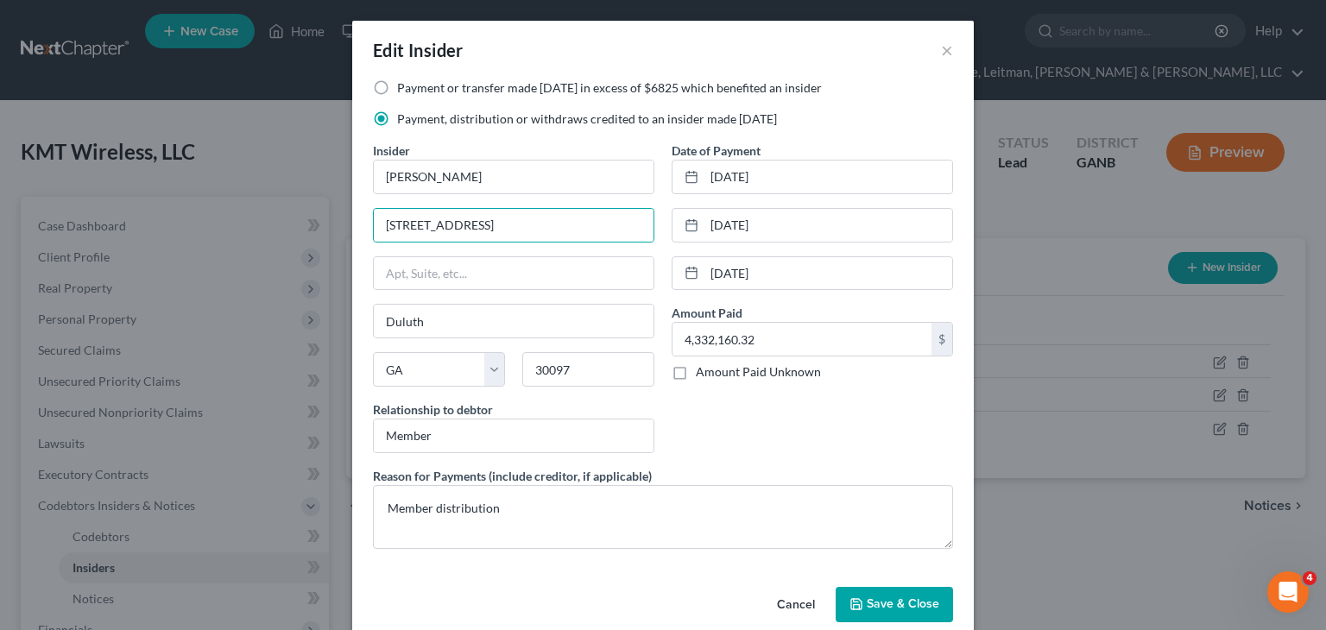
click at [889, 601] on span "Save & Close" at bounding box center [903, 604] width 73 height 15
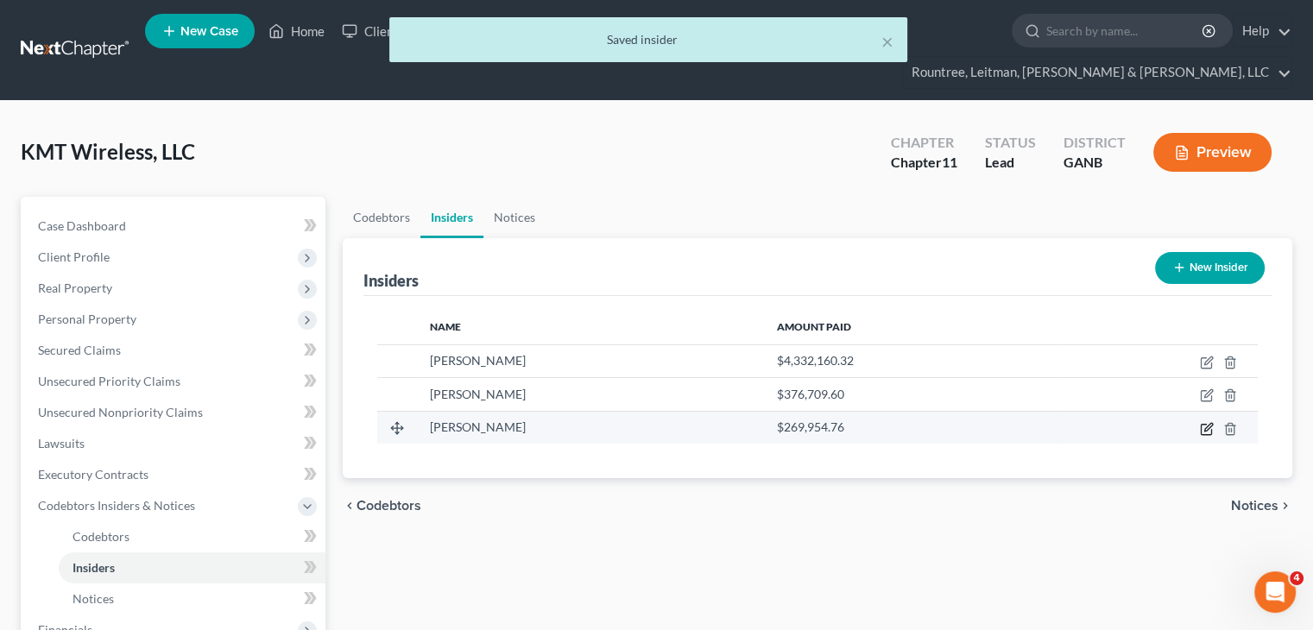
click at [1205, 422] on icon "button" at bounding box center [1207, 429] width 14 height 14
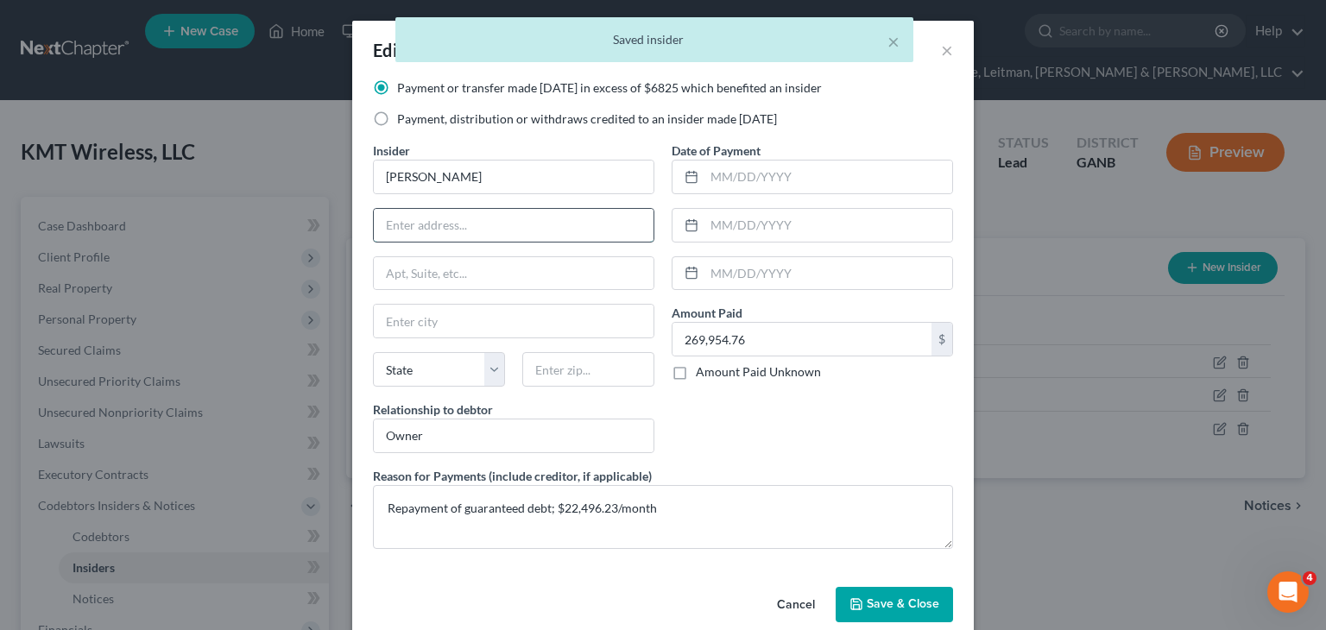
click at [490, 233] on input "text" at bounding box center [514, 225] width 280 height 33
paste input "[STREET_ADDRESS]"
type input "[STREET_ADDRESS]"
click at [597, 367] on input "text" at bounding box center [588, 369] width 132 height 35
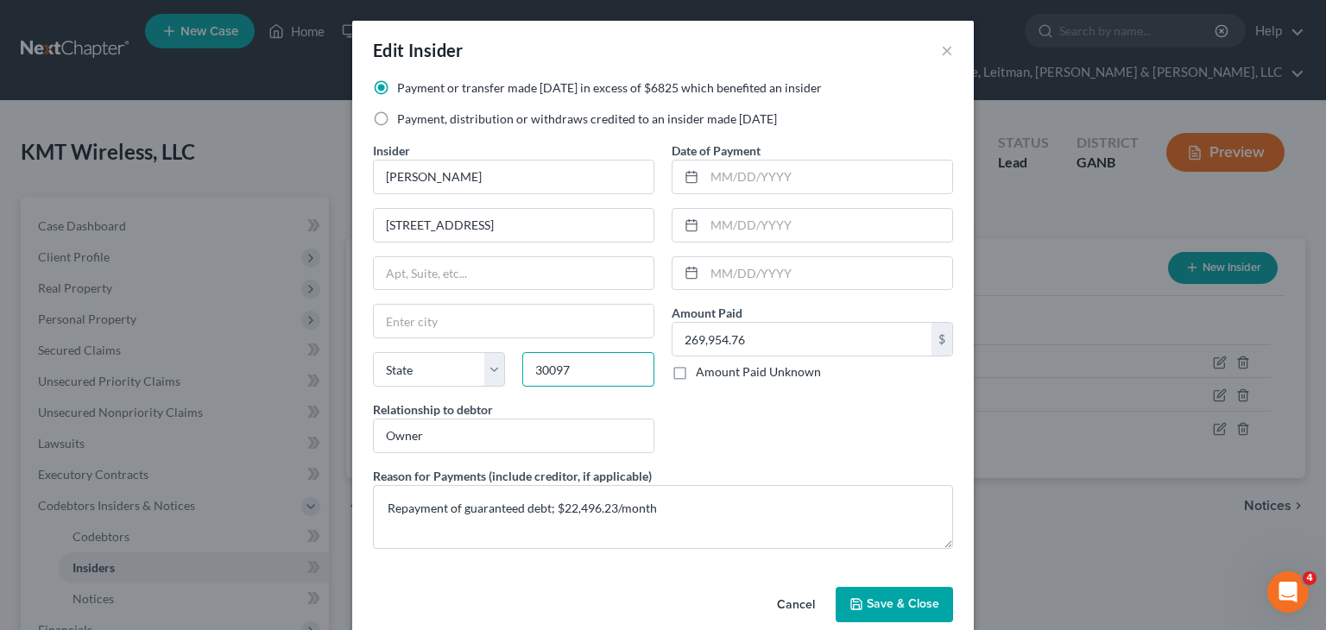
type input "30097"
click at [789, 426] on div "Date of Payment Amount Paid 269,954.76 $ Amount Paid Unknown Balance Undetermin…" at bounding box center [812, 304] width 299 height 325
type input "Duluth"
select select "10"
click at [897, 592] on button "Save & Close" at bounding box center [894, 605] width 117 height 36
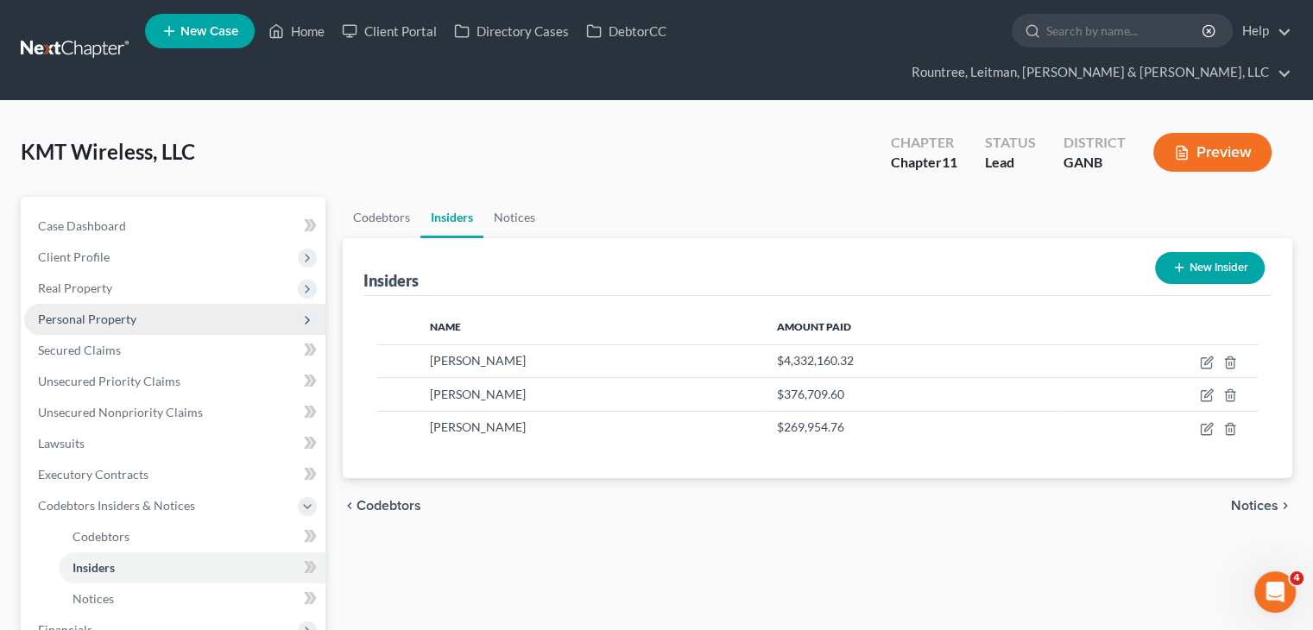
click at [116, 312] on span "Personal Property" at bounding box center [87, 319] width 98 height 15
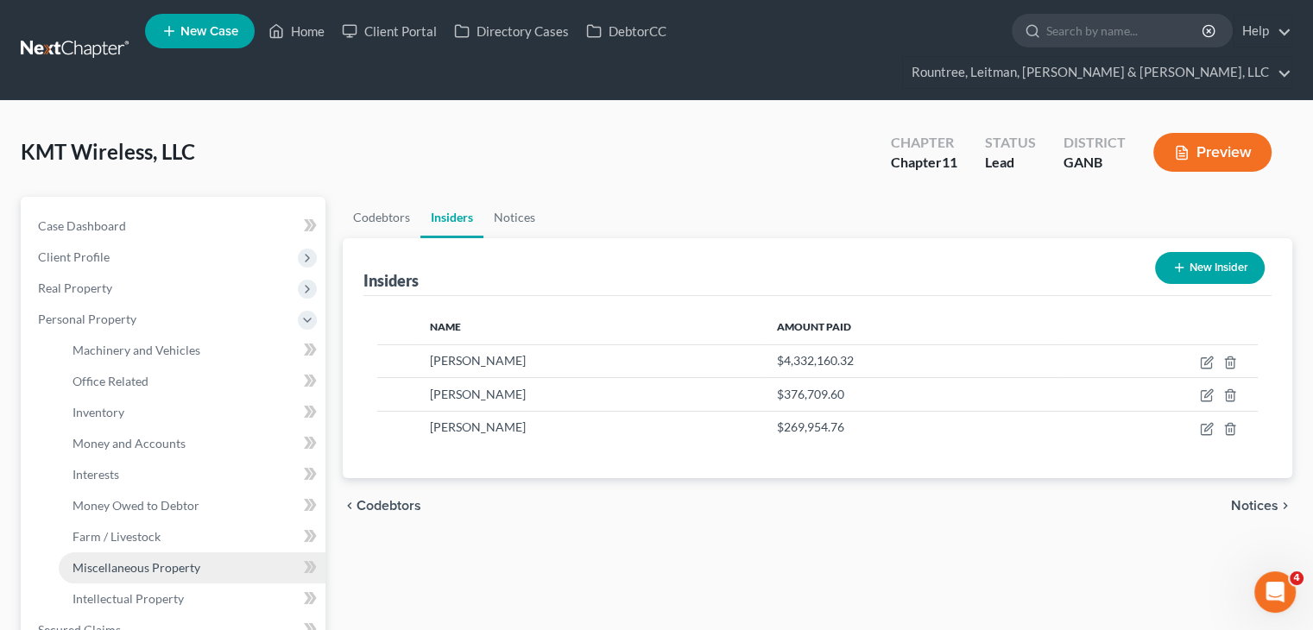
click at [155, 560] on span "Miscellaneous Property" at bounding box center [137, 567] width 128 height 15
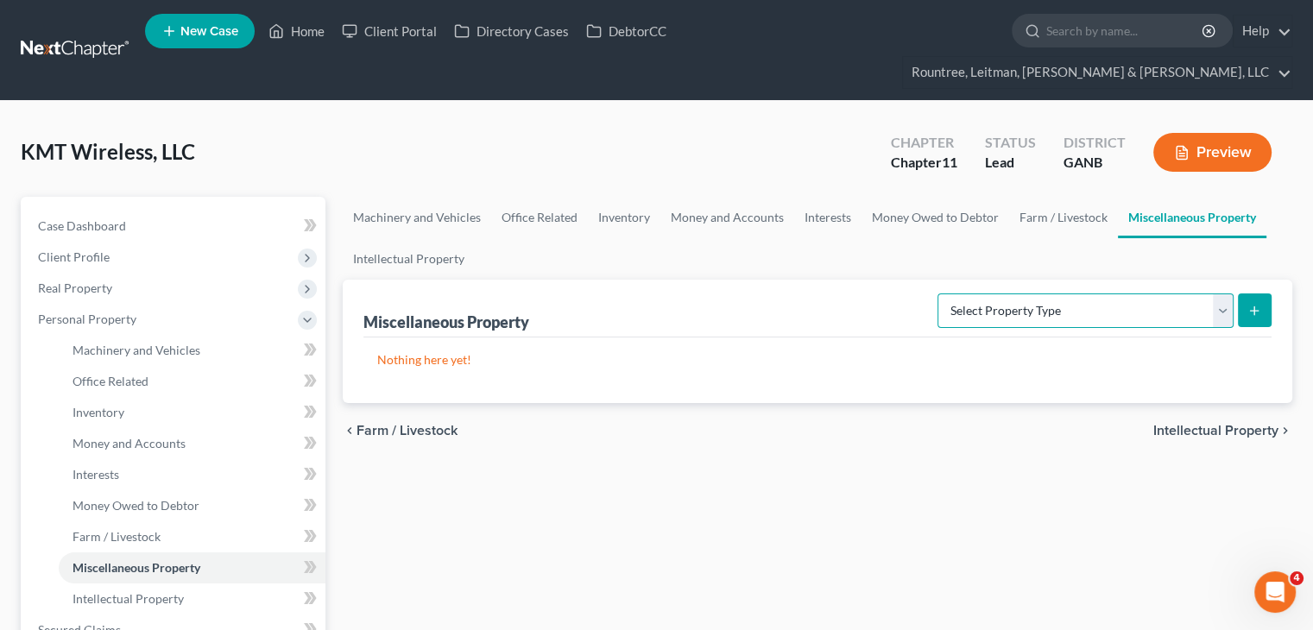
click at [1220, 293] on select "Select Property Type Assigned for Creditor Benefit [DATE] (SOFA: 8) Assigned to…" at bounding box center [1085, 310] width 296 height 35
select select "holding_for_another"
click at [937, 293] on select "Select Property Type Assigned for Creditor Benefit [DATE] (SOFA: 8) Assigned to…" at bounding box center [1085, 310] width 296 height 35
click at [1261, 293] on button "submit" at bounding box center [1255, 310] width 34 height 34
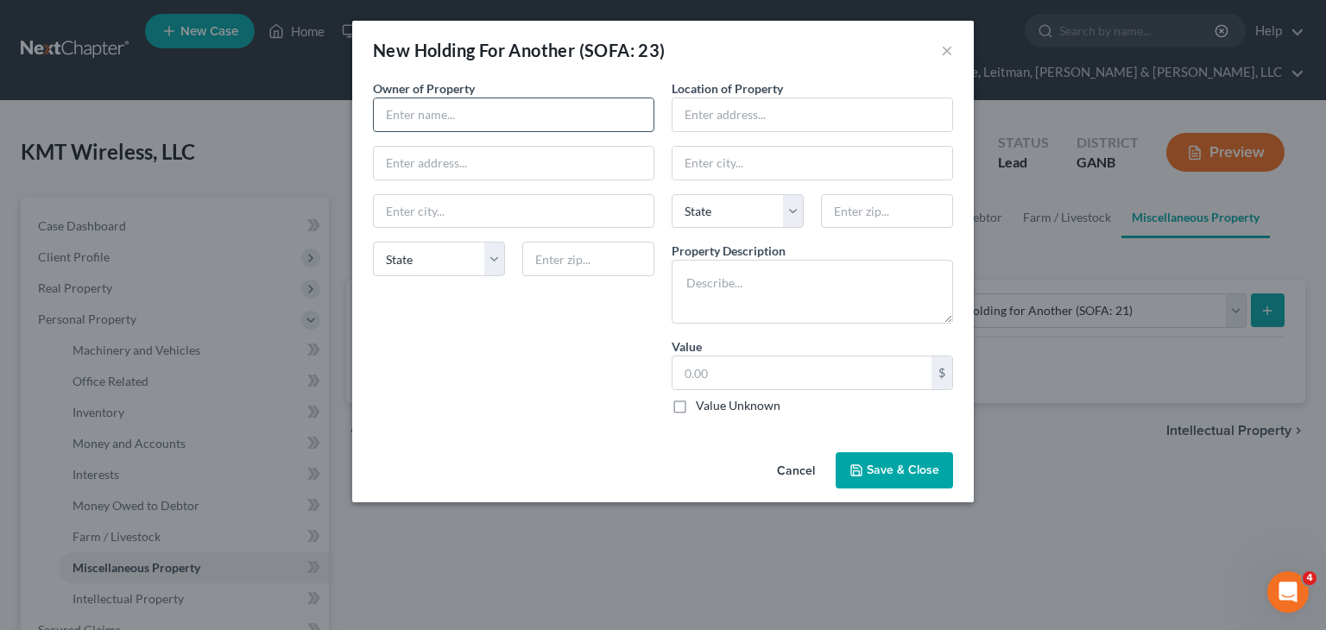
click at [486, 121] on input "text" at bounding box center [514, 114] width 280 height 33
type input "Google"
click at [773, 270] on textarea at bounding box center [812, 292] width 281 height 64
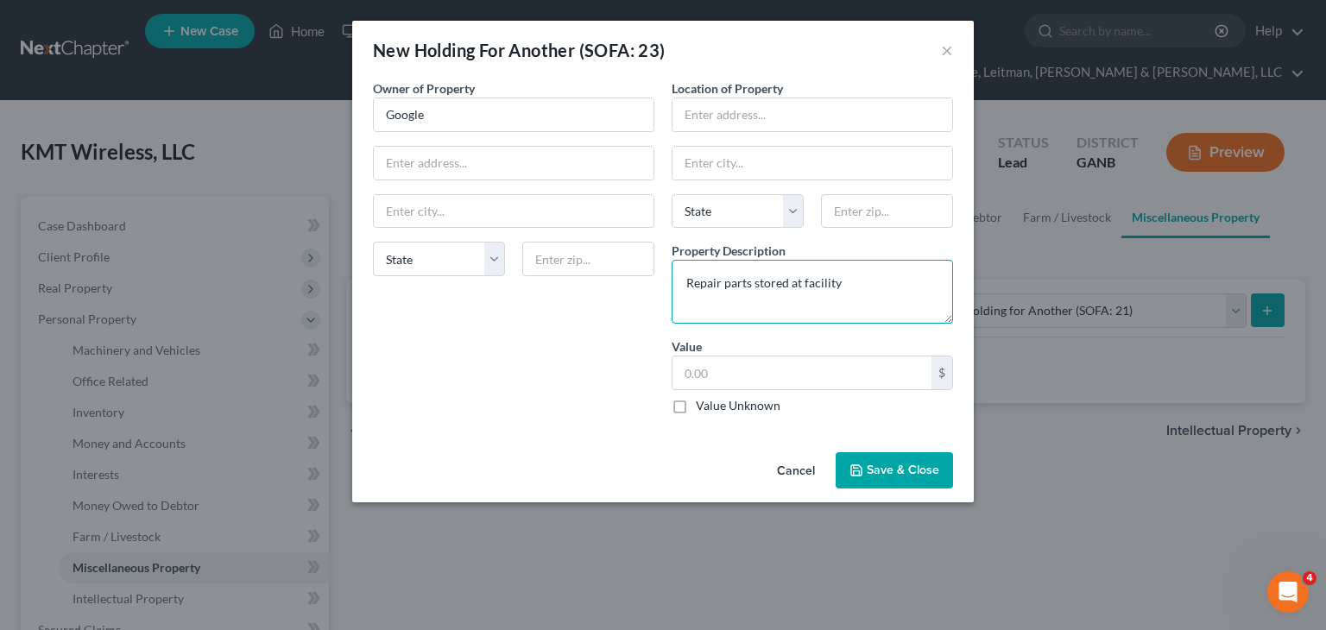
type textarea "Repair parts stored at facility"
click at [696, 401] on label "Value Unknown" at bounding box center [738, 405] width 85 height 17
click at [703, 401] on input "Value Unknown" at bounding box center [708, 402] width 11 height 11
checkbox input "true"
type input "0.00"
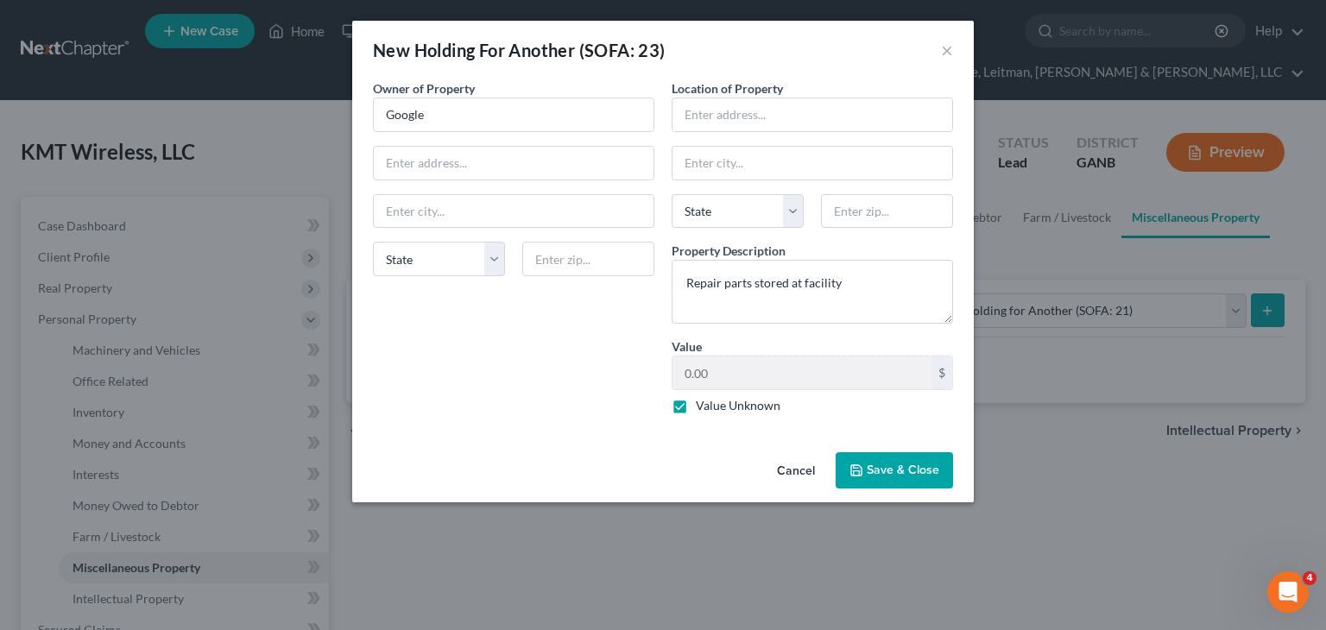
click at [911, 477] on button "Save & Close" at bounding box center [894, 470] width 117 height 36
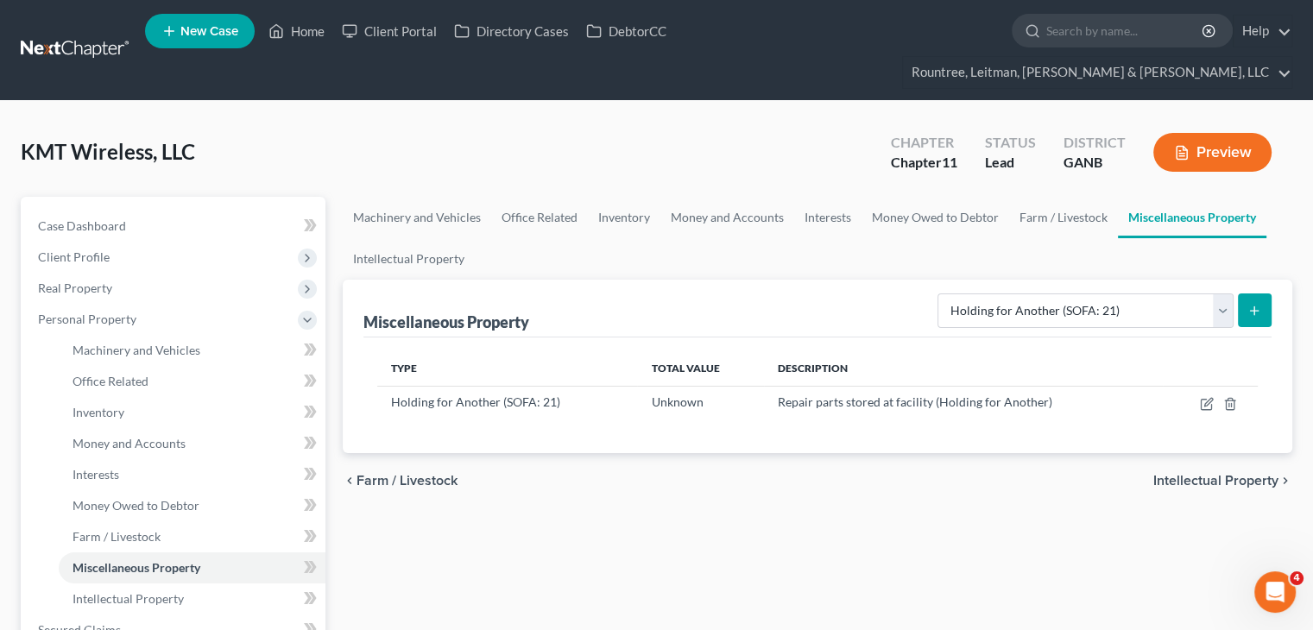
click at [1255, 304] on icon "submit" at bounding box center [1254, 311] width 14 height 14
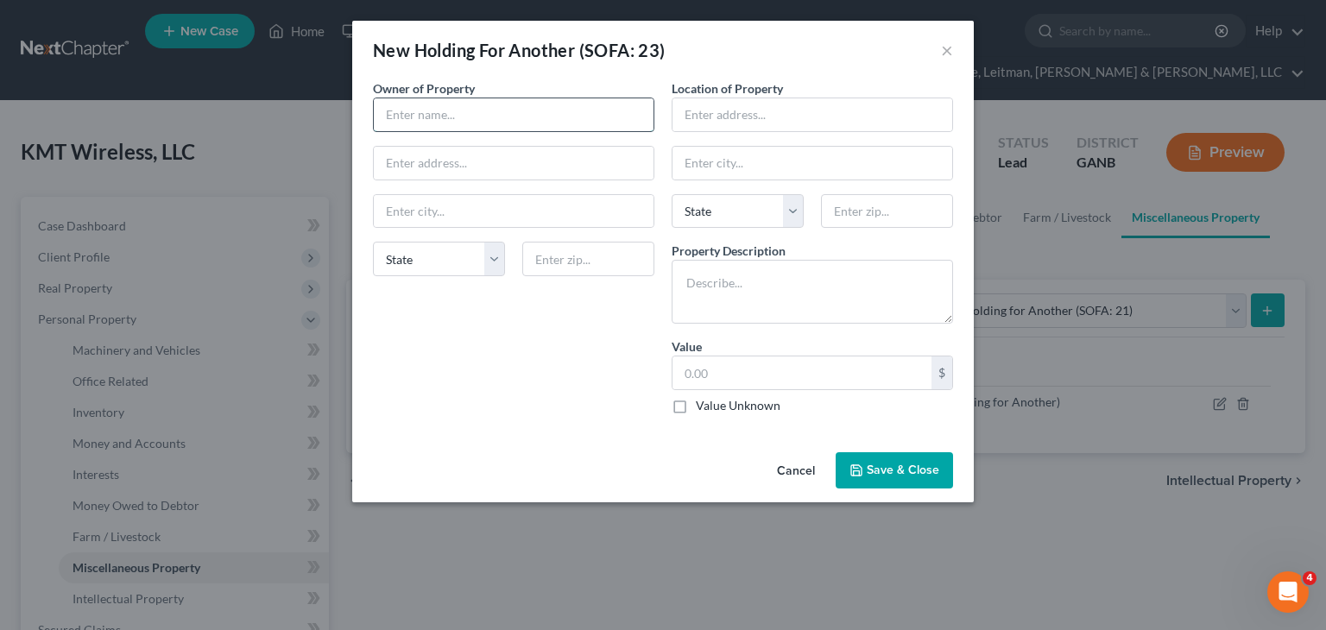
click at [440, 112] on input "text" at bounding box center [514, 114] width 280 height 33
type input "Verkada"
click at [829, 288] on textarea at bounding box center [812, 292] width 281 height 64
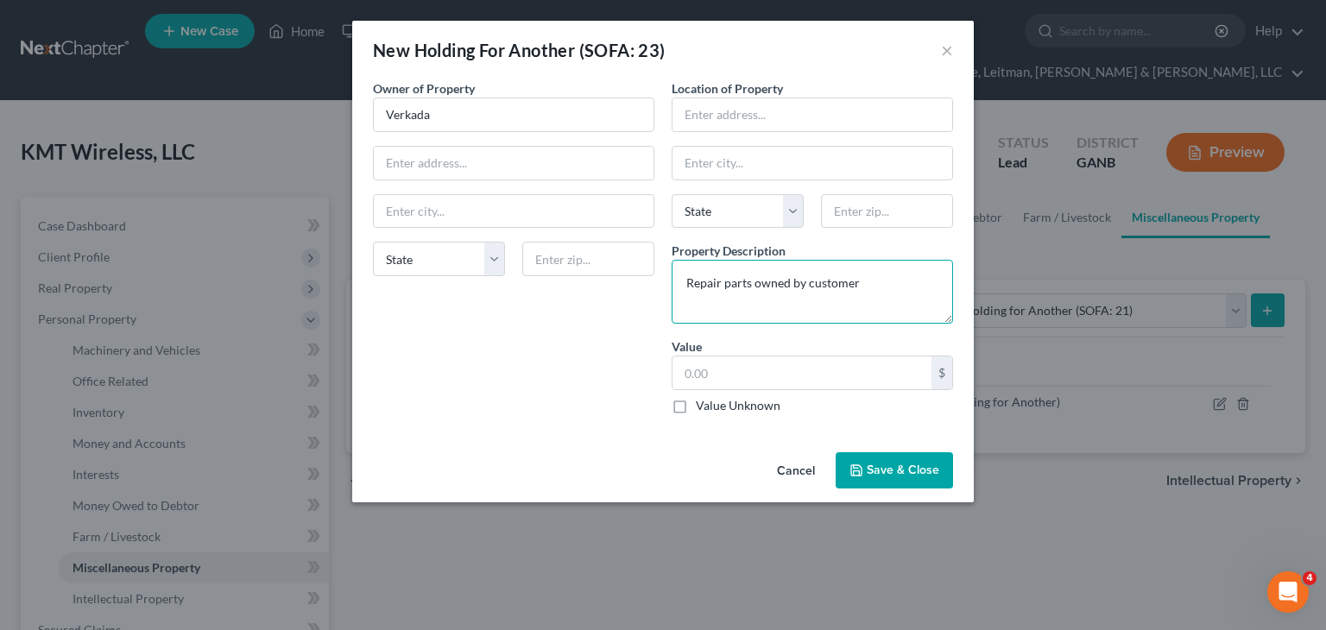
type textarea "Repair parts owned by customer"
click at [696, 402] on label "Value Unknown" at bounding box center [738, 405] width 85 height 17
click at [703, 402] on input "Value Unknown" at bounding box center [708, 402] width 11 height 11
checkbox input "true"
type input "0.00"
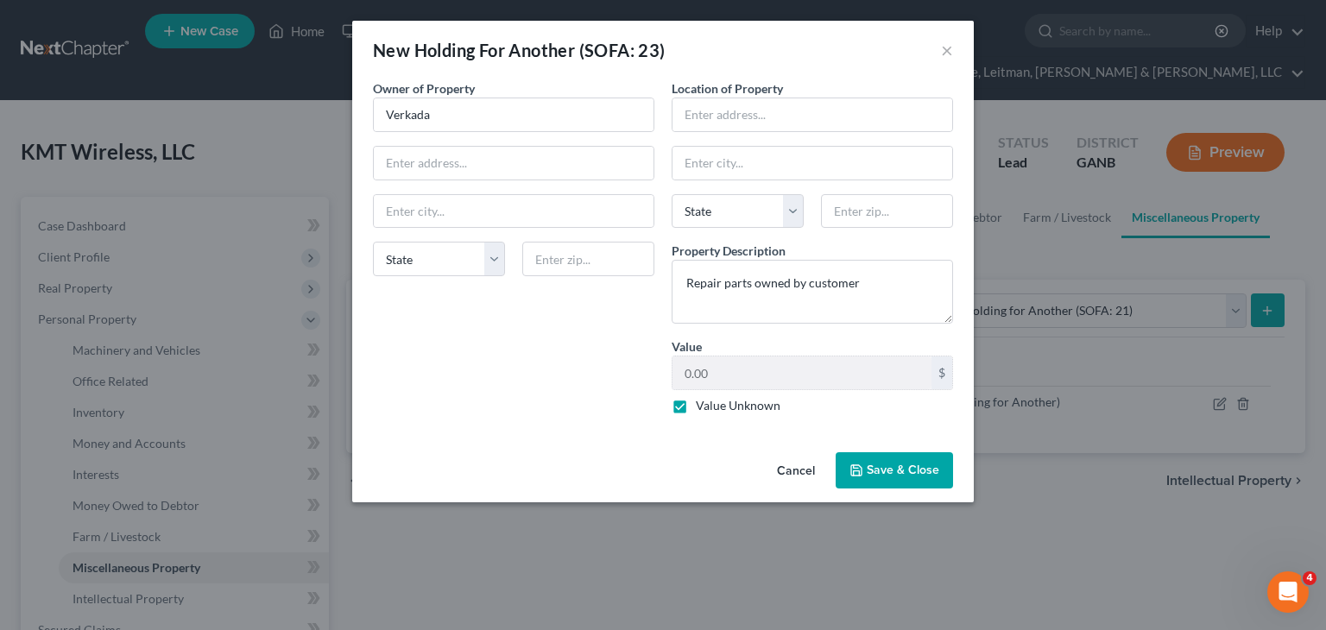
click at [878, 464] on span "Save & Close" at bounding box center [903, 470] width 73 height 15
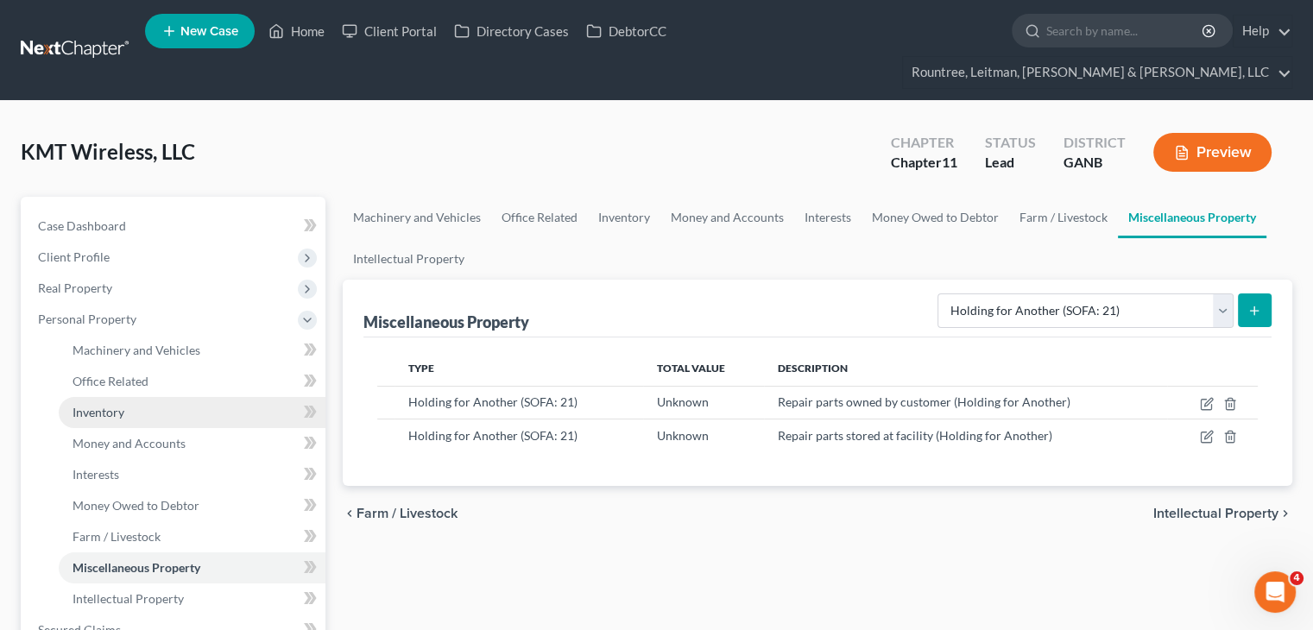
scroll to position [259, 0]
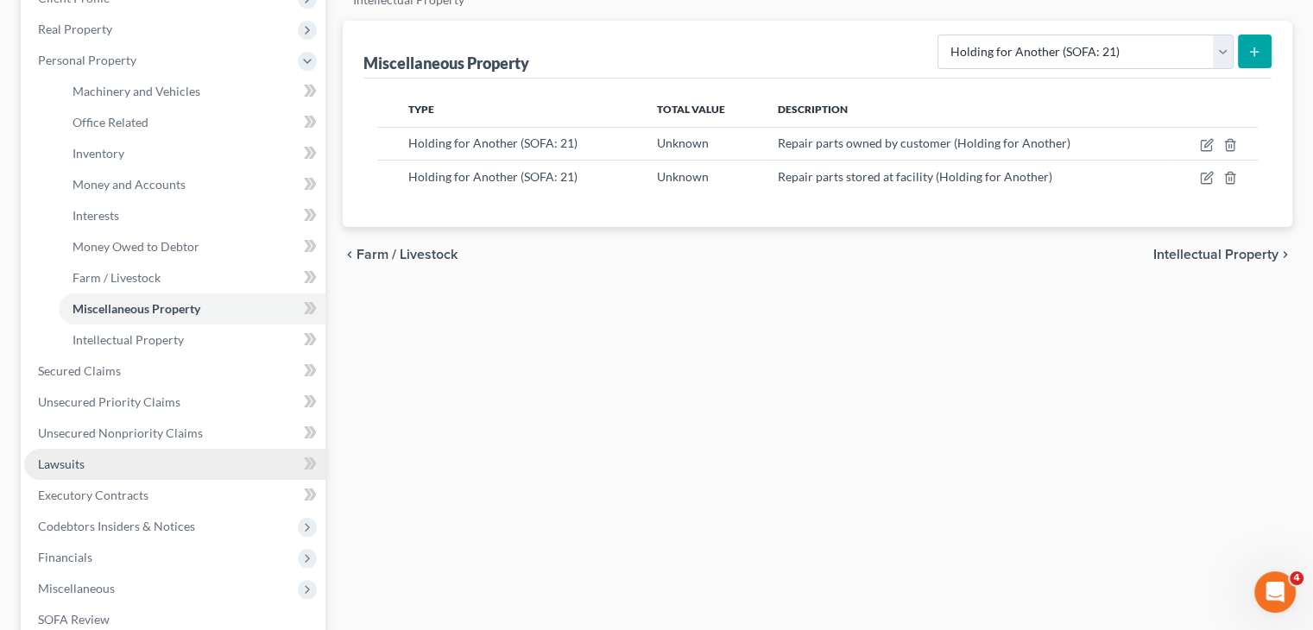
click at [49, 457] on span "Lawsuits" at bounding box center [61, 464] width 47 height 15
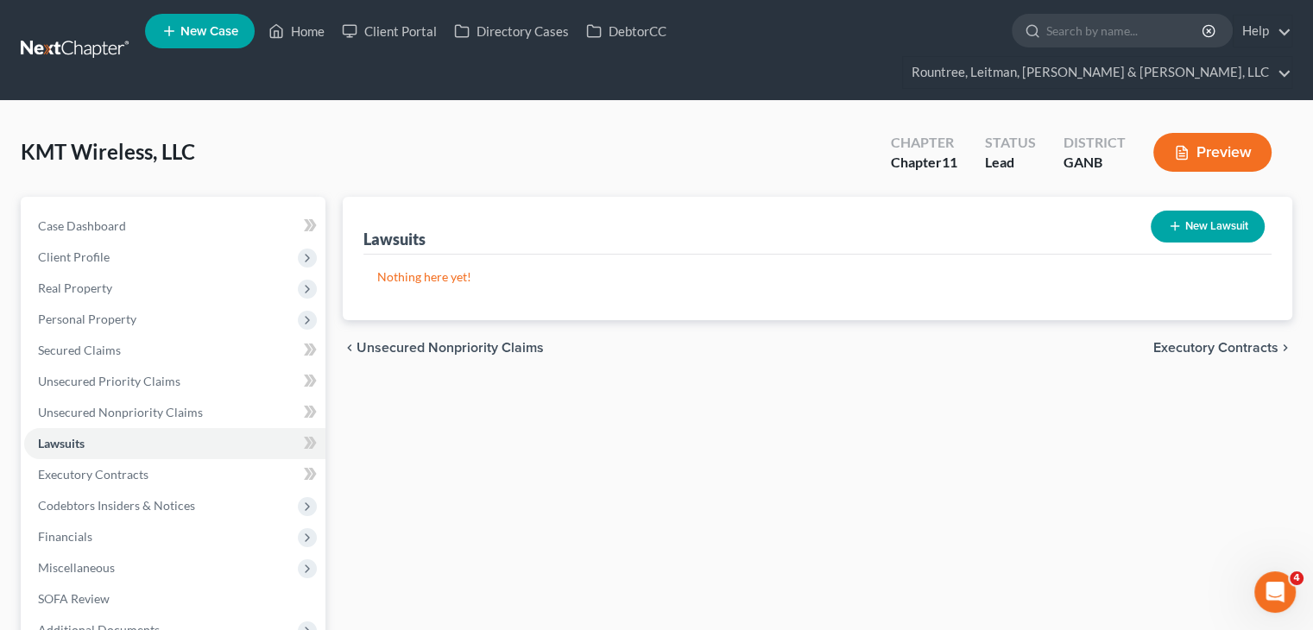
click at [1222, 211] on button "New Lawsuit" at bounding box center [1208, 227] width 114 height 32
select select "0"
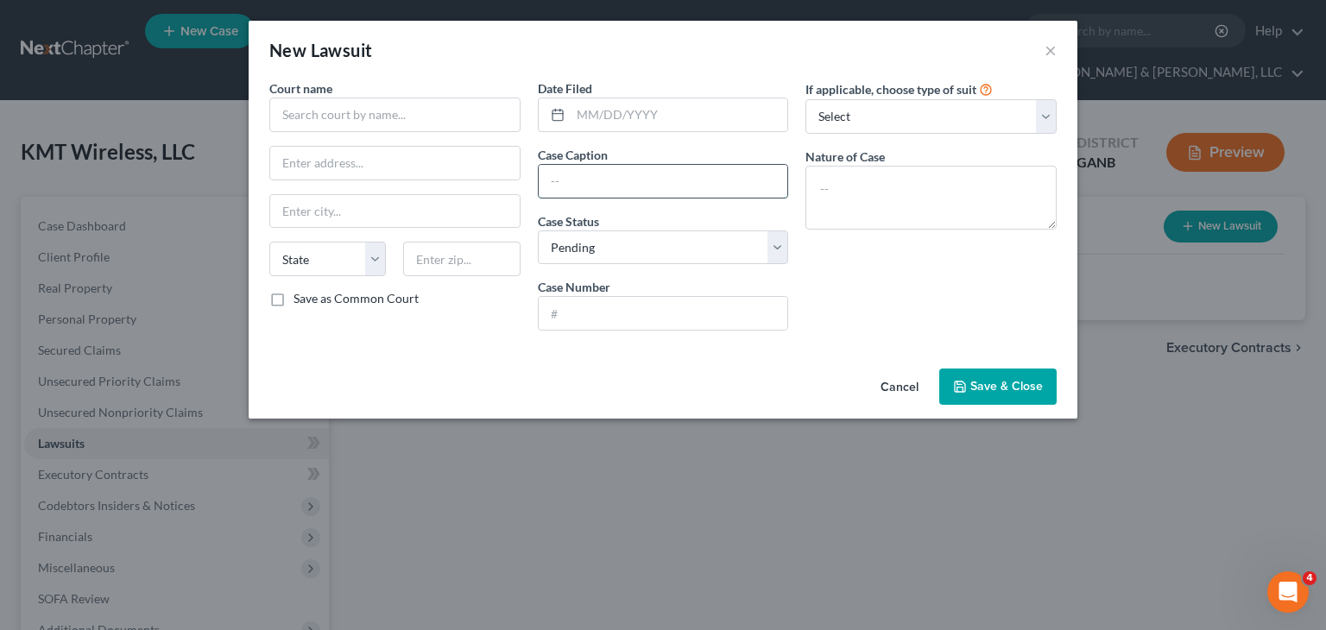
click at [661, 180] on input "text" at bounding box center [663, 181] width 249 height 33
paste input "KMT Wireless, LLC d/b/a Cynergy v. United States Small Business Administration …"
type input "KMT Wireless, LLC d/b/a Cynergy v. United States Small Business Administration …"
click at [633, 249] on select "Select Pending On Appeal Concluded" at bounding box center [663, 247] width 251 height 35
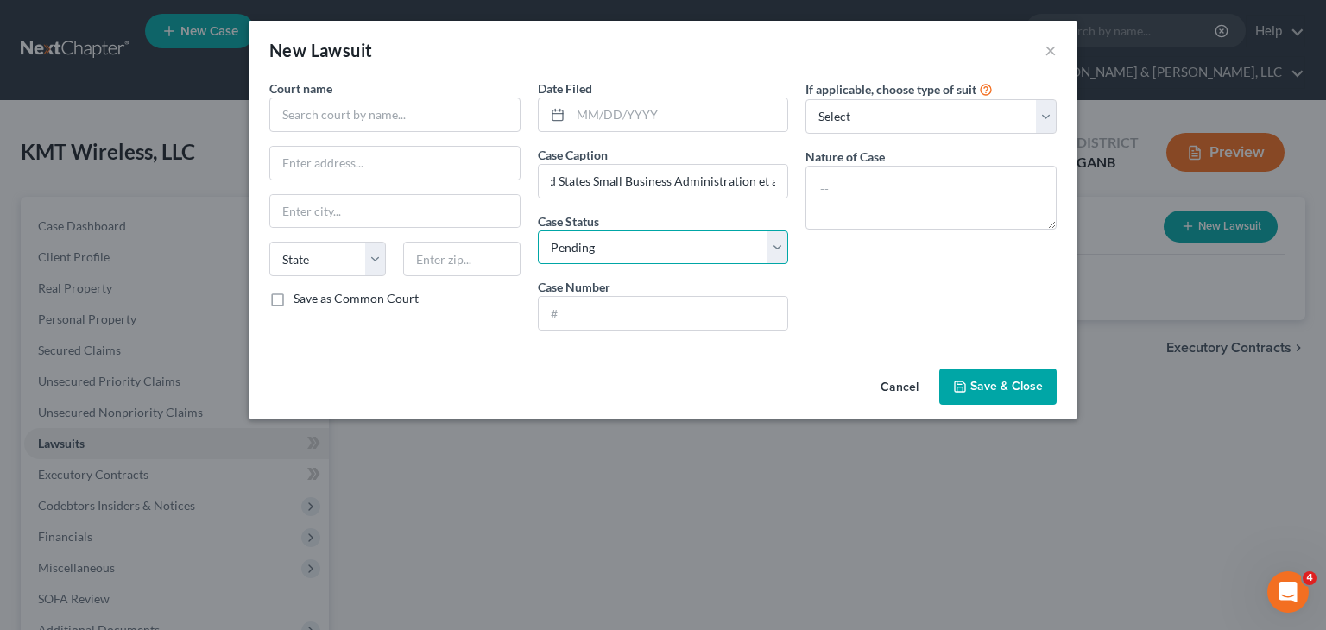
scroll to position [0, 0]
select select "2"
click at [538, 230] on select "Select Pending On Appeal Concluded" at bounding box center [663, 247] width 251 height 35
click at [626, 317] on input "text" at bounding box center [663, 313] width 249 height 33
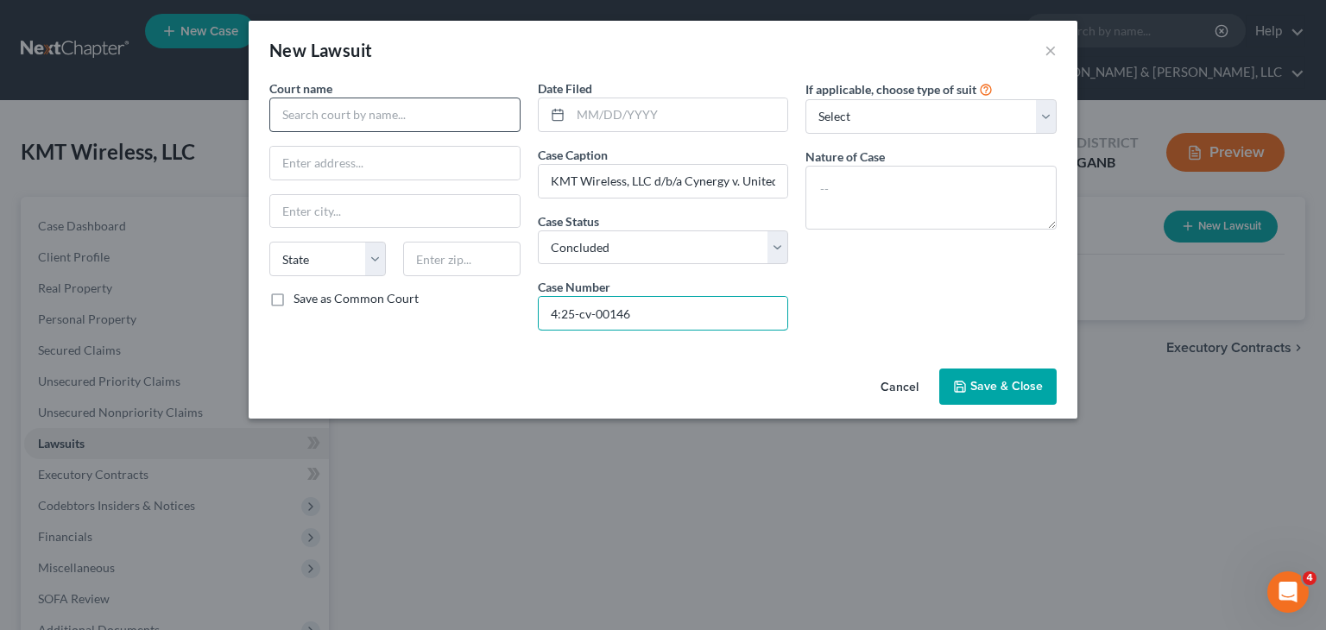
type input "4:25-cv-00146"
click at [362, 120] on input "text" at bounding box center [394, 115] width 251 height 35
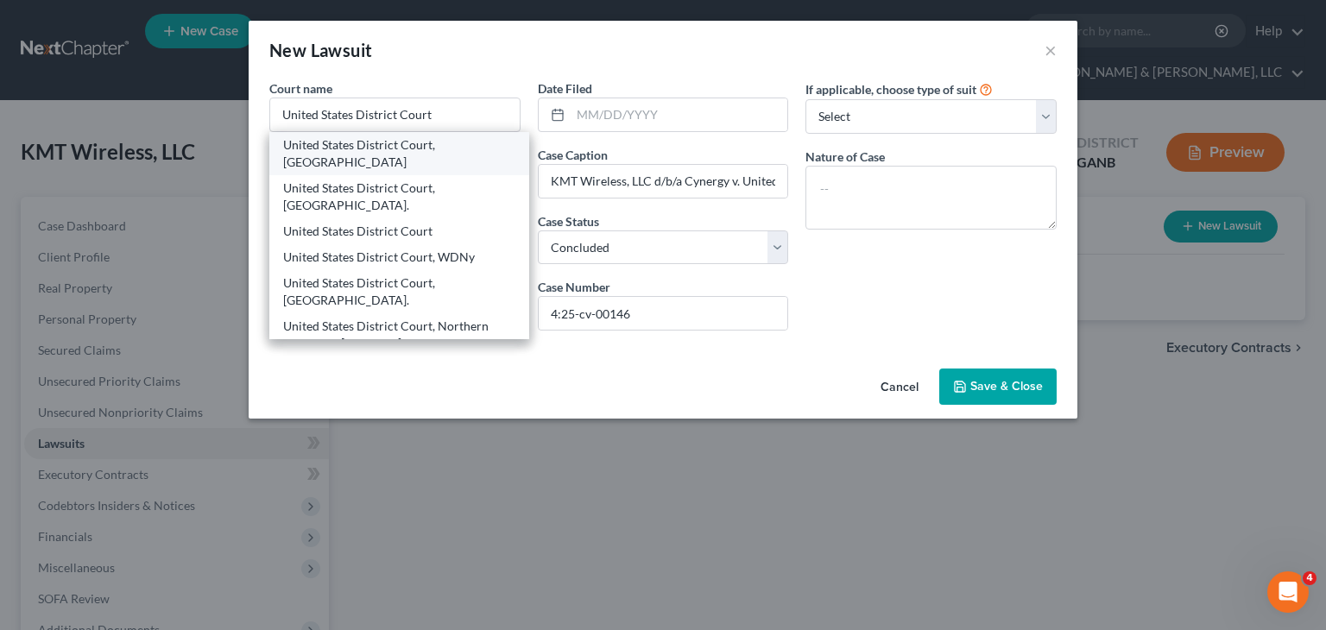
click at [398, 139] on div "United States District Court, [GEOGRAPHIC_DATA]" at bounding box center [399, 153] width 232 height 35
type input "United States District Court, [GEOGRAPHIC_DATA]"
type input "[STREET_ADDRESS]"
type input "[GEOGRAPHIC_DATA]"
select select "10"
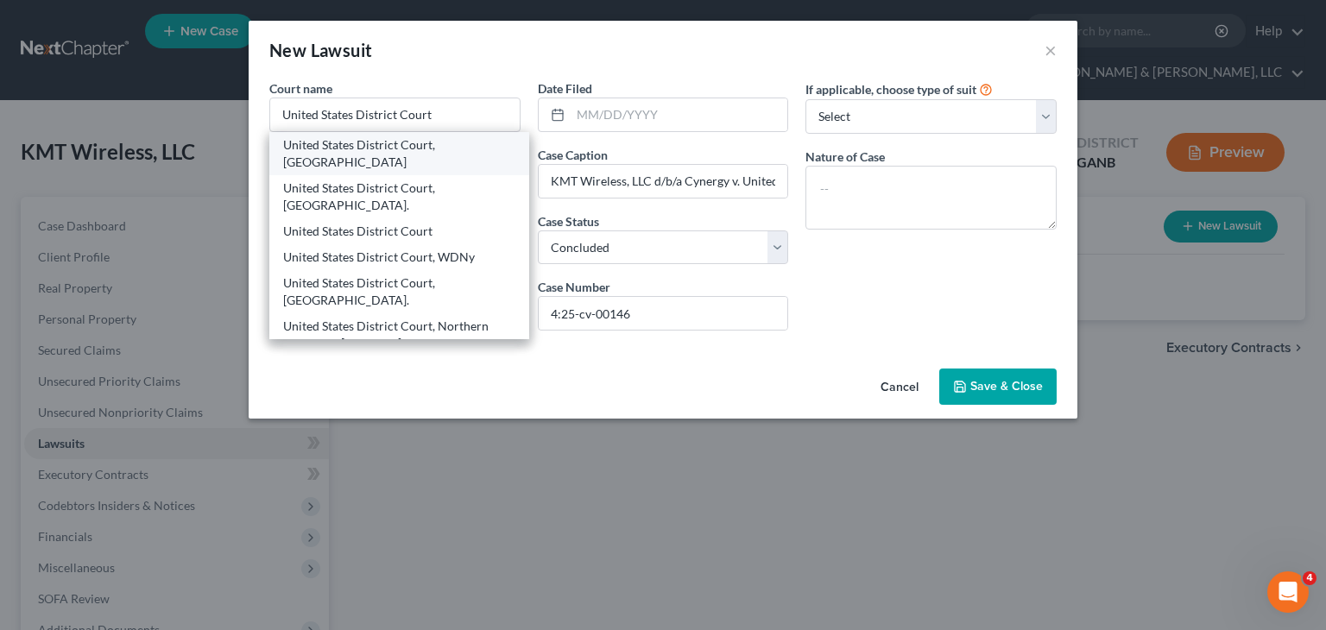
type input "30501"
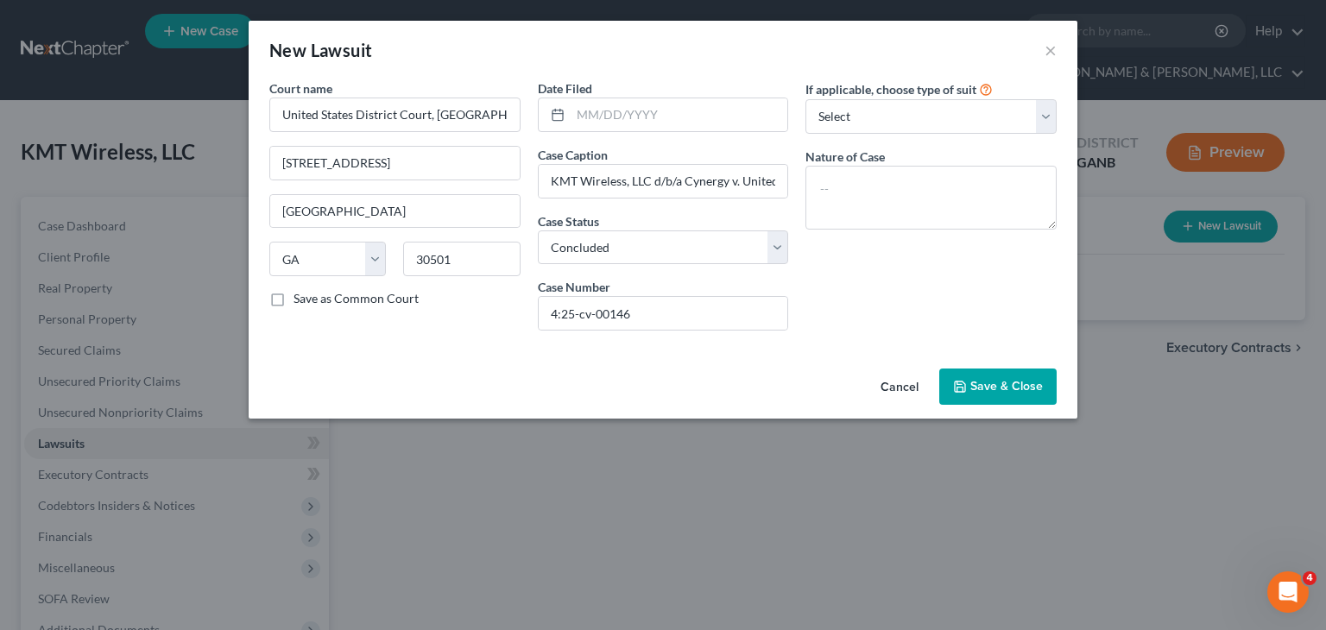
click at [992, 381] on span "Save & Close" at bounding box center [1006, 386] width 73 height 15
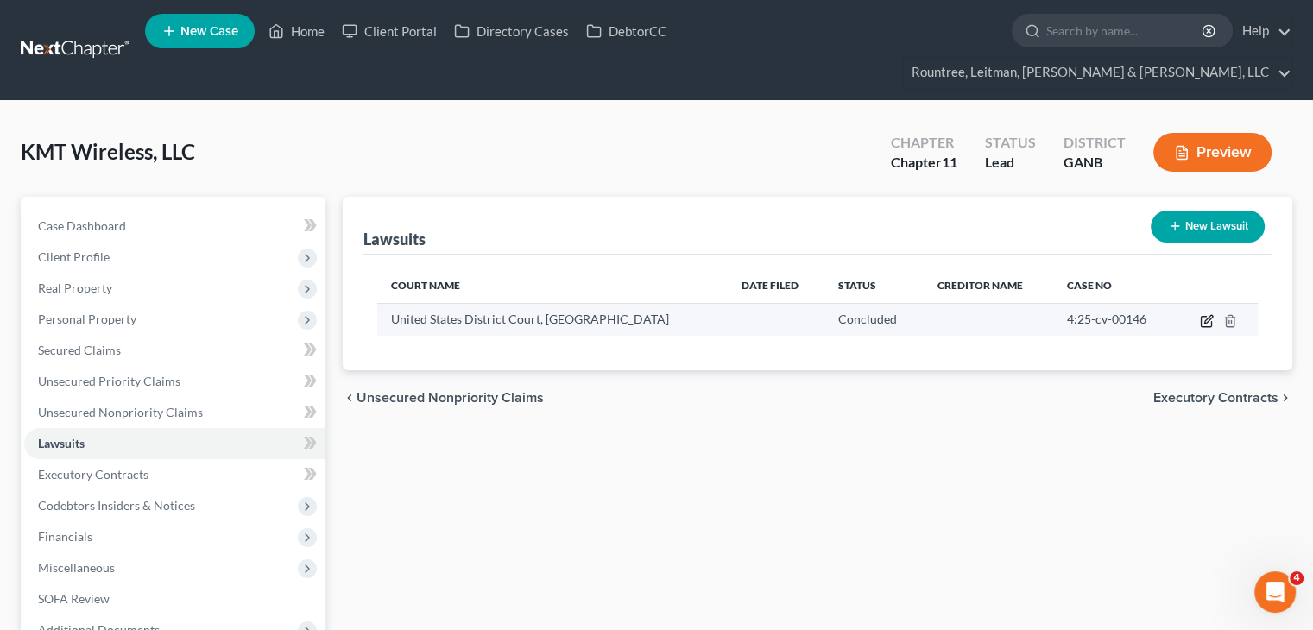
click at [1206, 314] on icon "button" at bounding box center [1207, 321] width 14 height 14
select select "10"
select select "2"
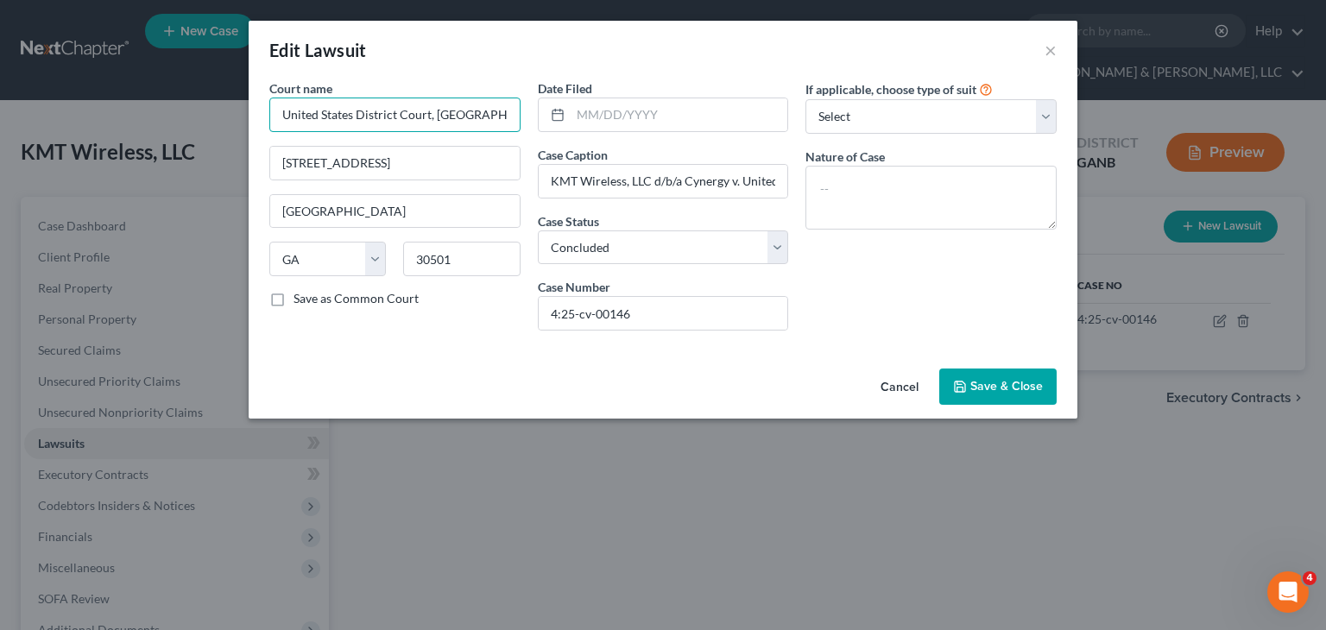
drag, startPoint x: 492, startPoint y: 110, endPoint x: -243, endPoint y: 80, distance: 736.0
click at [0, 80] on html "Home New Case Client Portal Directory Cases DebtorCC Rountree, [PERSON_NAME], […" at bounding box center [663, 412] width 1326 height 824
click at [474, 109] on input "United States District Court NDTx" at bounding box center [394, 115] width 251 height 35
type input "United States District Court NDTx"
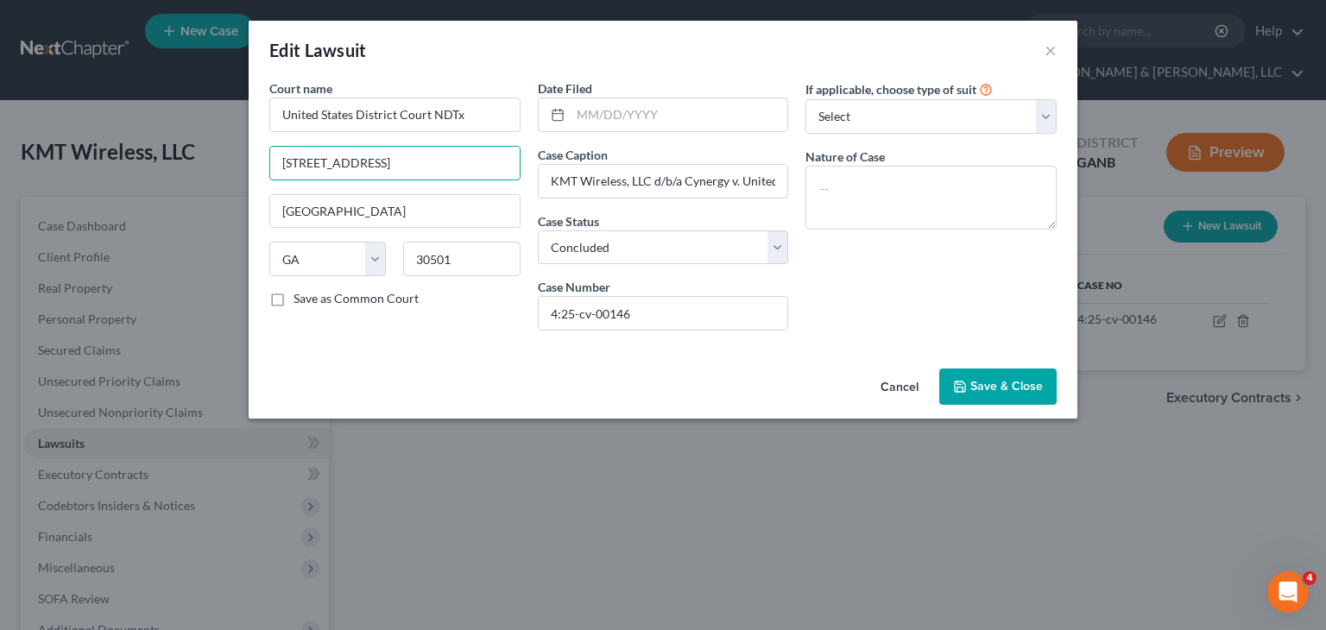
drag, startPoint x: 451, startPoint y: 160, endPoint x: -421, endPoint y: 191, distance: 872.3
click at [0, 191] on html "Home New Case Client Portal Directory Cases DebtorCC Rountree, [PERSON_NAME], […" at bounding box center [663, 412] width 1326 height 824
drag, startPoint x: 367, startPoint y: 199, endPoint x: 468, endPoint y: 282, distance: 130.6
click at [159, 199] on div "Edit Lawsuit × Court name * United States District Court NDTx [GEOGRAPHIC_DATA]…" at bounding box center [663, 315] width 1326 height 630
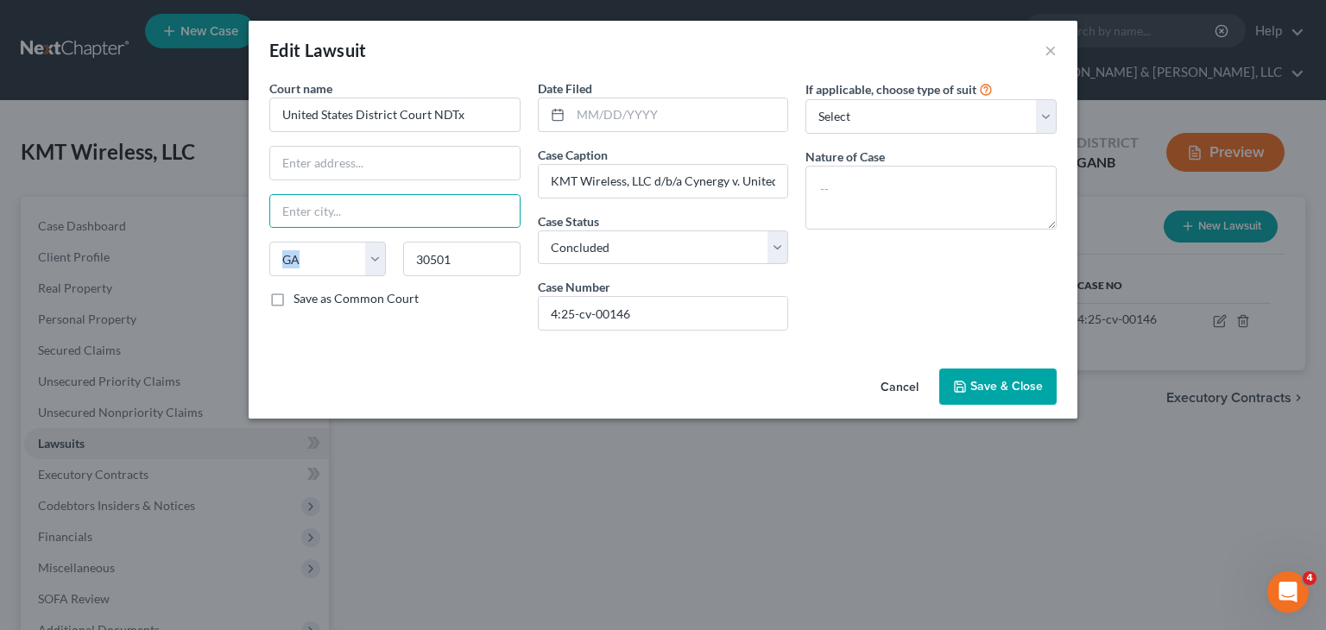
drag, startPoint x: 527, startPoint y: 257, endPoint x: 242, endPoint y: 250, distance: 284.9
click at [261, 249] on div "State [US_STATE] AK AR AZ CA CO CT DE DC [GEOGRAPHIC_DATA] [GEOGRAPHIC_DATA] GU…" at bounding box center [395, 266] width 268 height 48
drag, startPoint x: 327, startPoint y: 259, endPoint x: 268, endPoint y: 259, distance: 58.7
click at [268, 259] on div "State [US_STATE] AK AR AZ CA CO CT DE DC [GEOGRAPHIC_DATA] [GEOGRAPHIC_DATA] GU…" at bounding box center [328, 259] width 134 height 35
select select
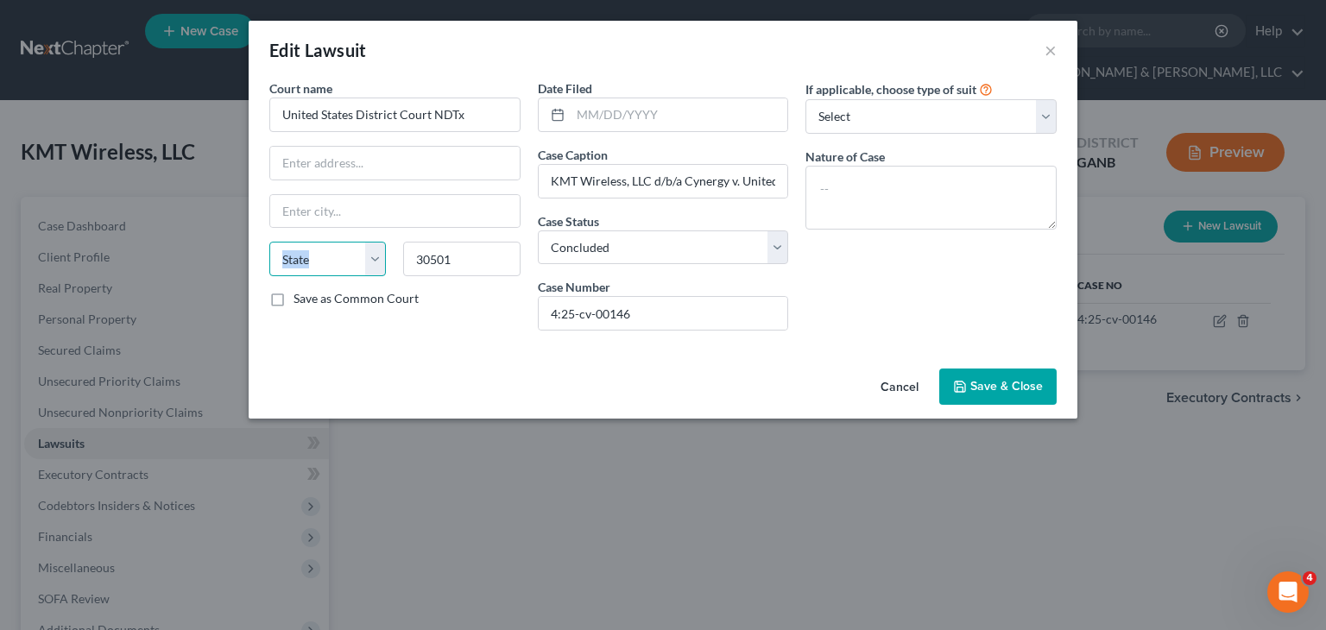
click at [269, 242] on select "State [US_STATE] AK AR AZ CA CO CT DE DC [GEOGRAPHIC_DATA] [GEOGRAPHIC_DATA] GU…" at bounding box center [327, 259] width 117 height 35
click at [508, 254] on input "30501" at bounding box center [461, 259] width 117 height 35
type input "3"
drag, startPoint x: 618, startPoint y: 109, endPoint x: 1309, endPoint y: 191, distance: 695.4
click at [618, 109] on input "text" at bounding box center [680, 114] width 218 height 33
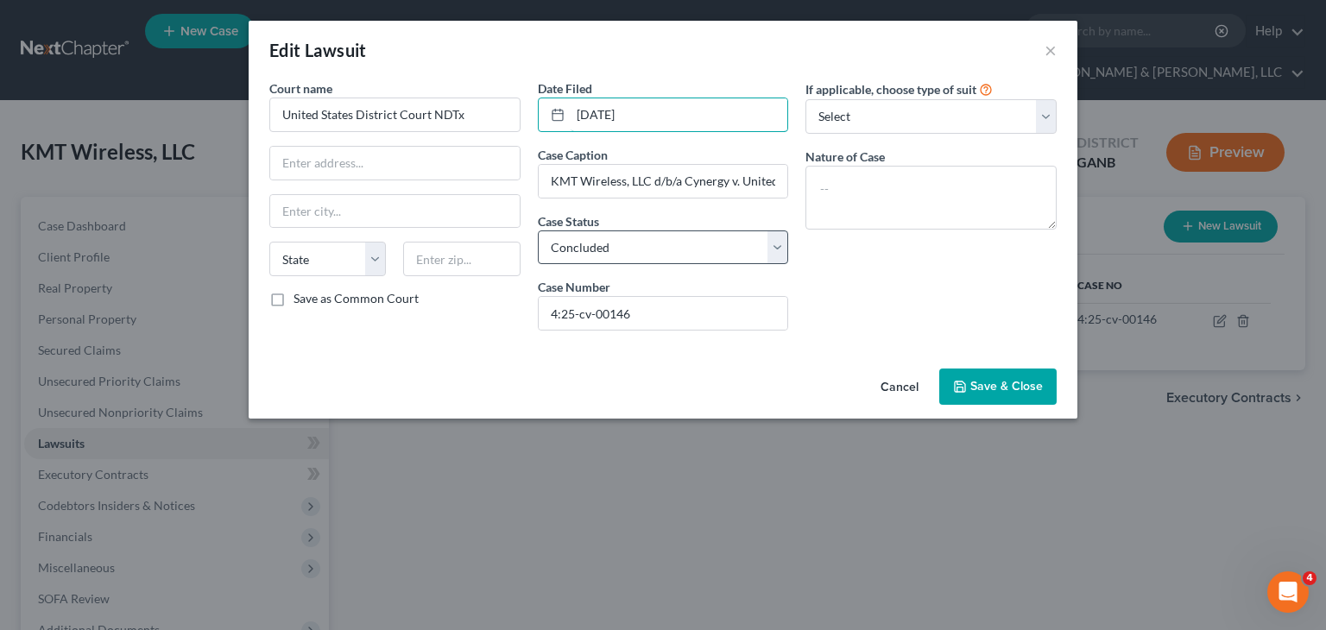
type input "[DATE]"
drag, startPoint x: 777, startPoint y: 244, endPoint x: 728, endPoint y: 250, distance: 49.6
click at [777, 244] on select "Select Pending On Appeal Concluded" at bounding box center [663, 247] width 251 height 35
select select "0"
click at [538, 230] on select "Select Pending On Appeal Concluded" at bounding box center [663, 247] width 251 height 35
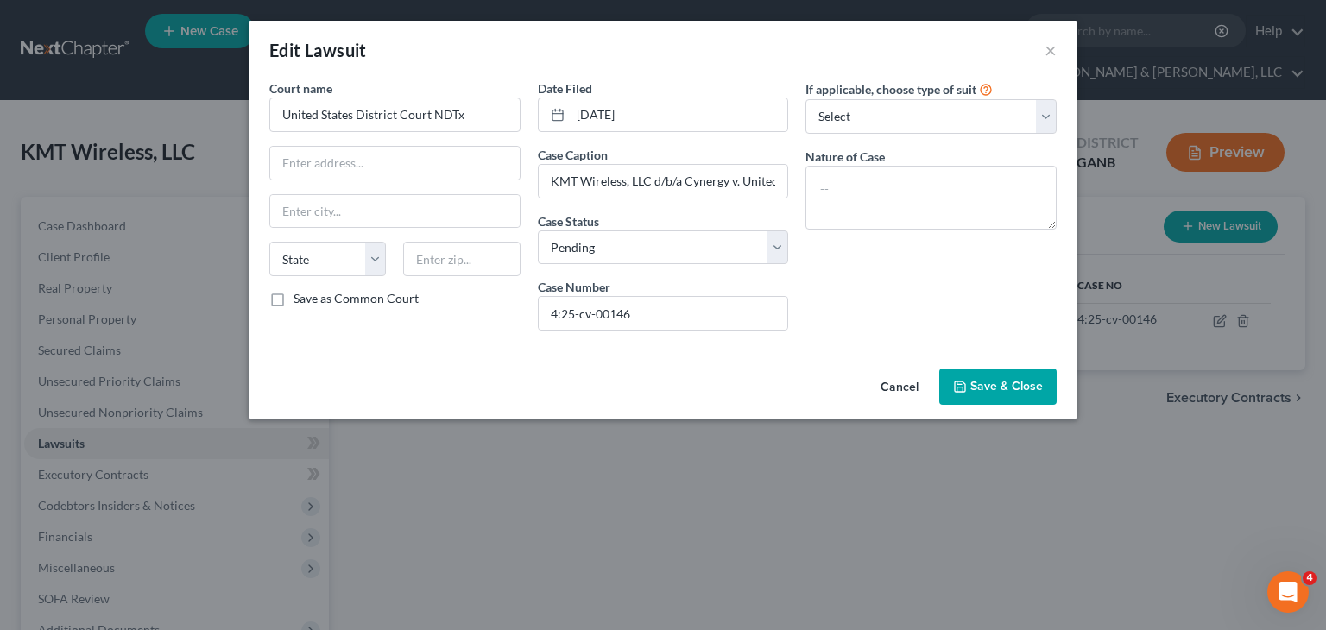
click at [999, 379] on span "Save & Close" at bounding box center [1006, 386] width 73 height 15
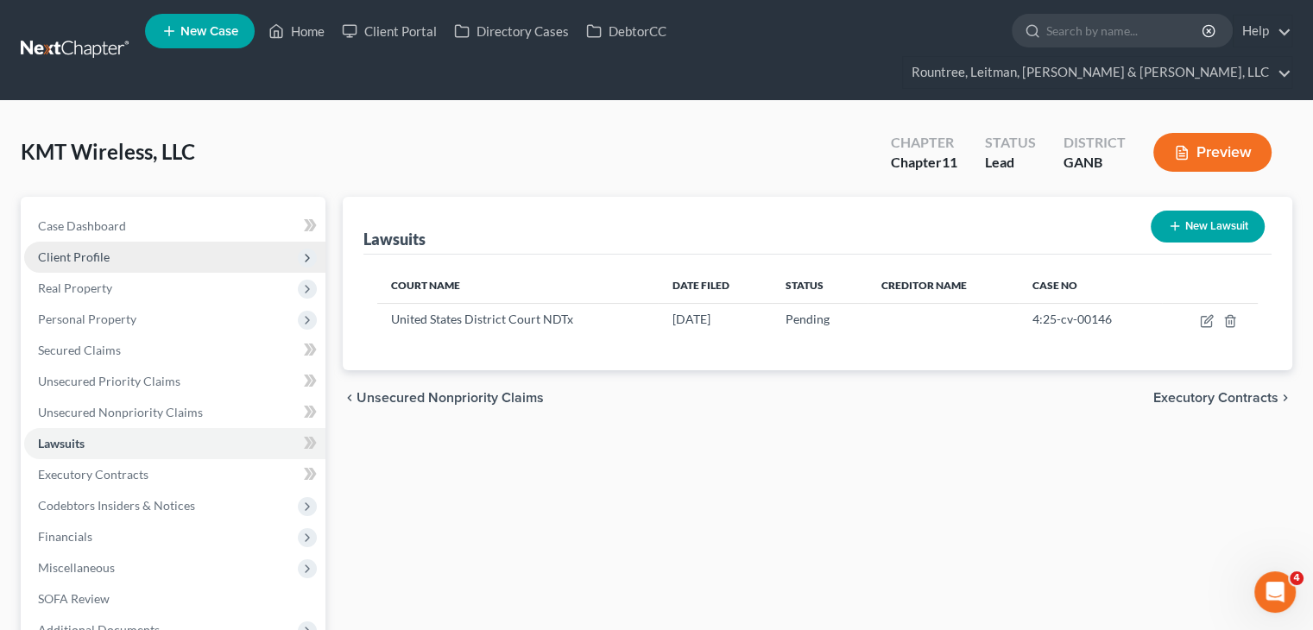
click at [88, 249] on span "Client Profile" at bounding box center [74, 256] width 72 height 15
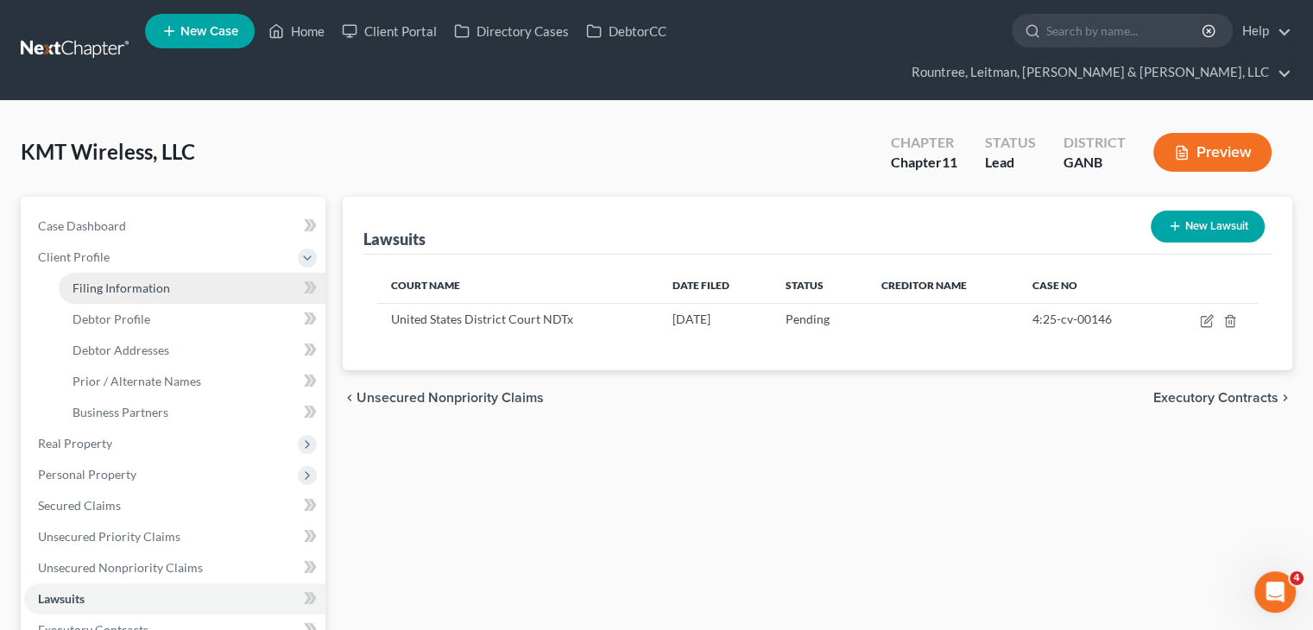
click at [78, 281] on span "Filing Information" at bounding box center [122, 288] width 98 height 15
select select "3"
select select "1"
select select "19"
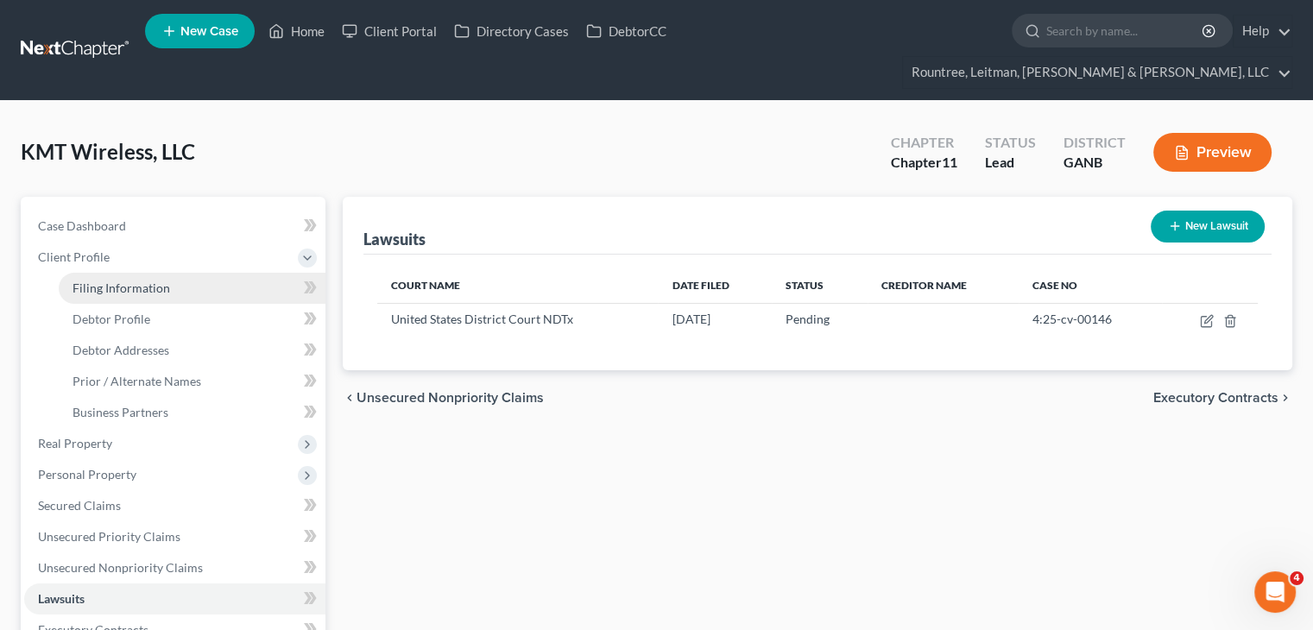
select select "3"
